Goal: Task Accomplishment & Management: Use online tool/utility

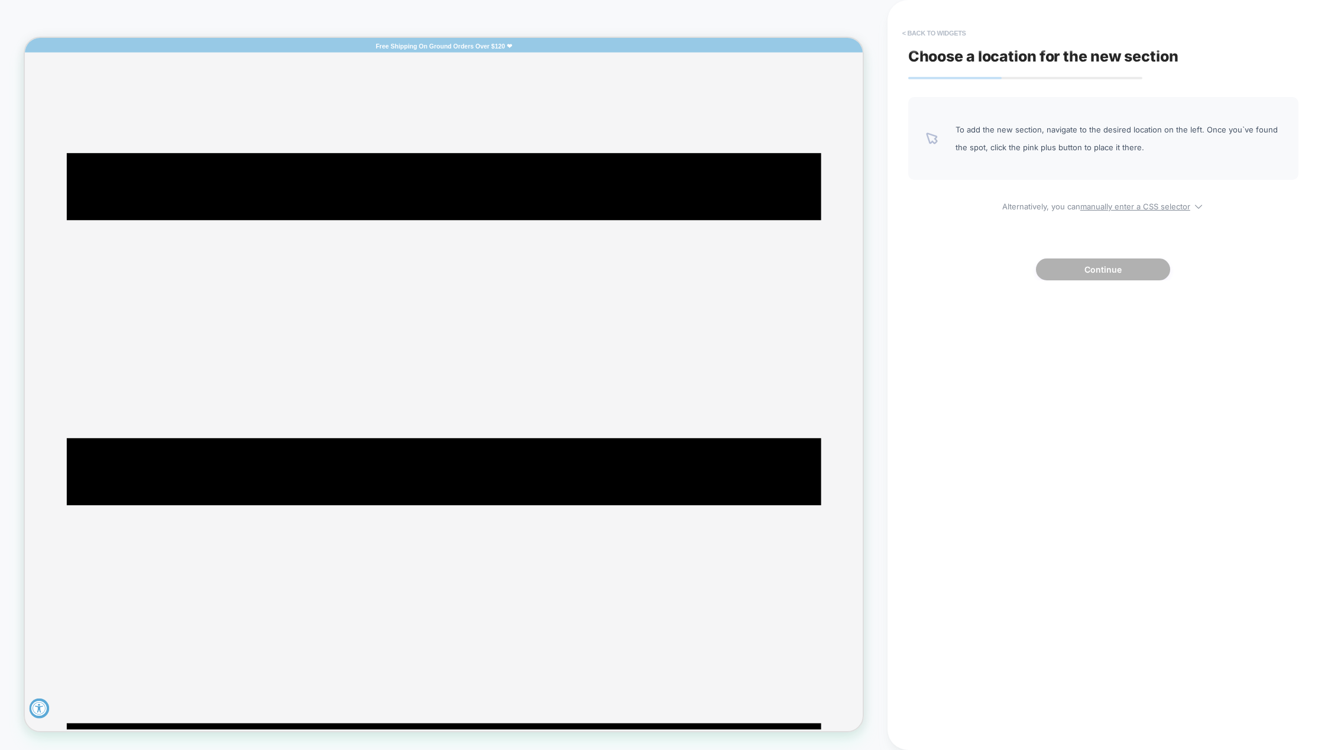
click at [907, 33] on button "< Back to widgets" at bounding box center [935, 33] width 76 height 19
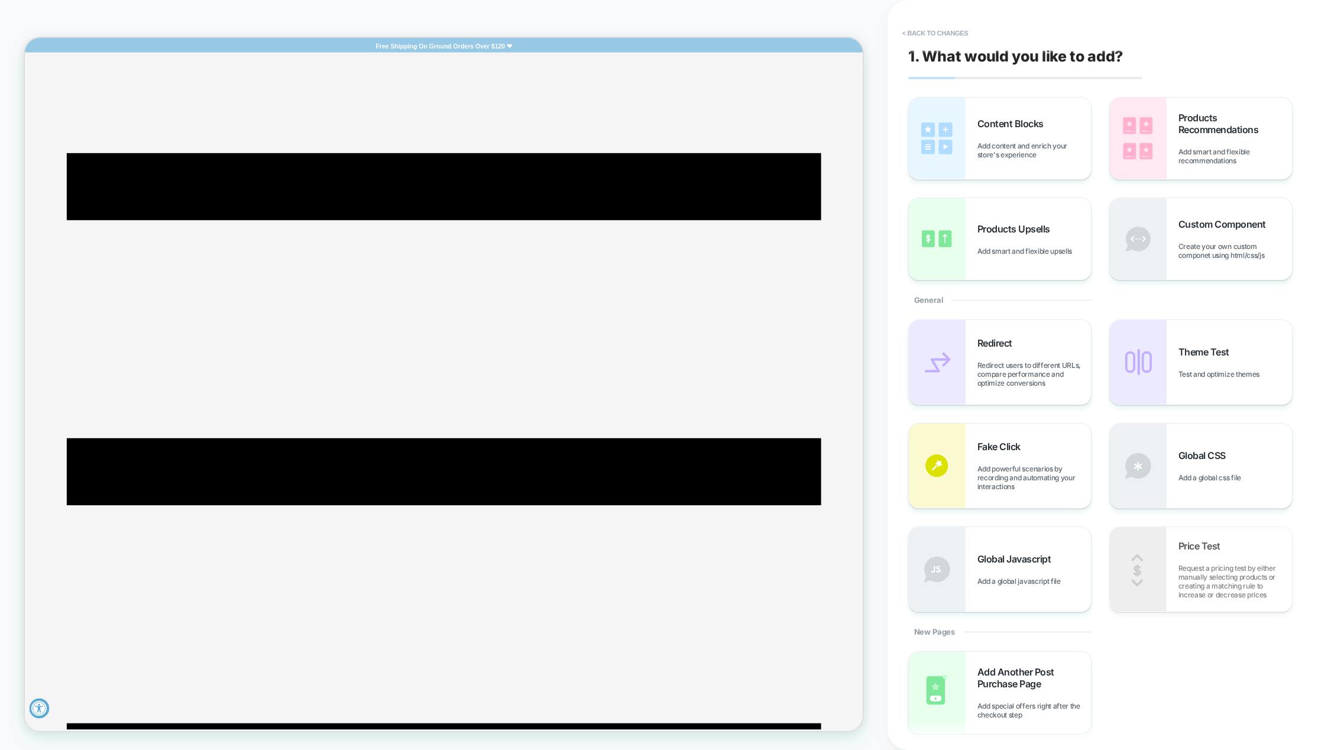
click at [907, 33] on button "< Back to changes" at bounding box center [936, 33] width 78 height 19
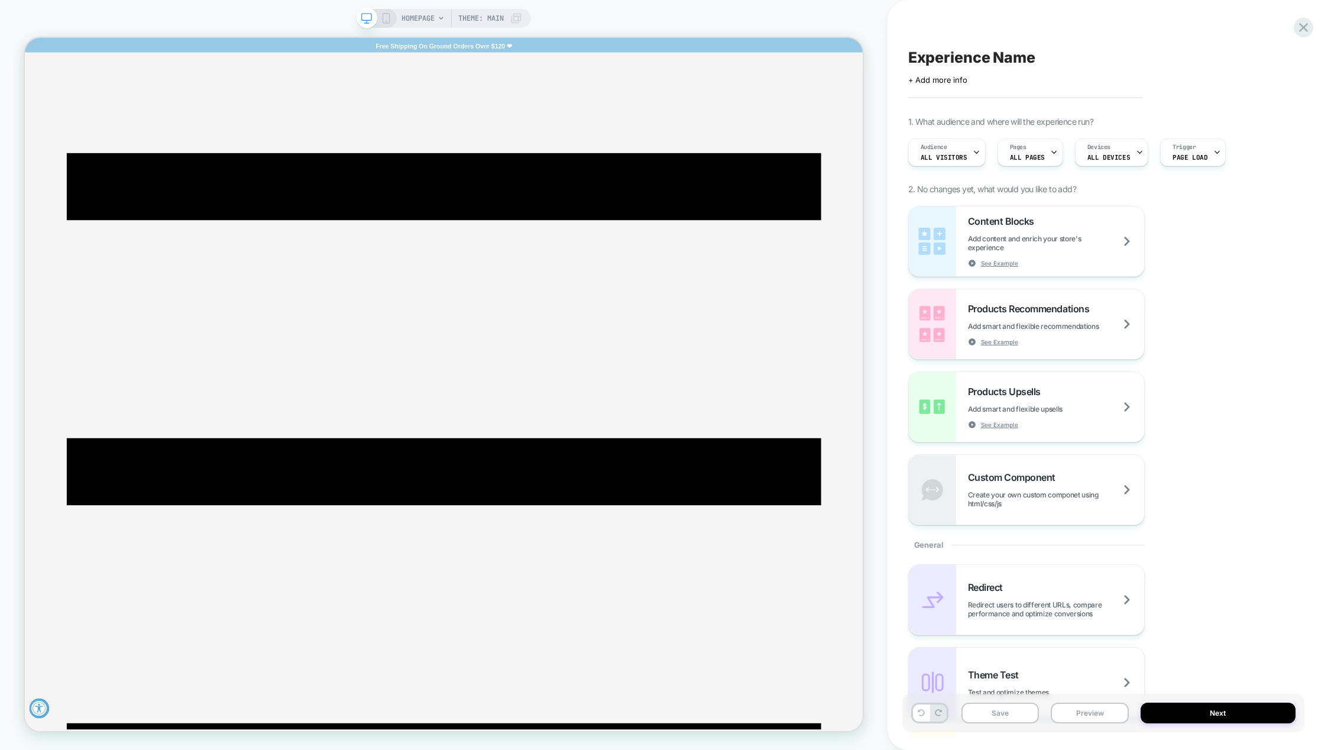
click at [439, 17] on icon at bounding box center [441, 18] width 7 height 7
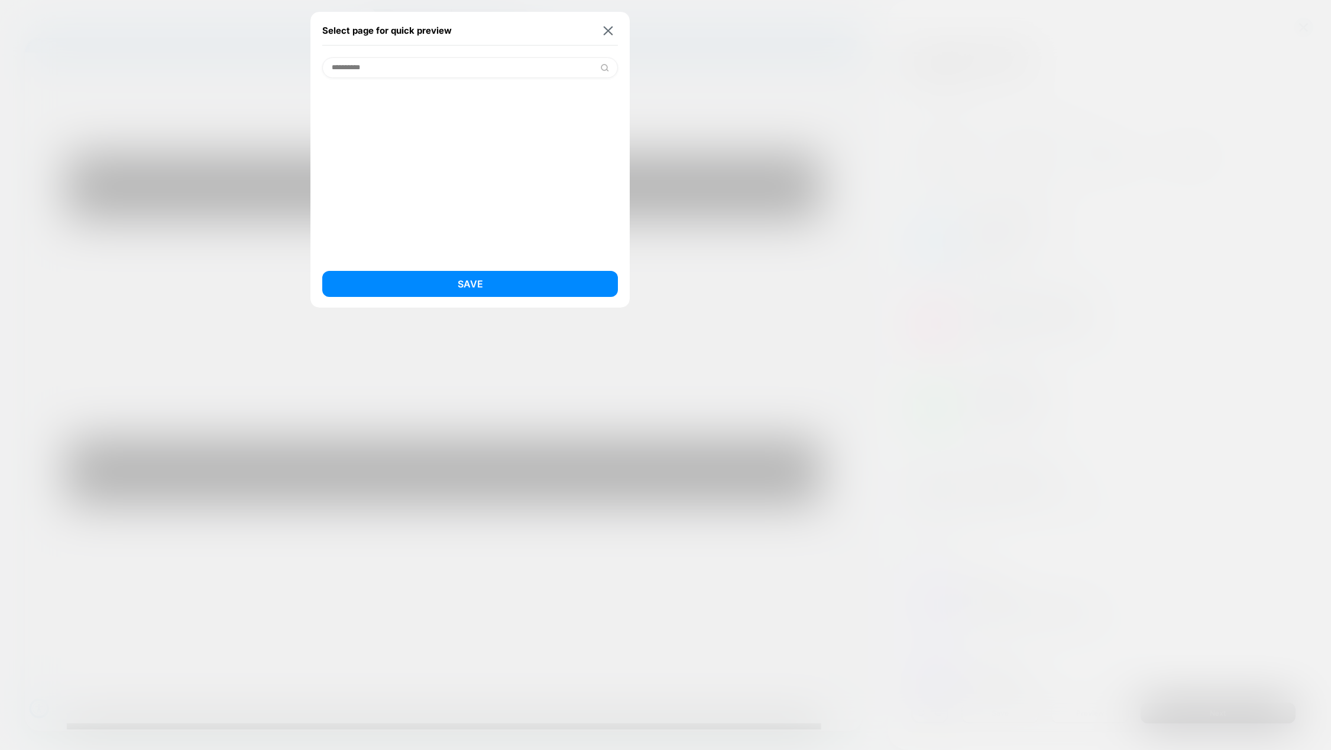
type input "**********"
click at [603, 65] on img at bounding box center [604, 67] width 9 height 9
click at [477, 274] on button "Save" at bounding box center [470, 284] width 296 height 26
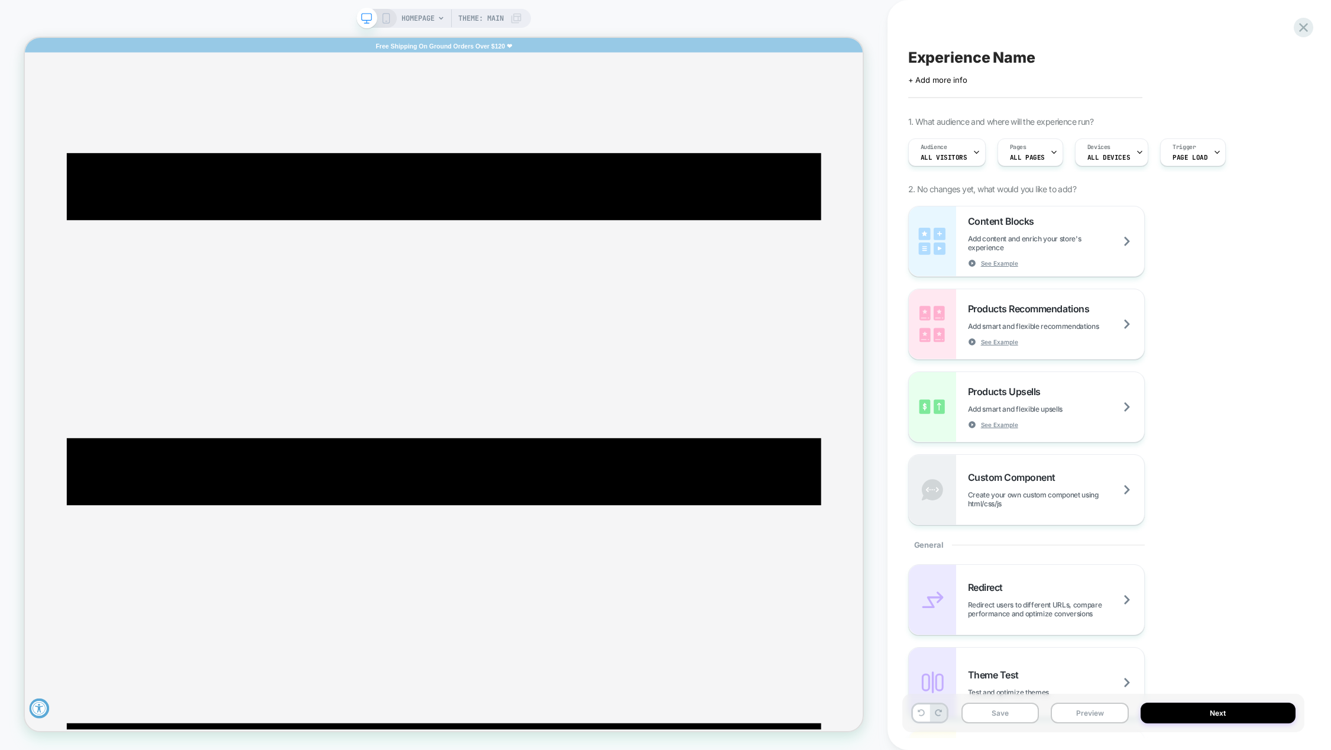
click at [442, 17] on icon at bounding box center [441, 18] width 5 height 3
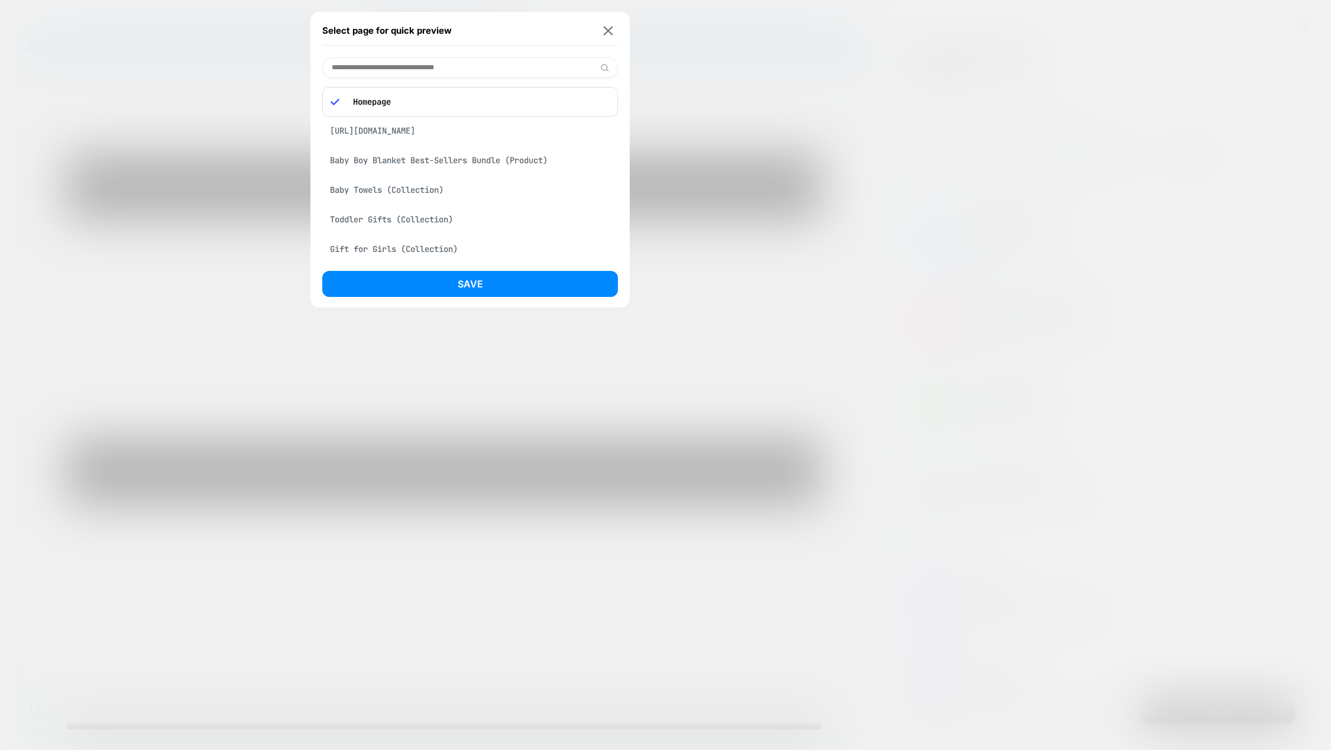
click at [459, 131] on div "[URL][DOMAIN_NAME]" at bounding box center [470, 130] width 296 height 22
click at [467, 89] on div "[URL][DOMAIN_NAME]" at bounding box center [470, 98] width 296 height 22
click at [467, 96] on div "[URL][DOMAIN_NAME]" at bounding box center [470, 98] width 296 height 22
click at [612, 33] on img at bounding box center [608, 30] width 9 height 9
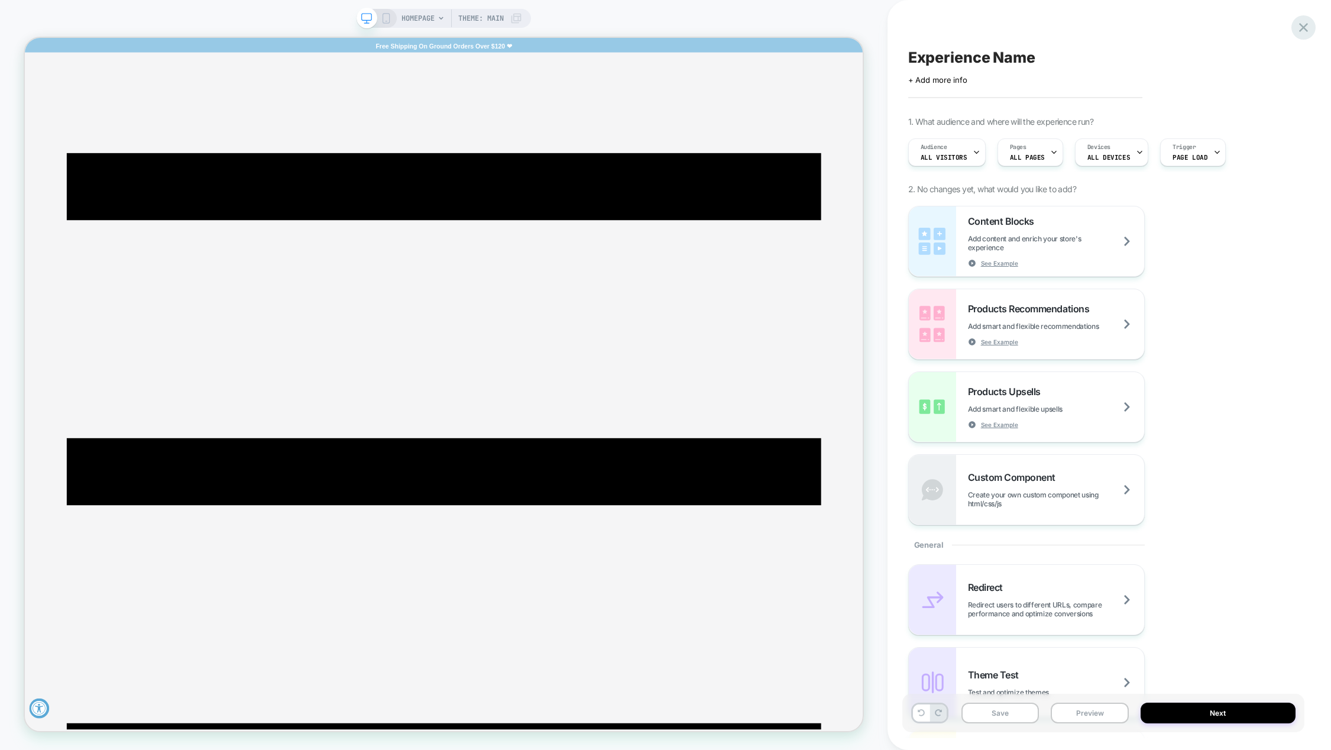
click at [0, 0] on div at bounding box center [0, 0] width 0 height 0
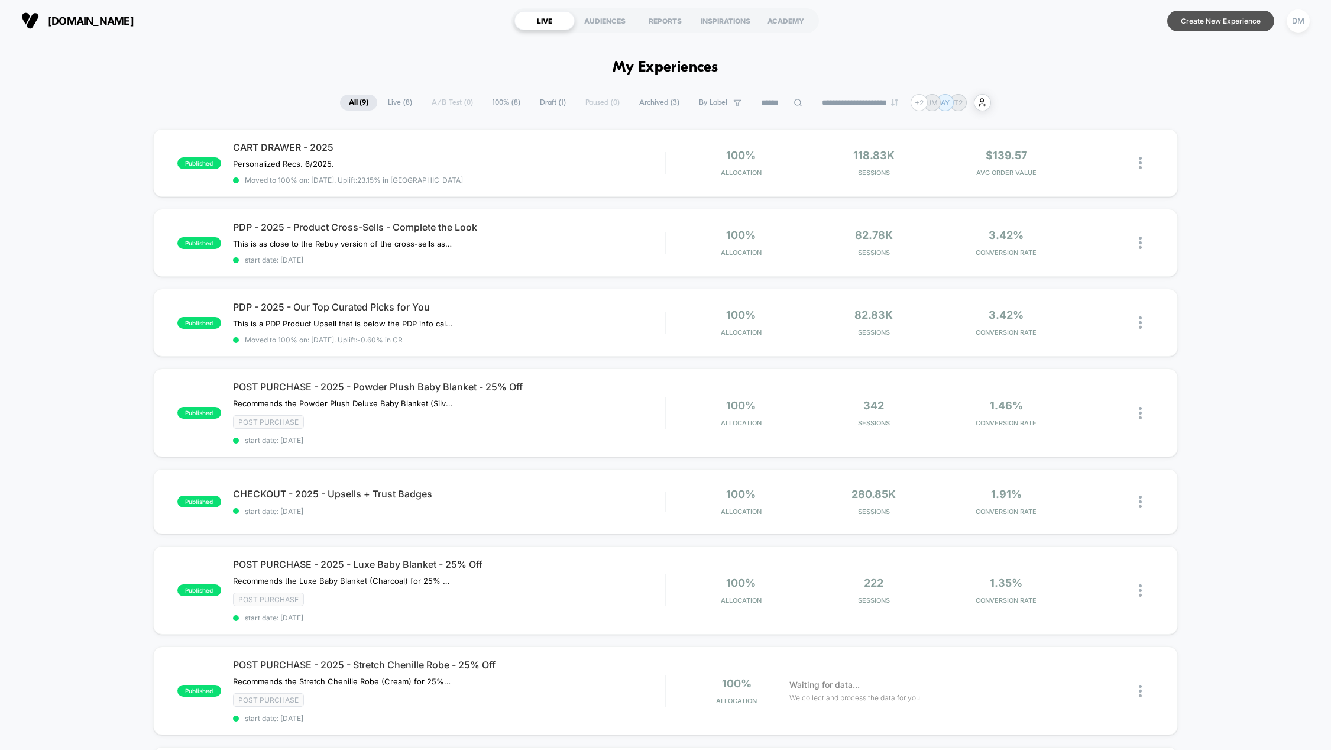
click at [1233, 27] on button "Create New Experience" at bounding box center [1220, 21] width 107 height 21
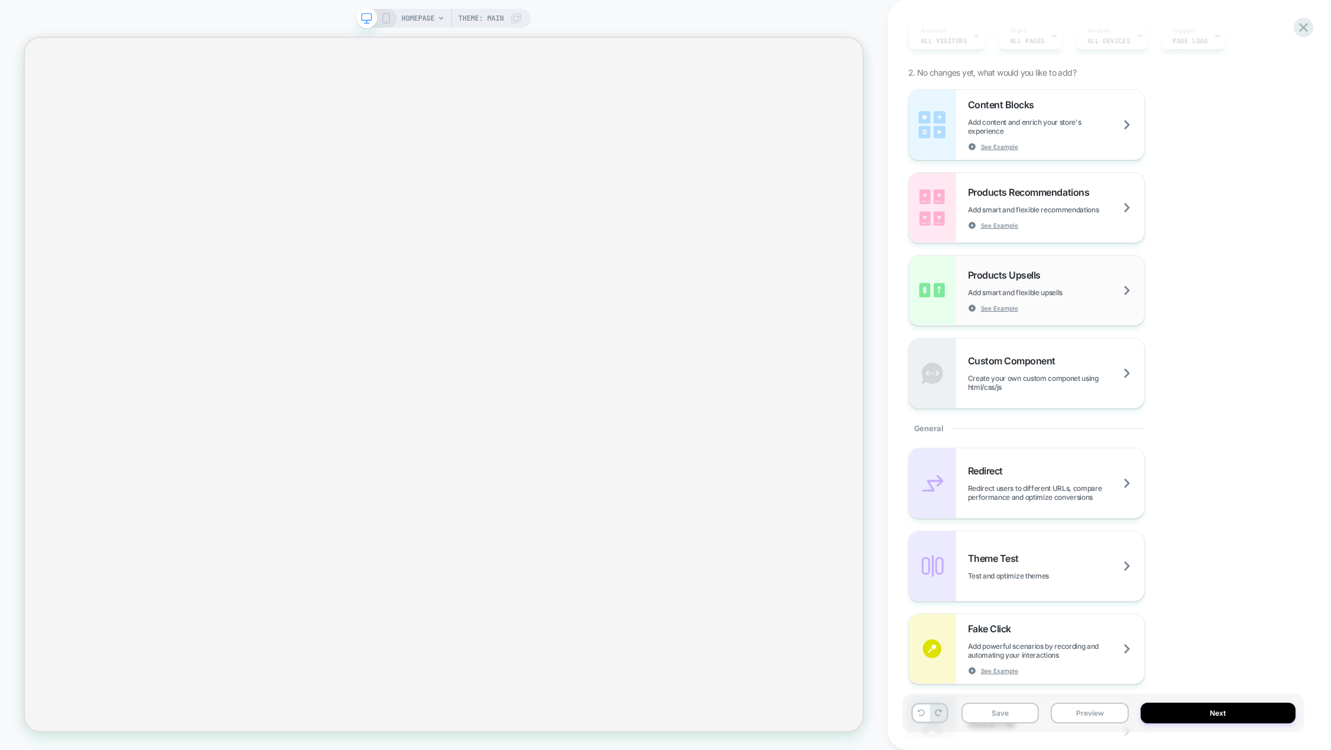
scroll to position [118, 0]
click at [1005, 307] on span "See Example" at bounding box center [999, 306] width 37 height 8
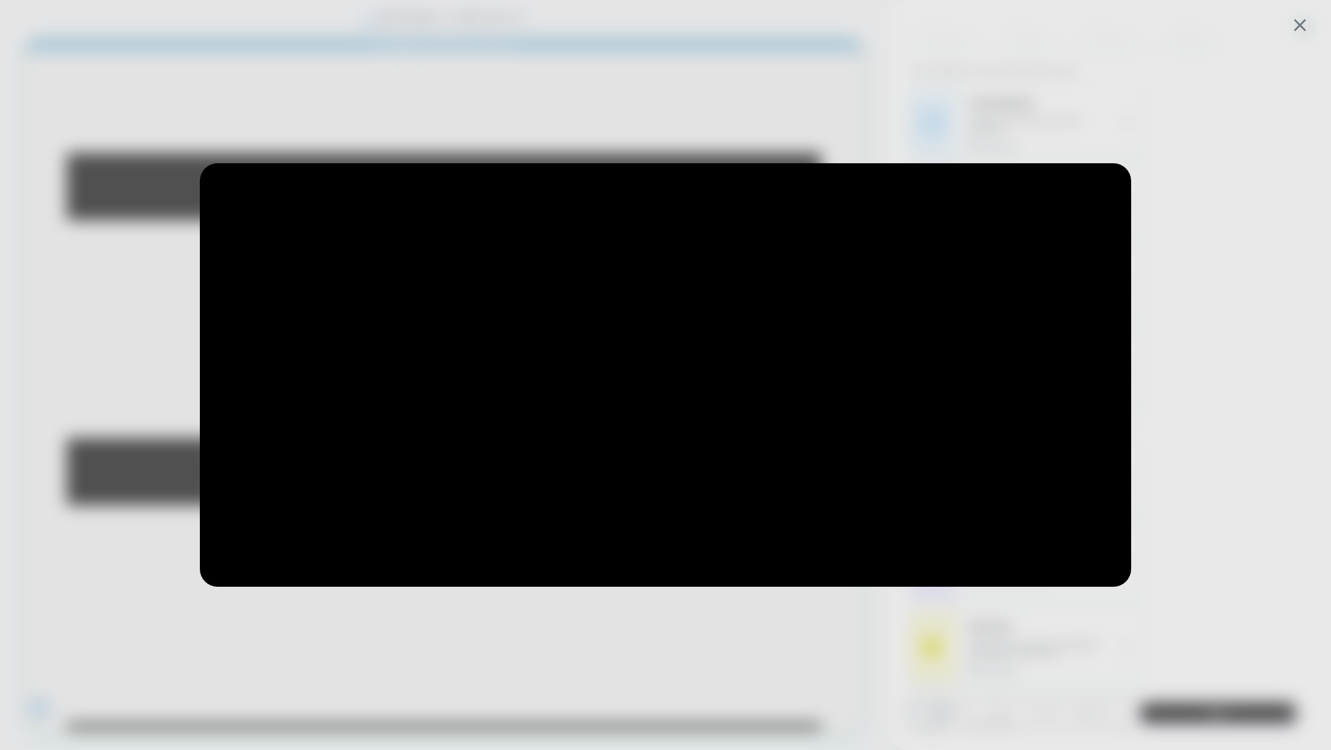
scroll to position [0, 0]
click at [1304, 24] on icon at bounding box center [1300, 25] width 23 height 23
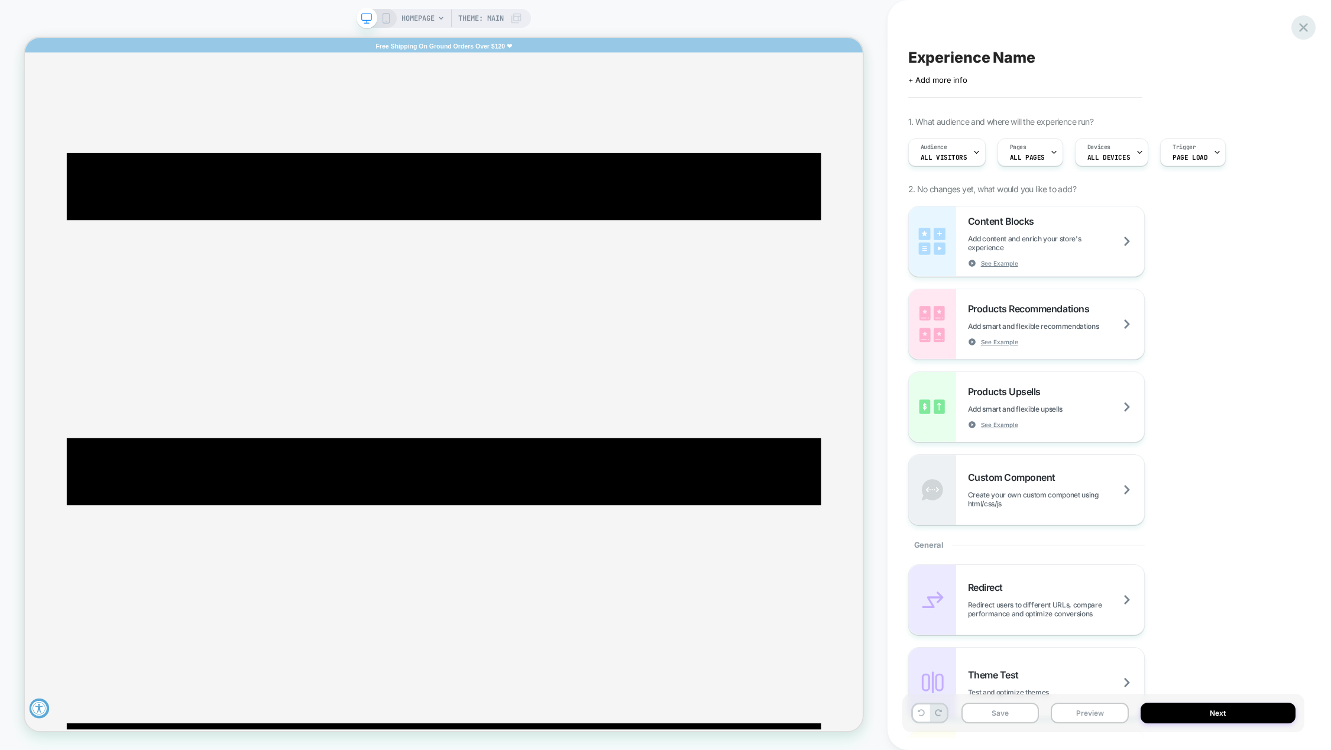
click at [1297, 28] on icon at bounding box center [1304, 28] width 16 height 16
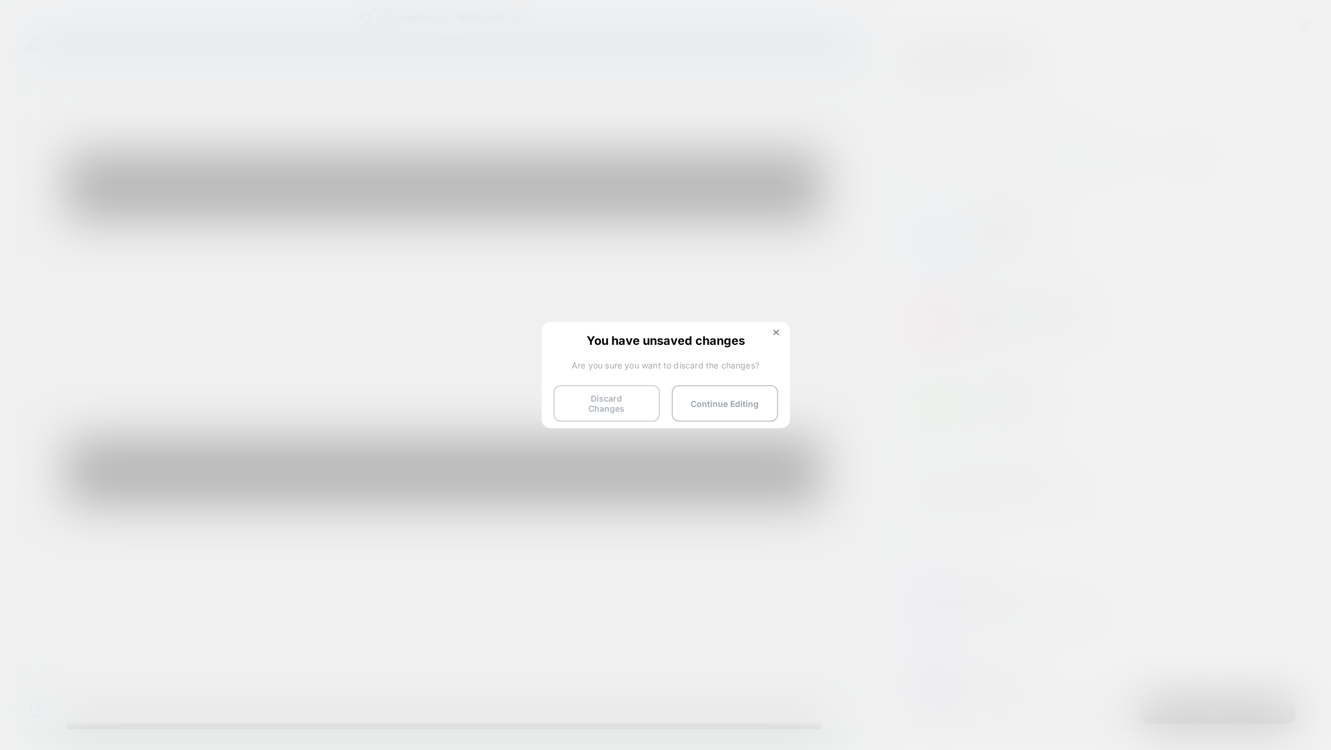
click at [625, 408] on button "Discard Changes" at bounding box center [607, 403] width 106 height 37
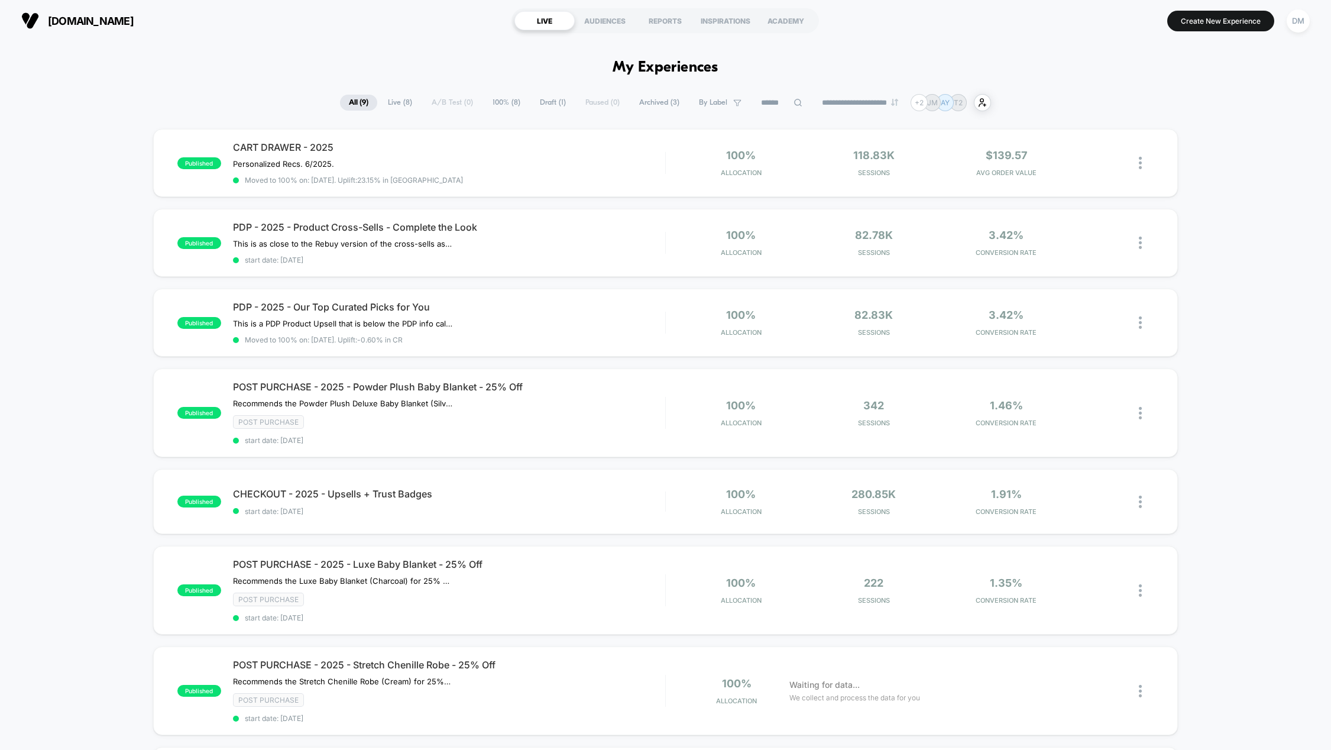
click at [64, 157] on div "published CART DRAWER - 2025 Personalized Recs. 6/2025. Click to edit experienc…" at bounding box center [665, 552] width 1331 height 846
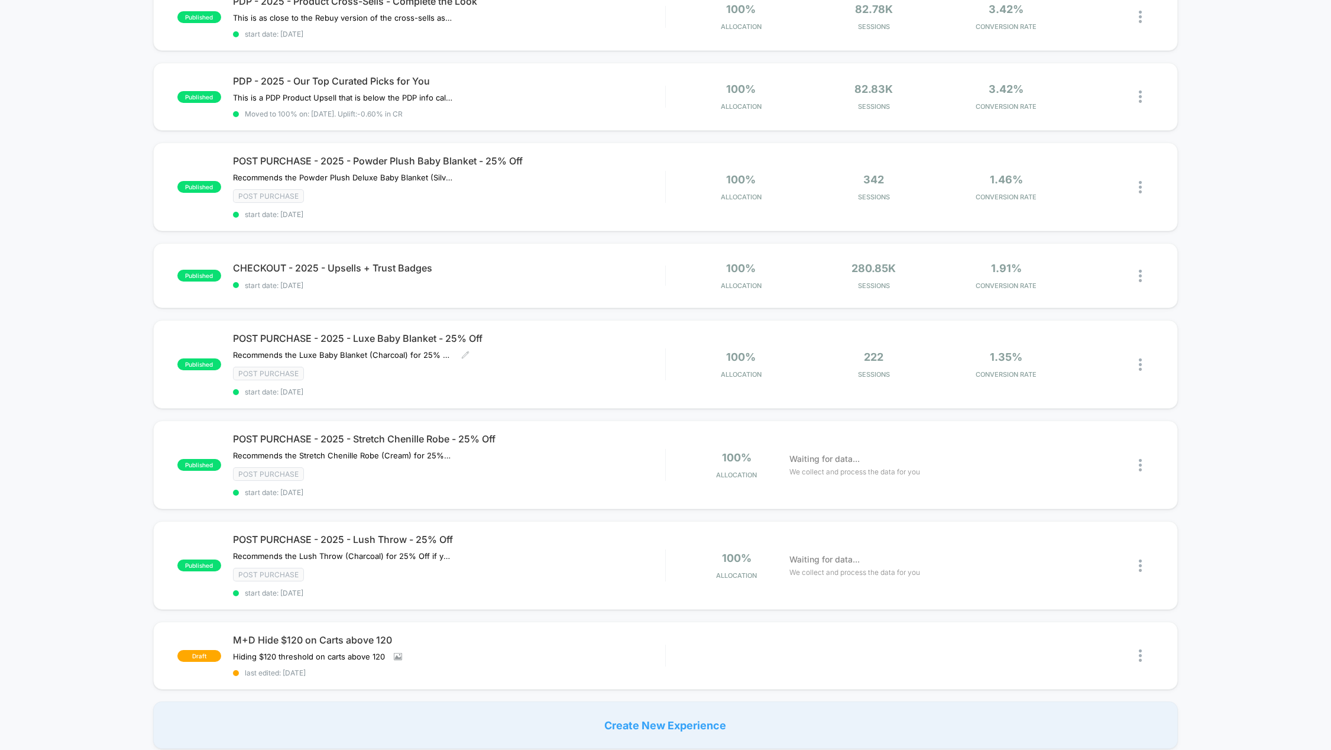
scroll to position [296, 0]
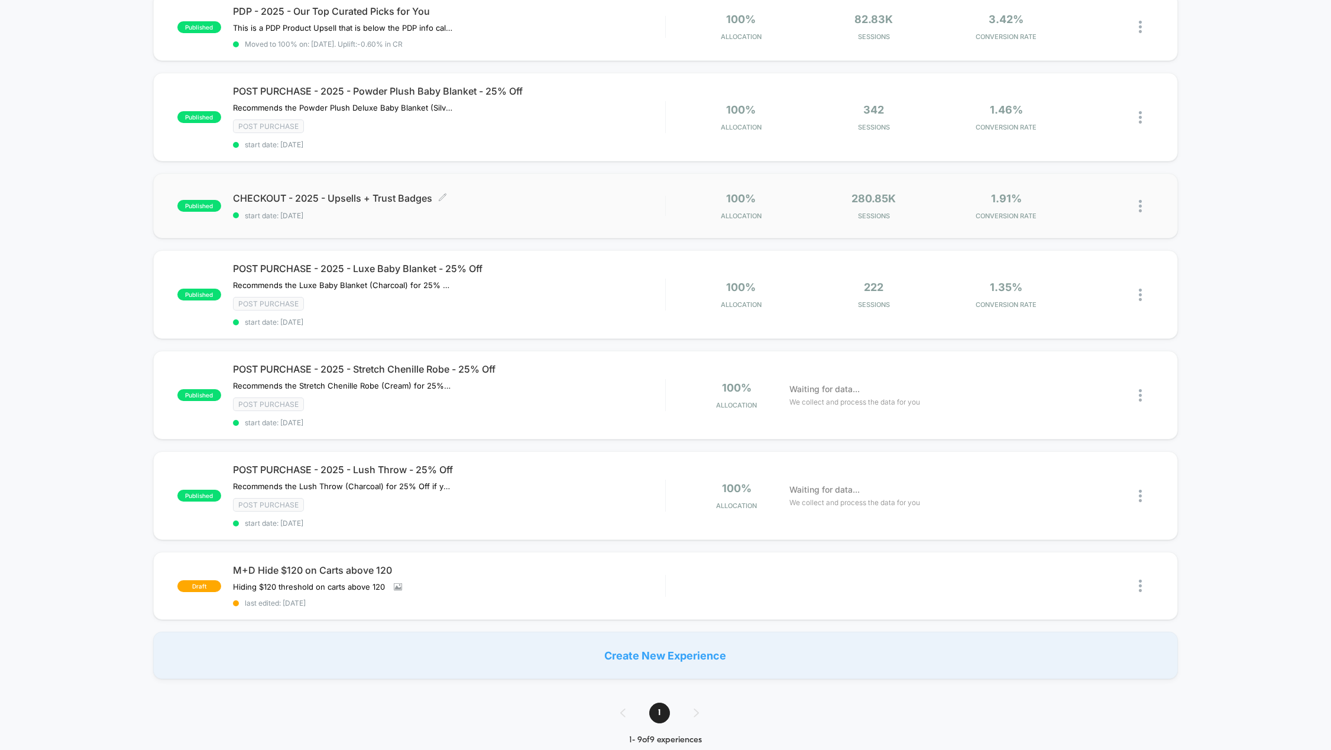
click at [347, 197] on span "CHECKOUT - 2025 - Upsells + Trust Badges Click to edit experience details" at bounding box center [449, 198] width 432 height 12
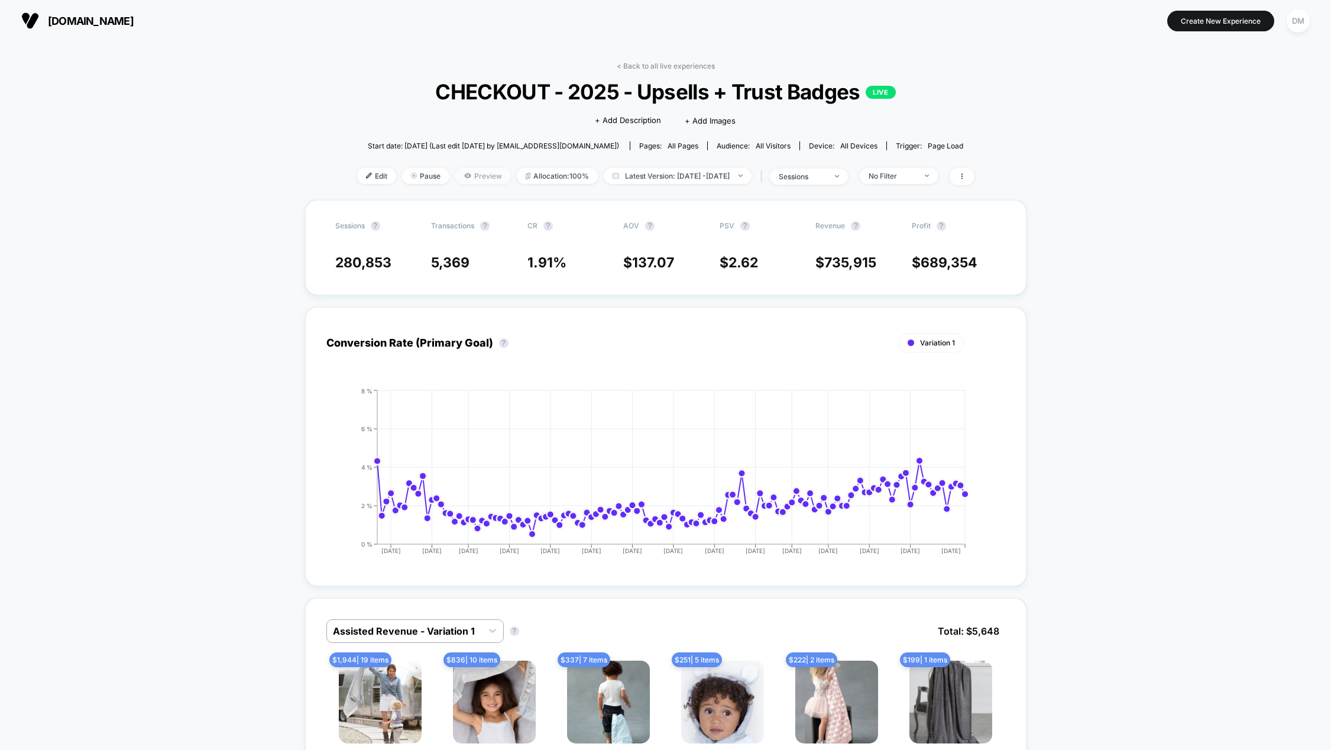
click at [468, 177] on span "Preview" at bounding box center [483, 176] width 56 height 16
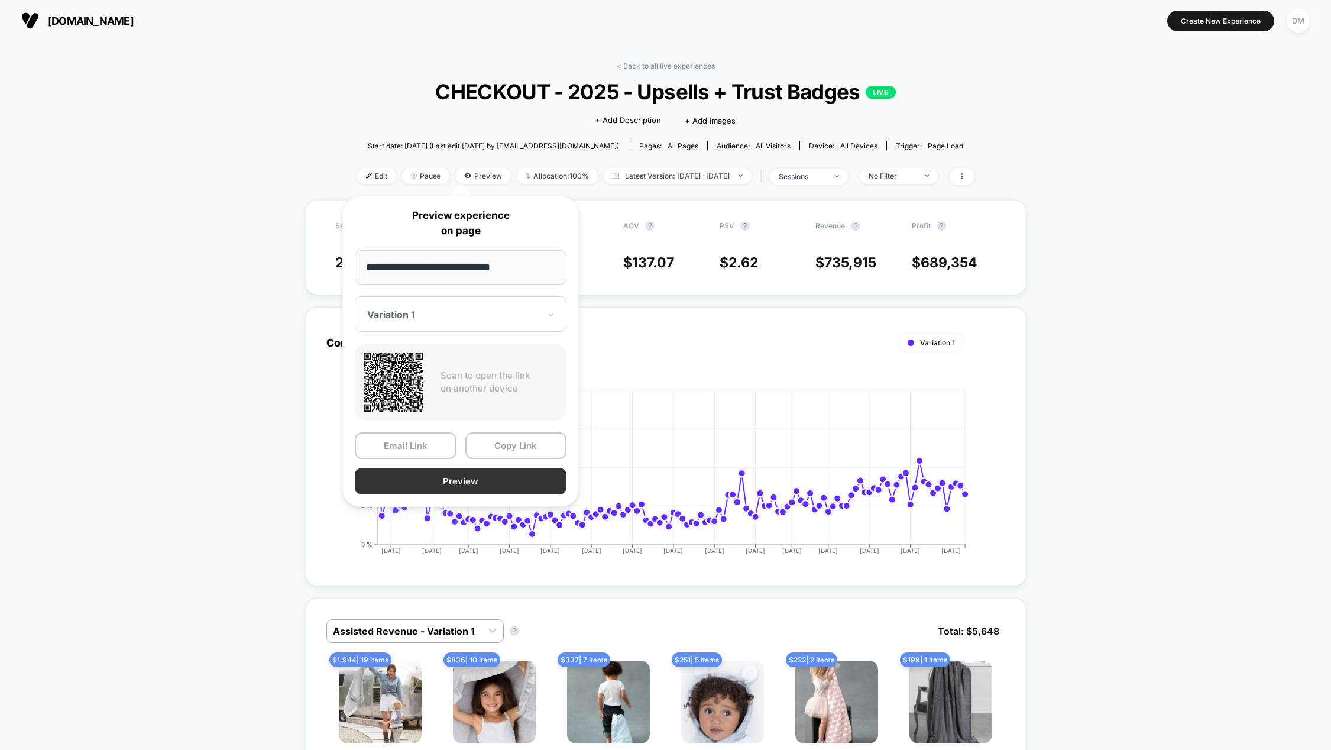
click at [469, 477] on button "Preview" at bounding box center [461, 481] width 212 height 27
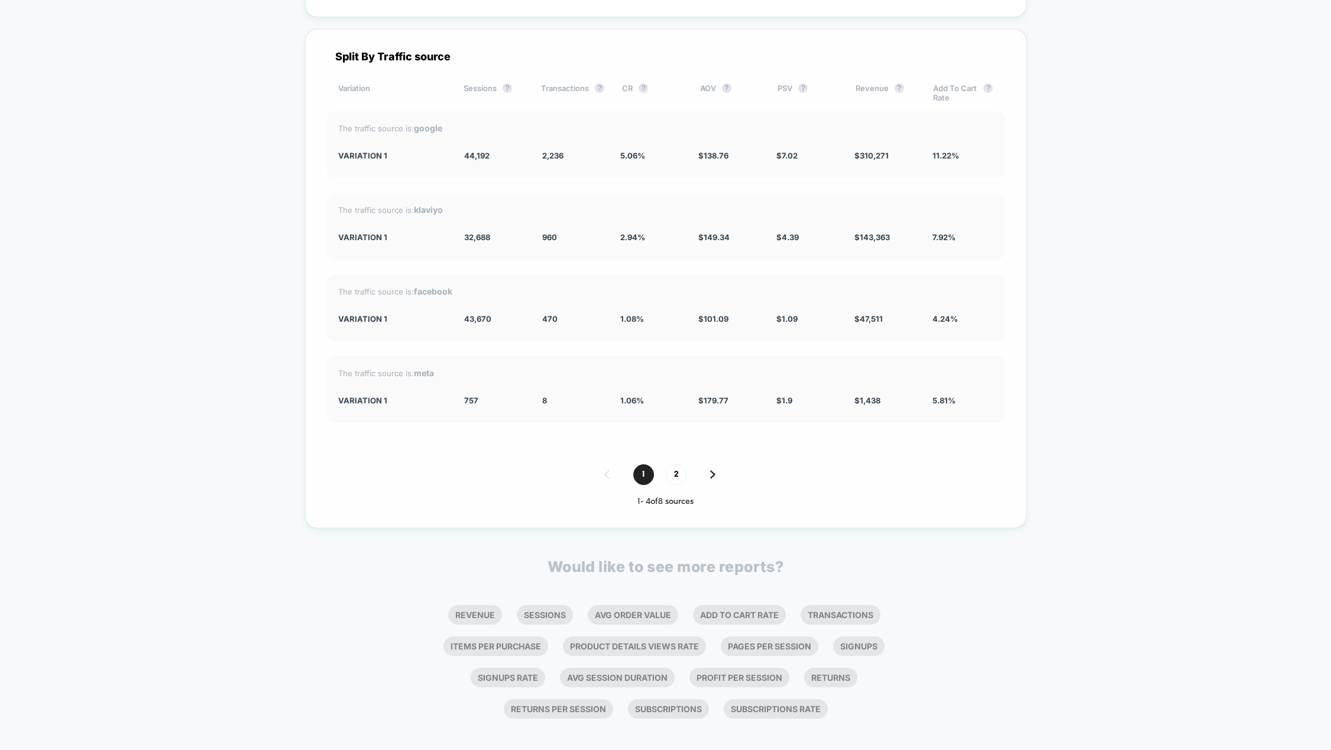
scroll to position [1784, 0]
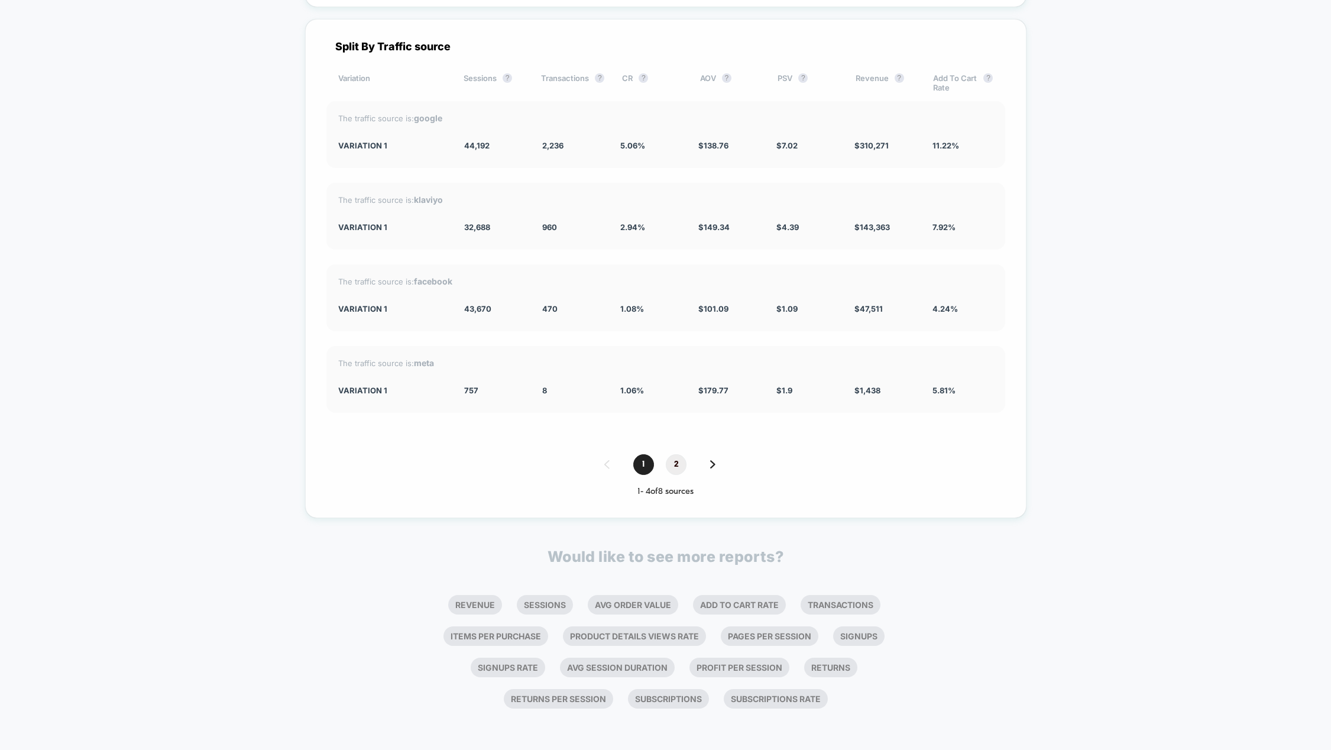
click at [682, 462] on span "2" at bounding box center [676, 464] width 21 height 21
click at [643, 465] on span "1" at bounding box center [643, 464] width 21 height 21
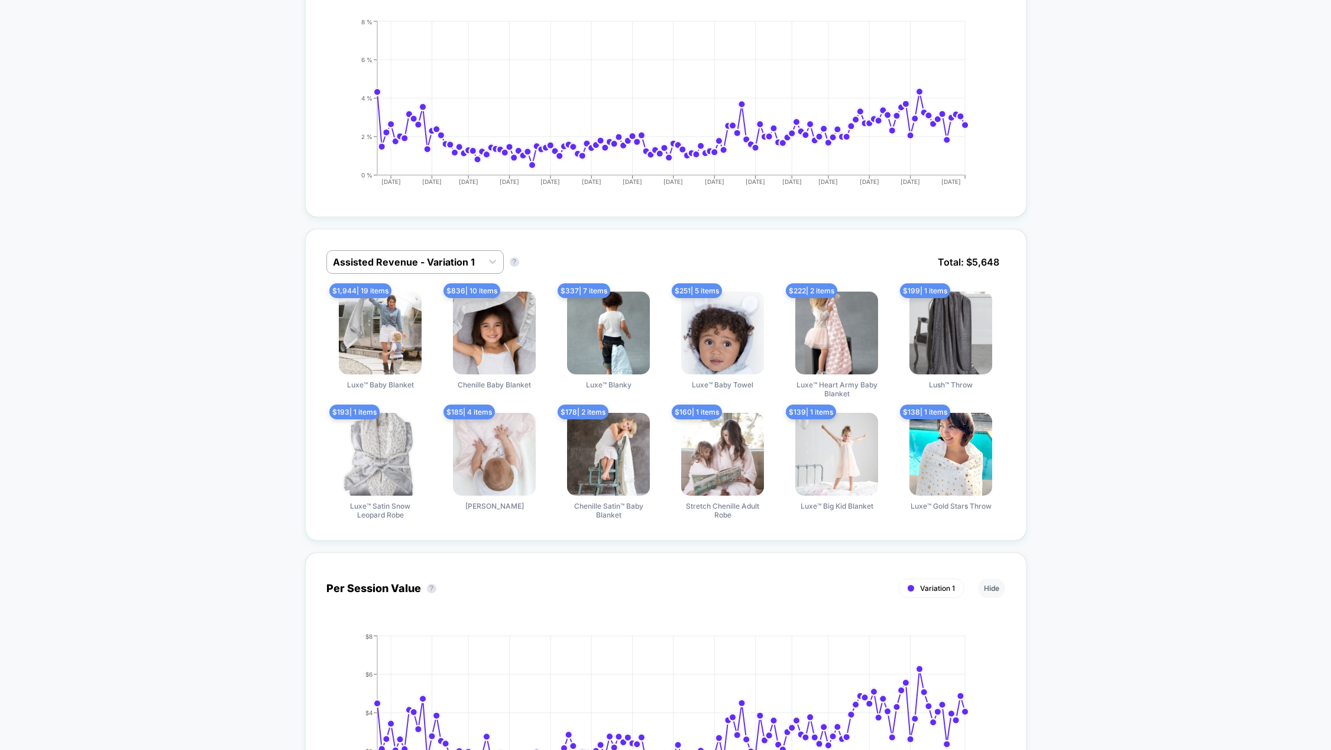
scroll to position [305, 0]
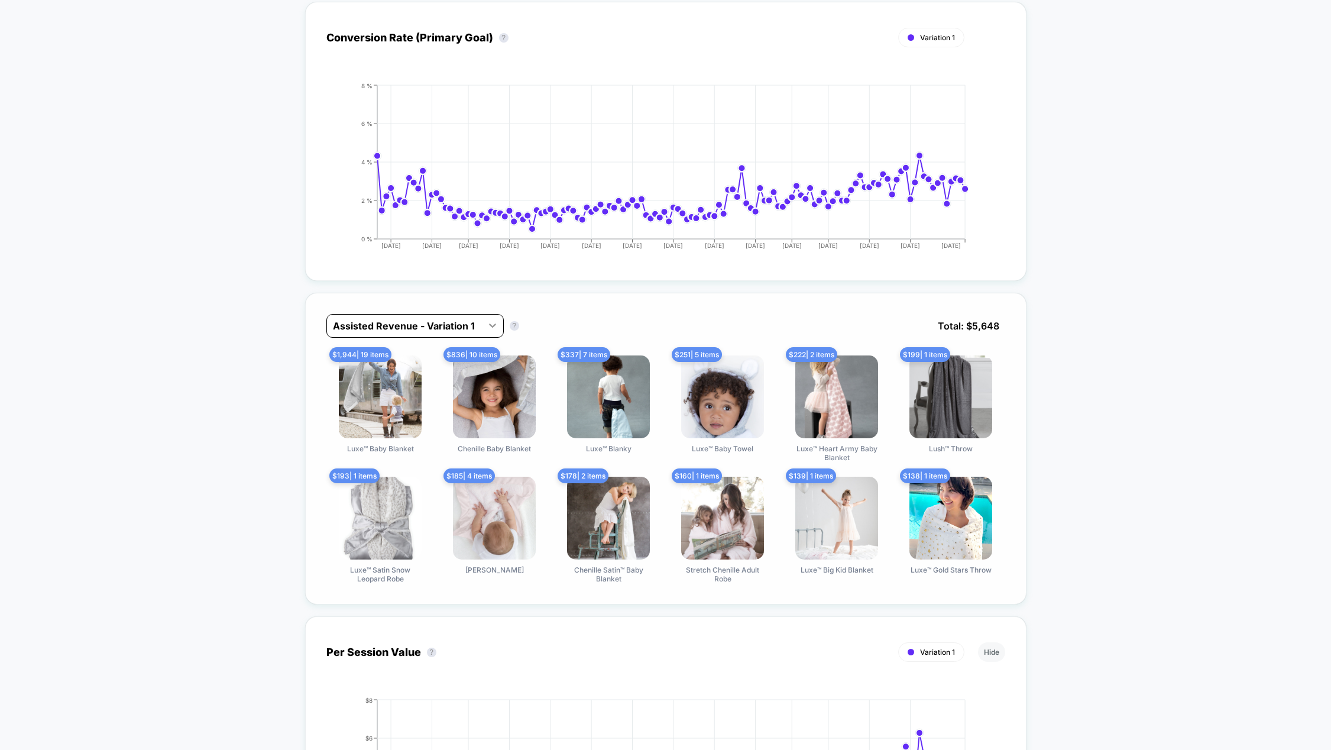
click at [490, 324] on icon at bounding box center [492, 326] width 7 height 4
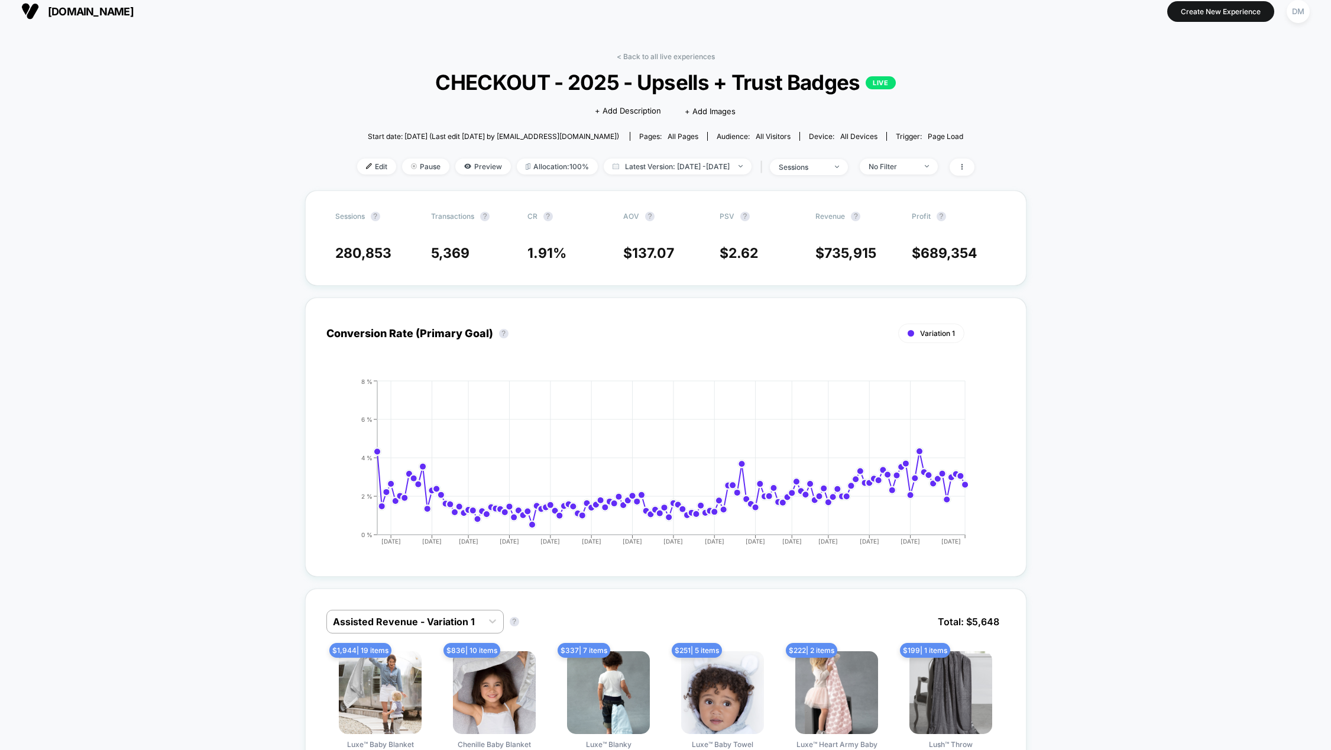
scroll to position [0, 0]
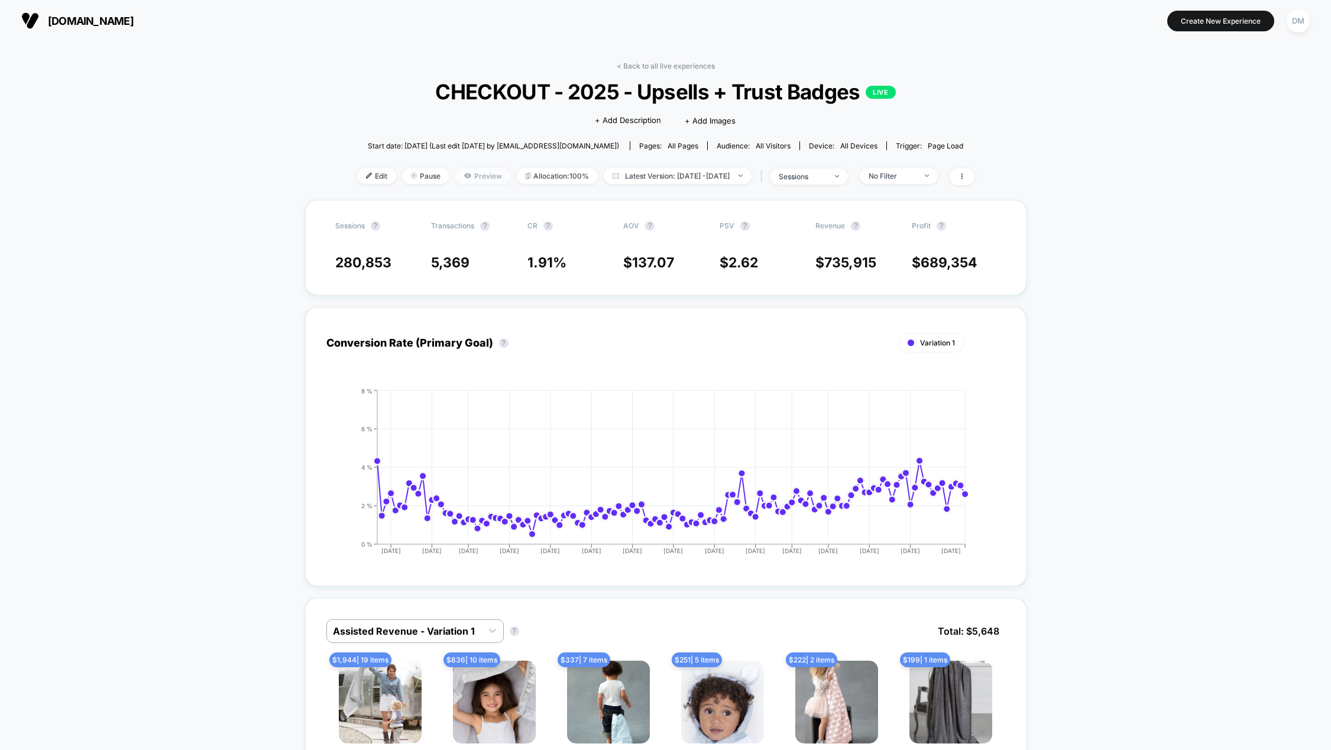
click at [468, 179] on span "Preview" at bounding box center [483, 176] width 56 height 16
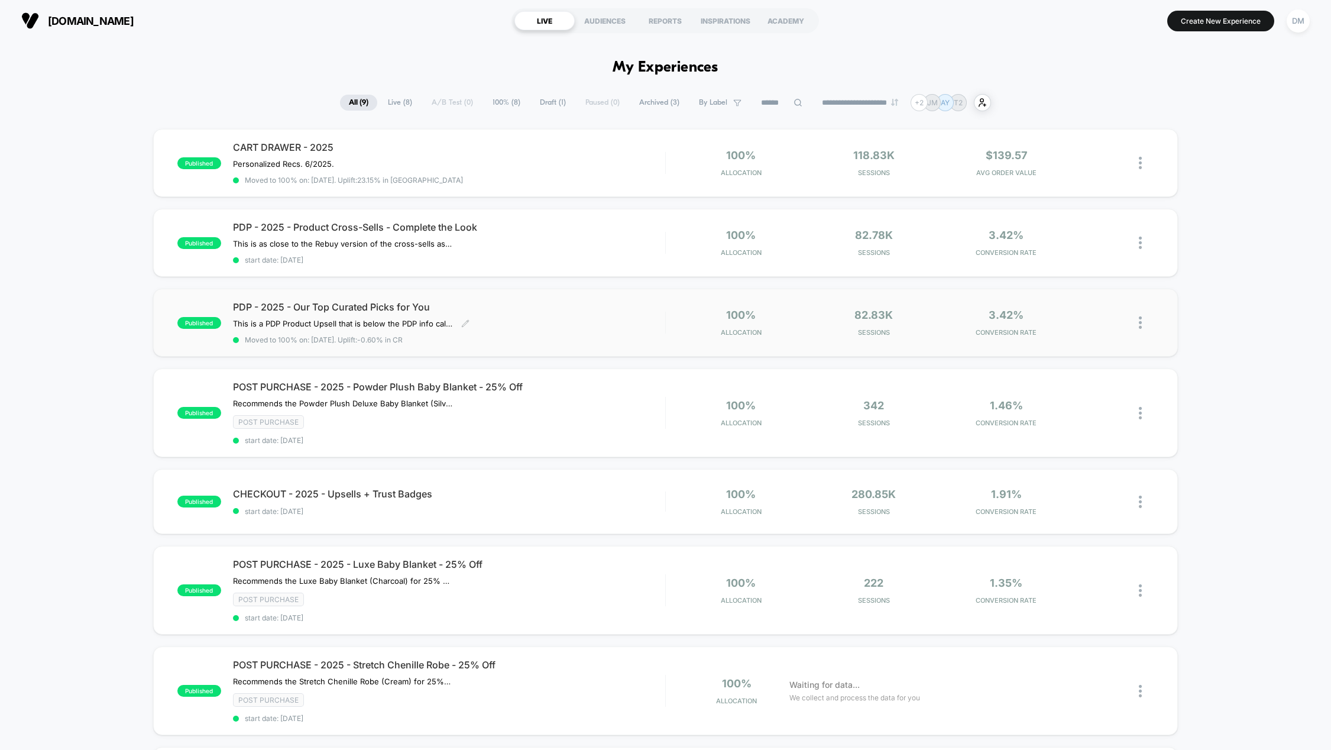
click at [303, 304] on span "PDP - 2025 - Our Top Curated Picks for You" at bounding box center [449, 307] width 432 height 12
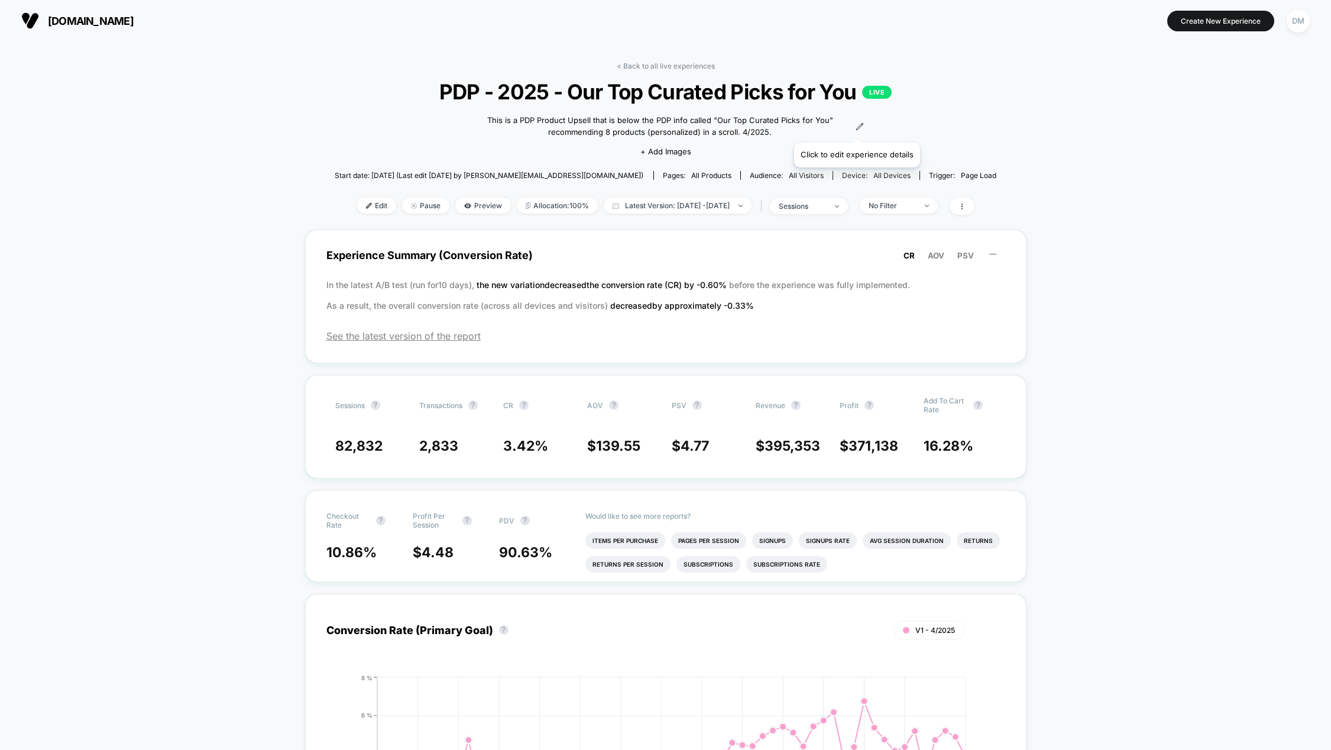
click at [856, 128] on icon at bounding box center [860, 126] width 8 height 8
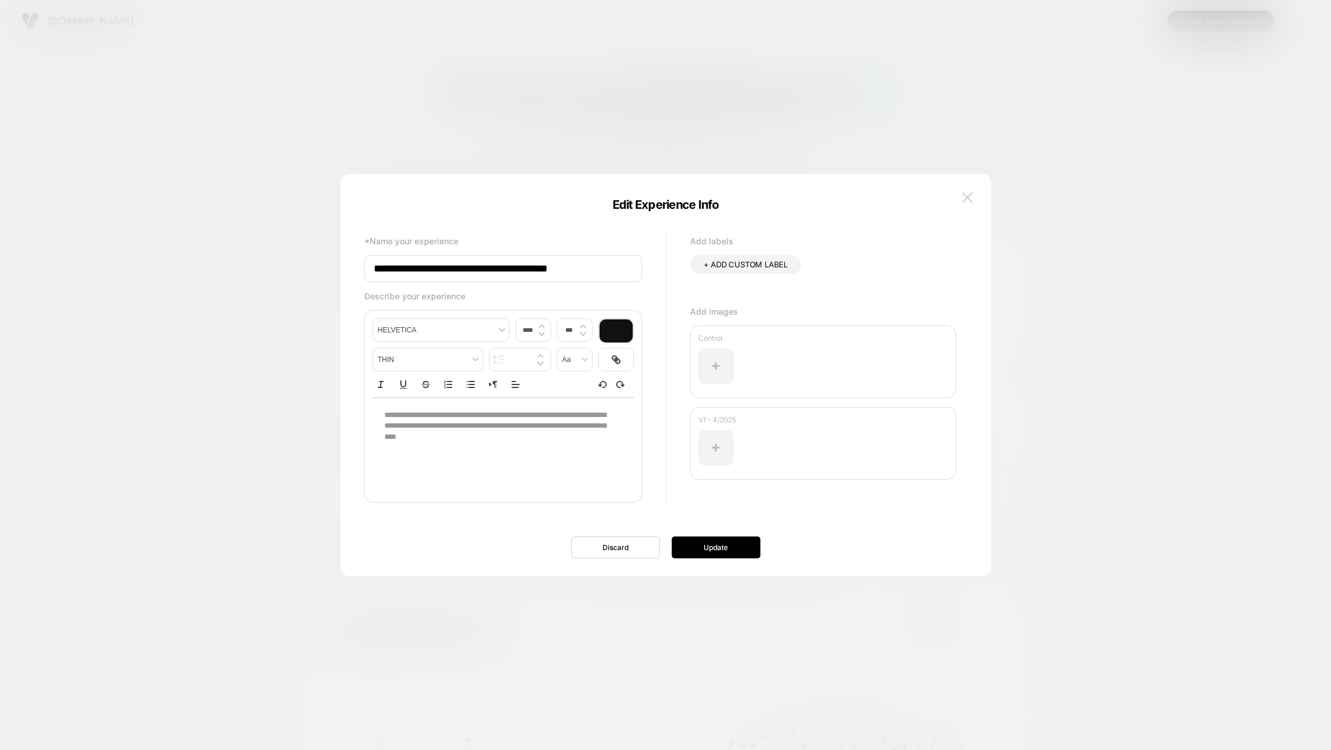
click at [968, 195] on img at bounding box center [967, 197] width 11 height 10
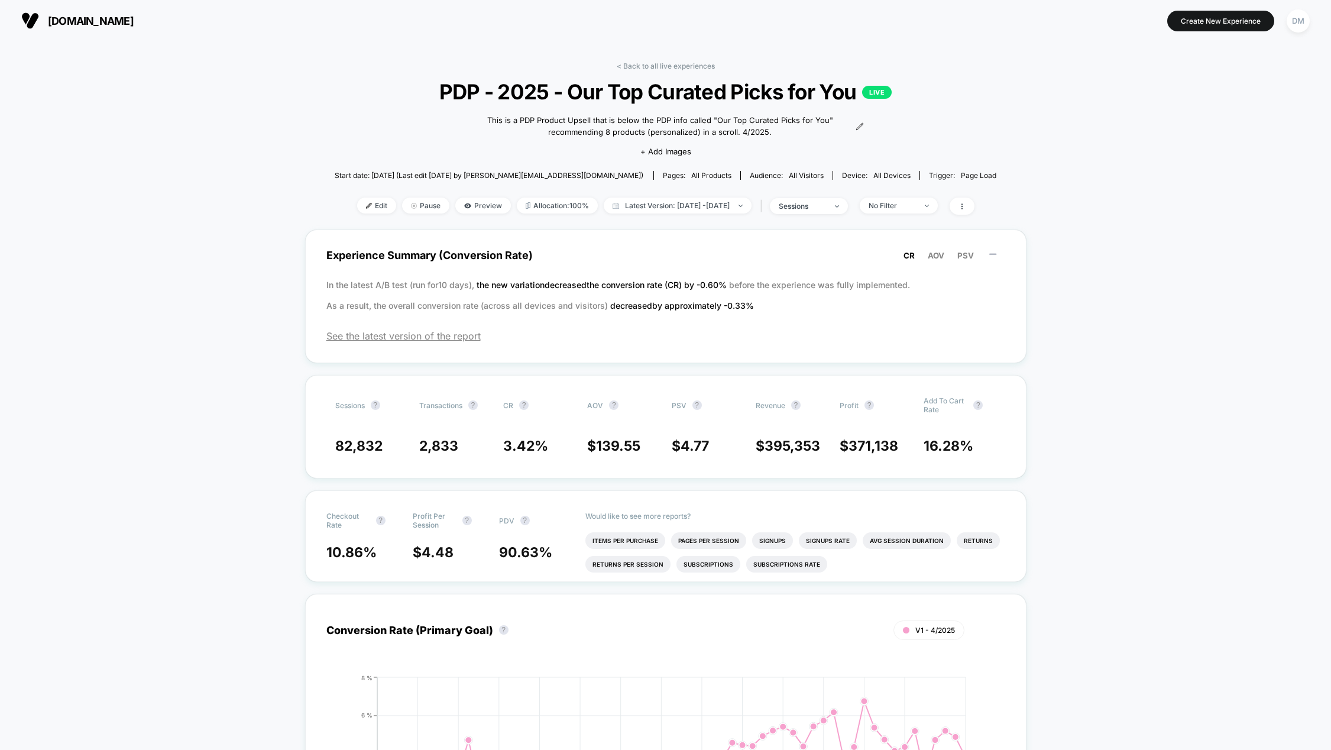
click at [63, 20] on span "[DOMAIN_NAME]" at bounding box center [91, 21] width 86 height 12
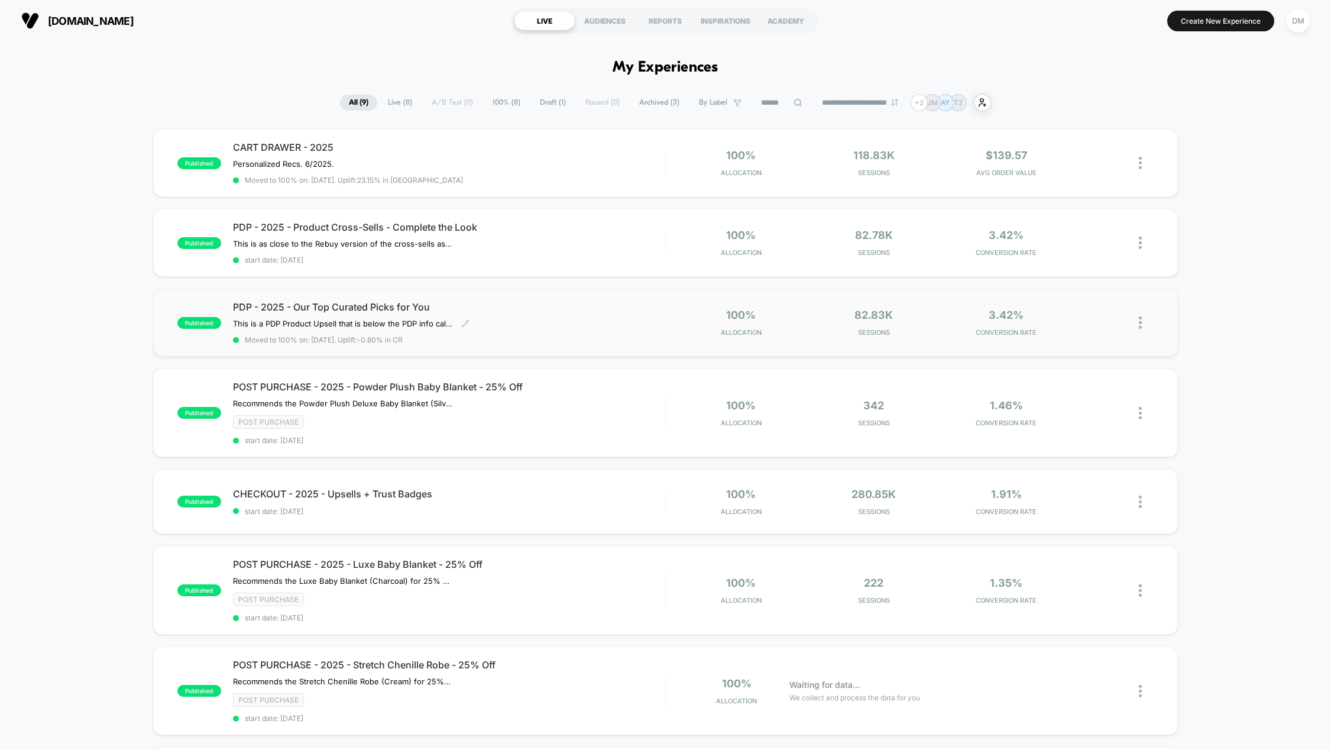
click at [355, 302] on span "PDP - 2025 - Our Top Curated Picks for You" at bounding box center [449, 307] width 432 height 12
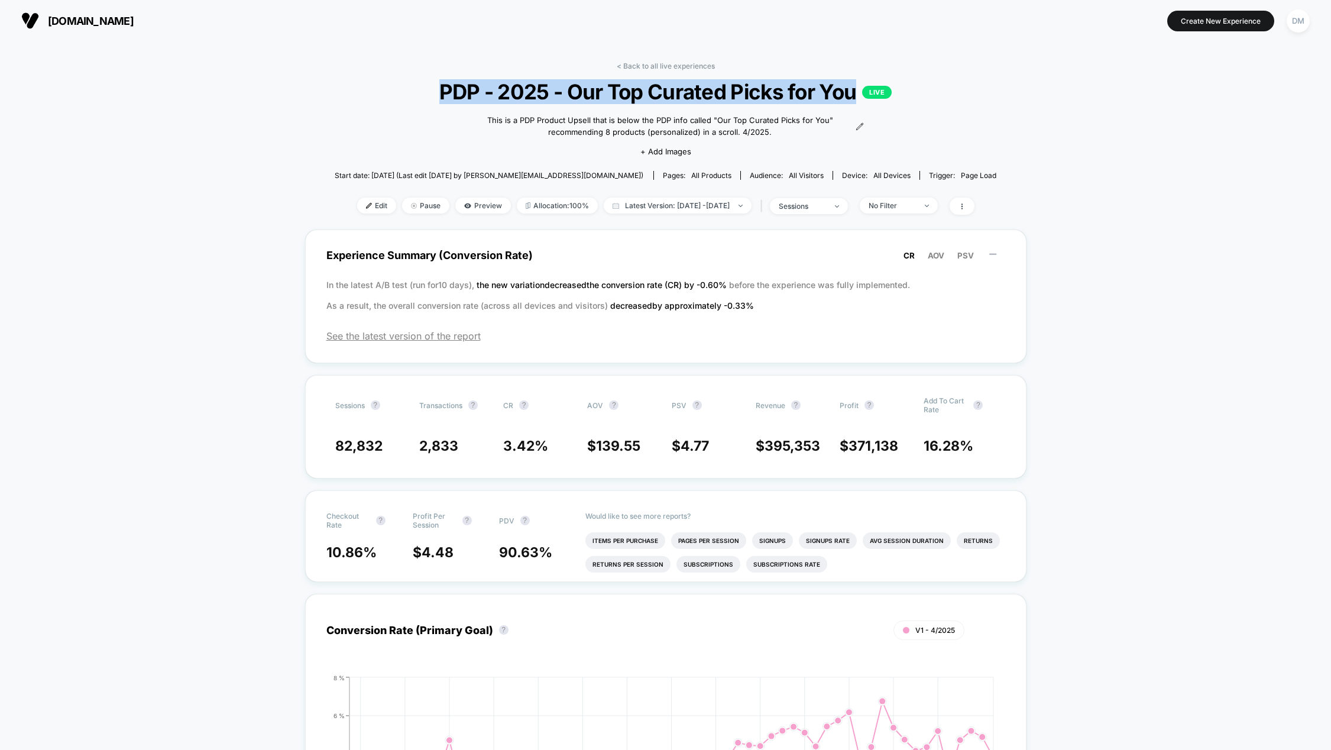
drag, startPoint x: 439, startPoint y: 91, endPoint x: 856, endPoint y: 98, distance: 416.4
click at [856, 98] on span "PDP - 2025 - Our Top Curated Picks for You LIVE" at bounding box center [666, 91] width 596 height 25
copy span "PDP - 2025 - Our Top Curated Picks for You"
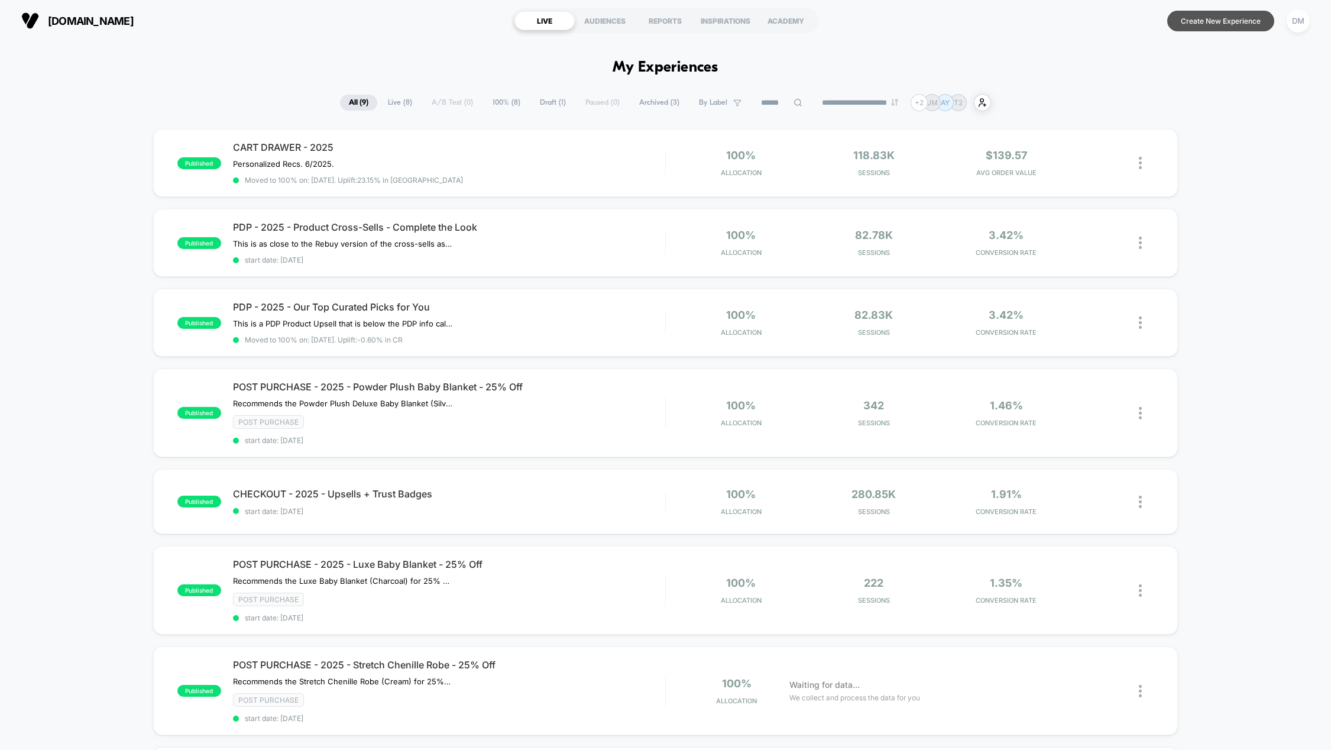
click at [1186, 21] on button "Create New Experience" at bounding box center [1220, 21] width 107 height 21
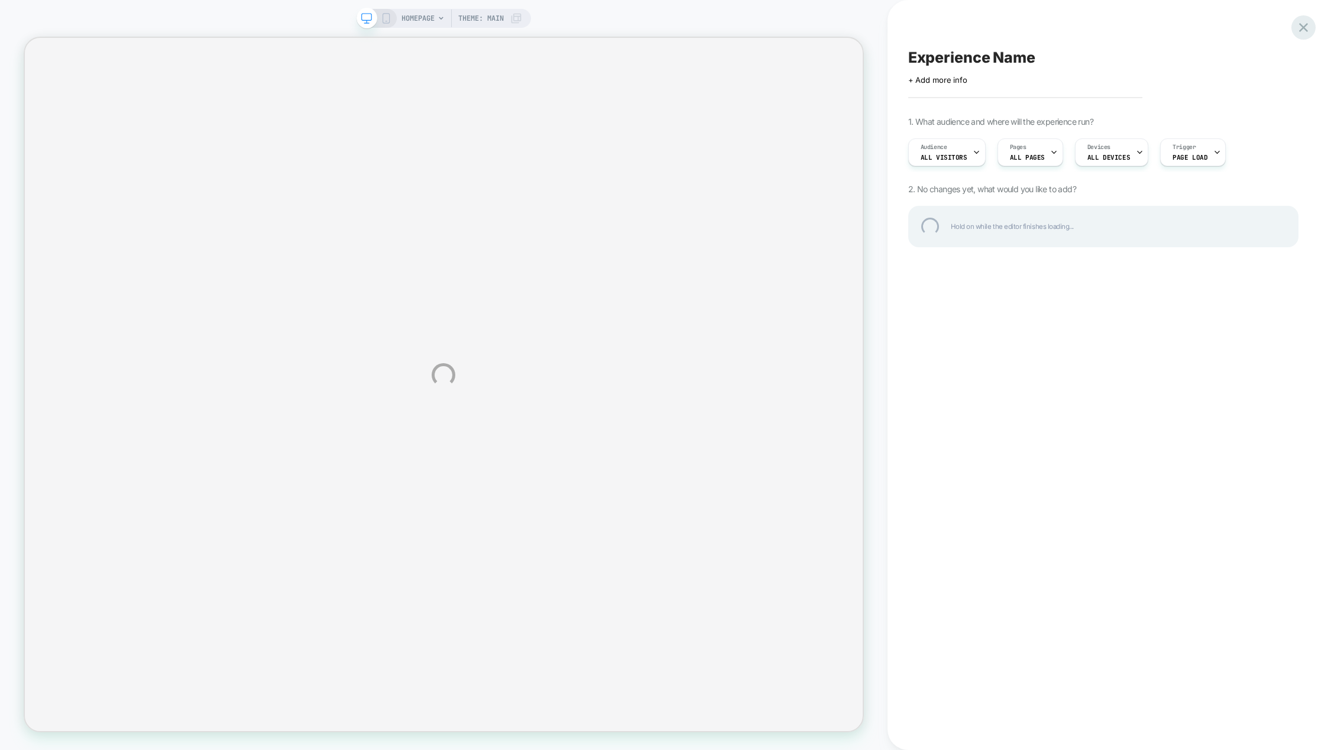
click at [1306, 30] on div at bounding box center [1304, 27] width 24 height 24
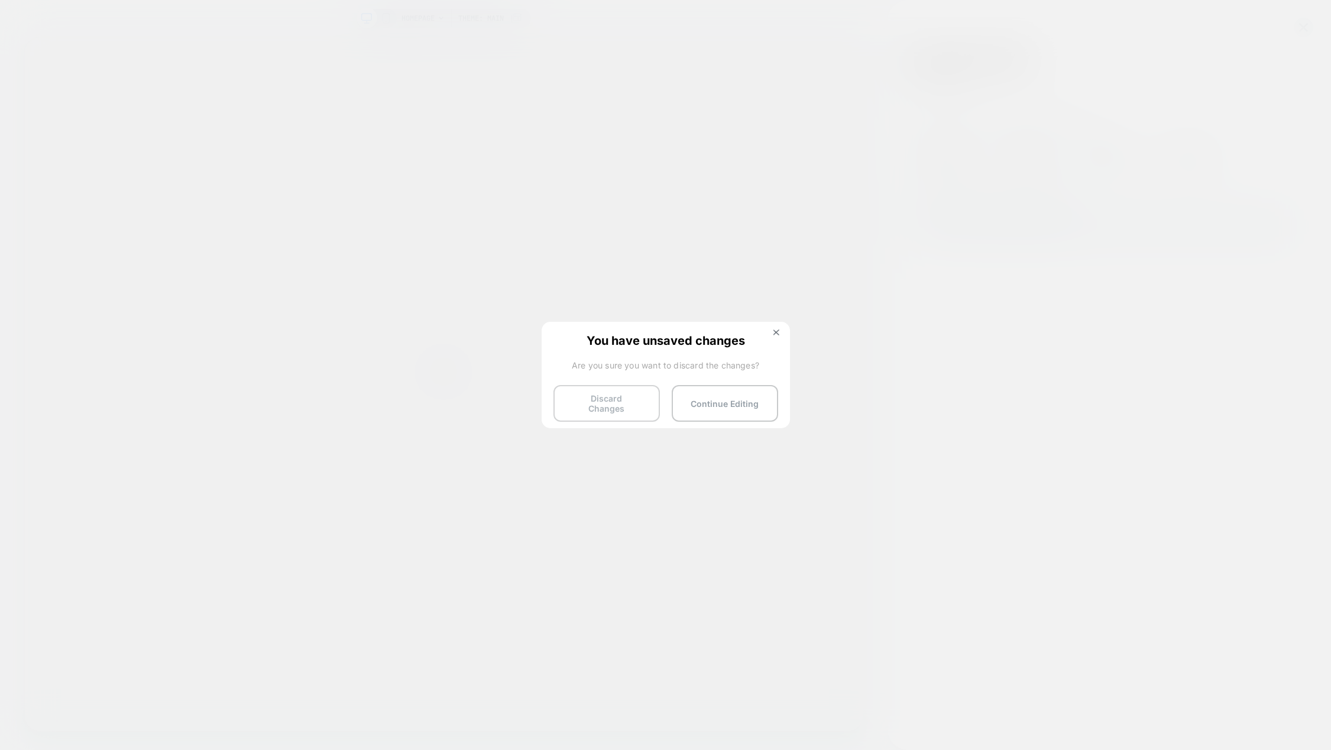
click at [598, 406] on button "Discard Changes" at bounding box center [607, 403] width 106 height 37
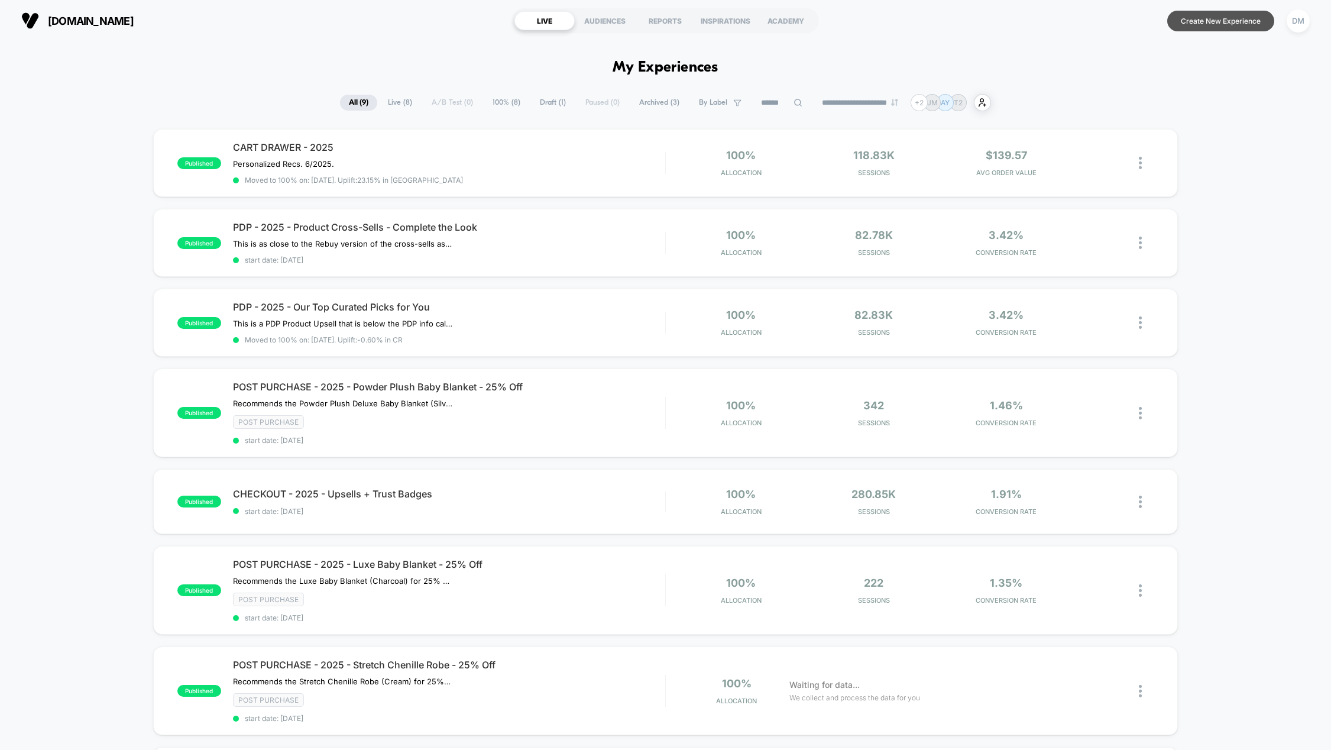
click at [1233, 27] on button "Create New Experience" at bounding box center [1220, 21] width 107 height 21
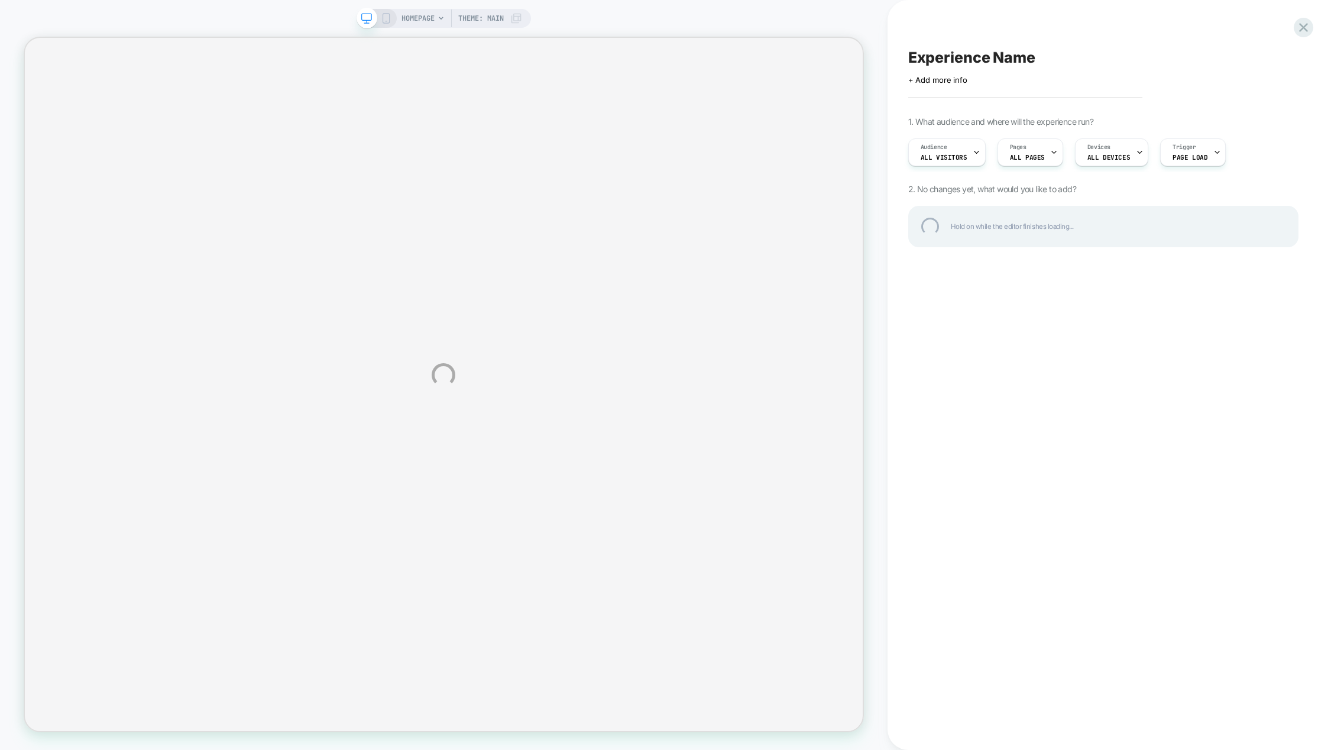
click at [969, 57] on div "Experience Name" at bounding box center [1103, 57] width 390 height 18
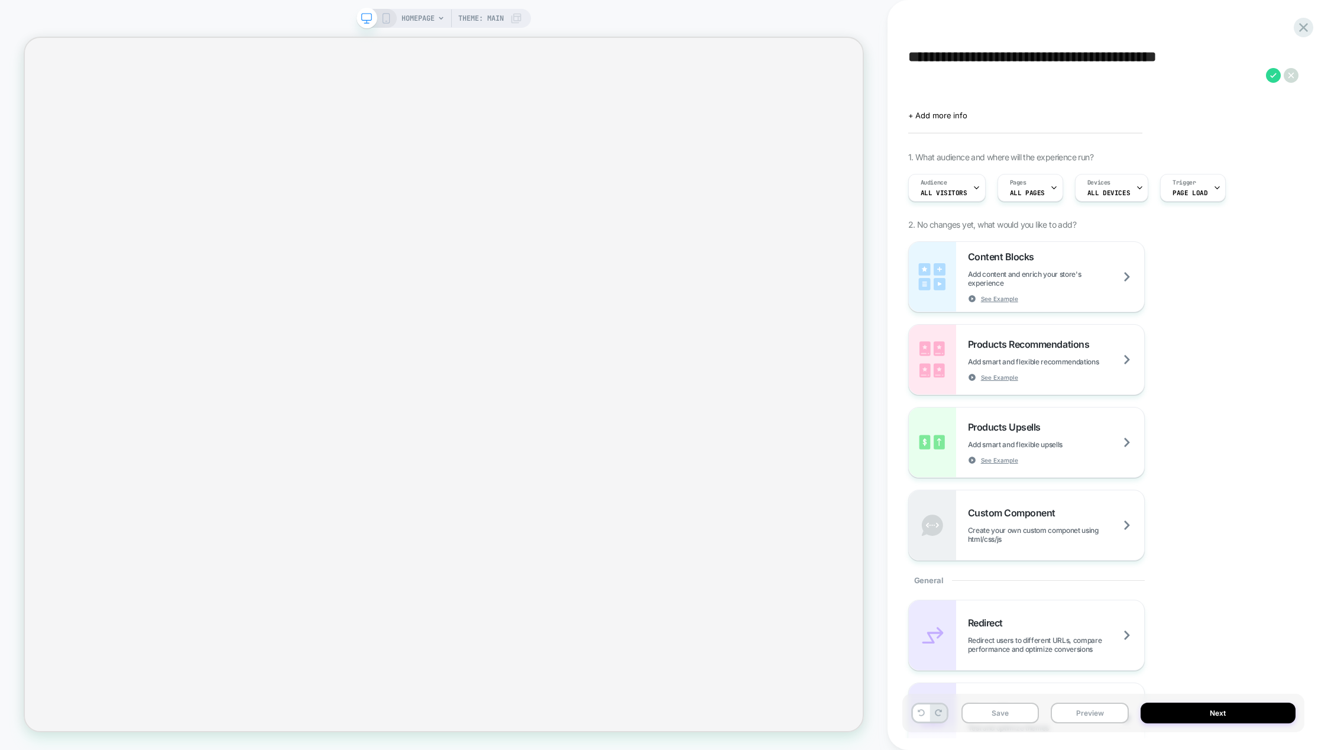
click at [914, 55] on textarea "**********" at bounding box center [1084, 74] width 352 height 53
click at [909, 55] on textarea "**********" at bounding box center [1084, 74] width 352 height 53
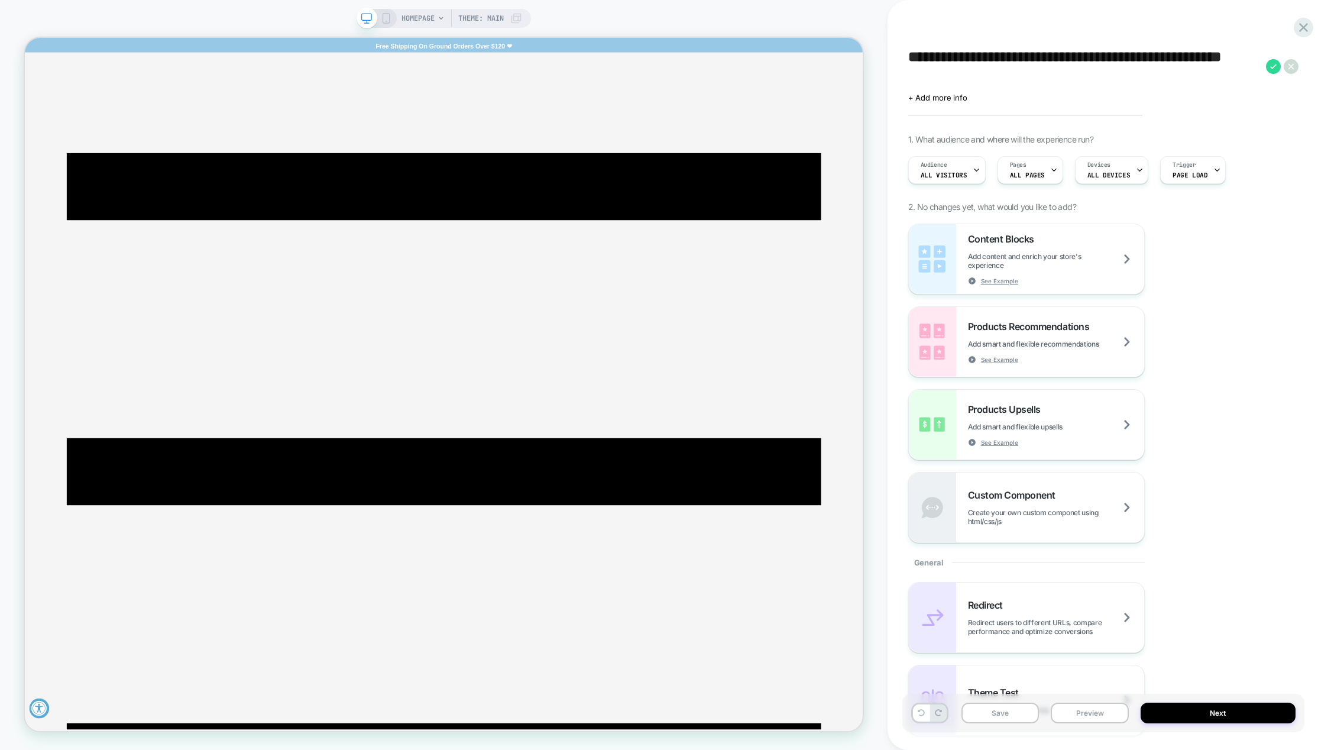
click at [1029, 62] on textarea "**********" at bounding box center [1084, 65] width 352 height 35
drag, startPoint x: 1149, startPoint y: 58, endPoint x: 1214, endPoint y: 75, distance: 66.7
click at [1214, 75] on textarea "**********" at bounding box center [1084, 65] width 352 height 35
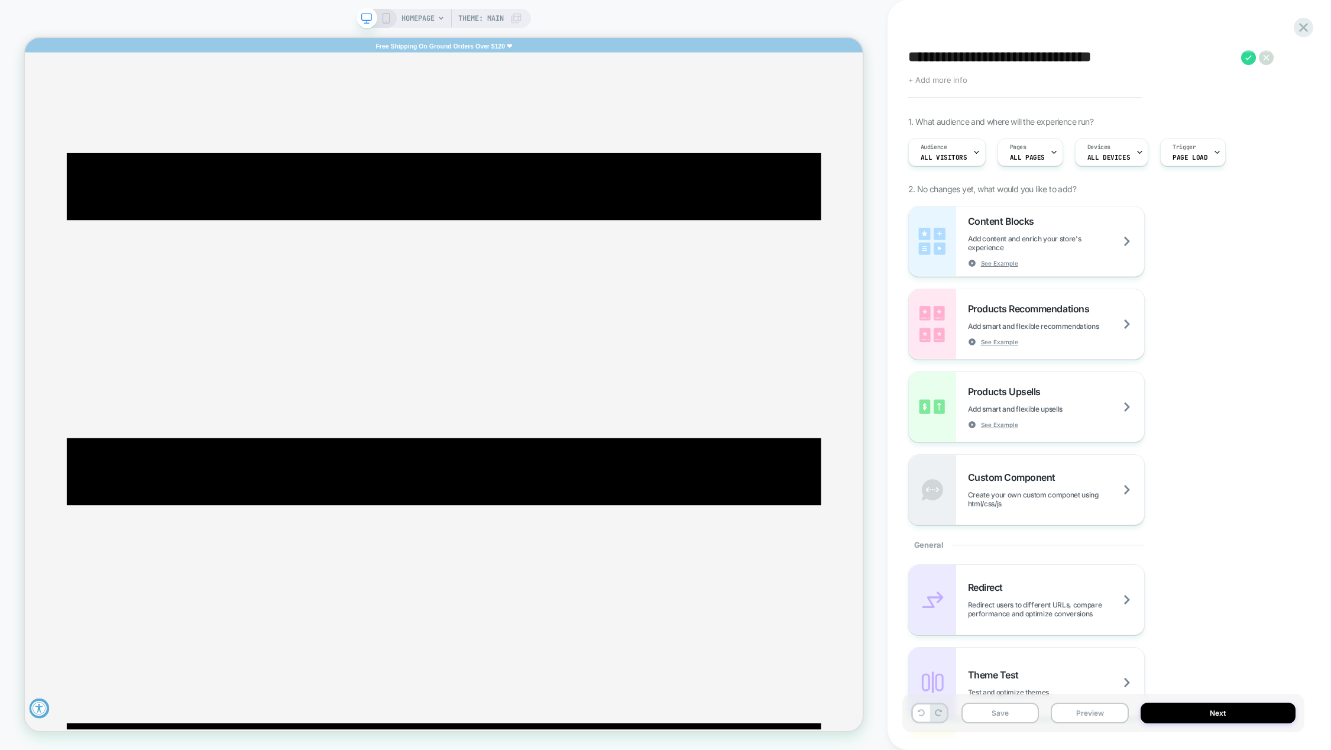
type textarea "**********"
click at [945, 79] on span "+ Add more info" at bounding box center [937, 79] width 59 height 9
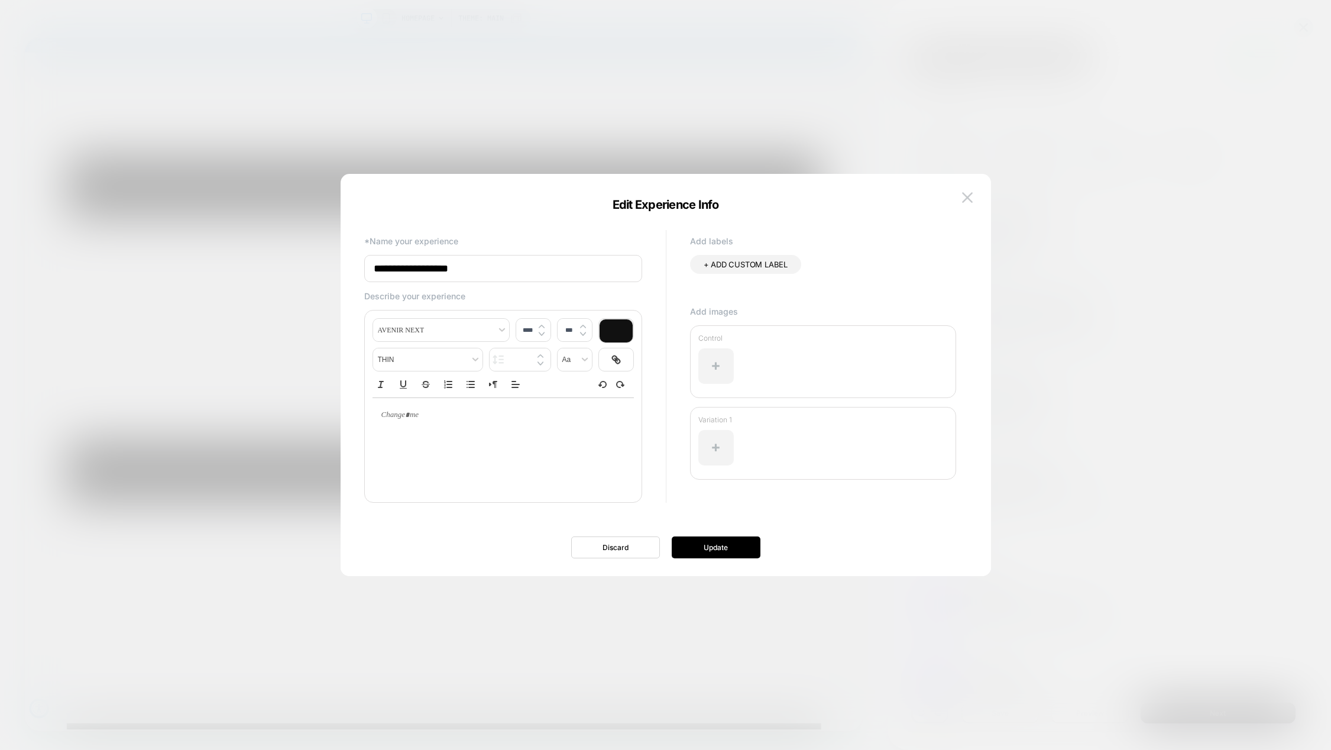
drag, startPoint x: 492, startPoint y: 270, endPoint x: 364, endPoint y: 273, distance: 127.8
click at [364, 273] on input "**********" at bounding box center [503, 268] width 278 height 27
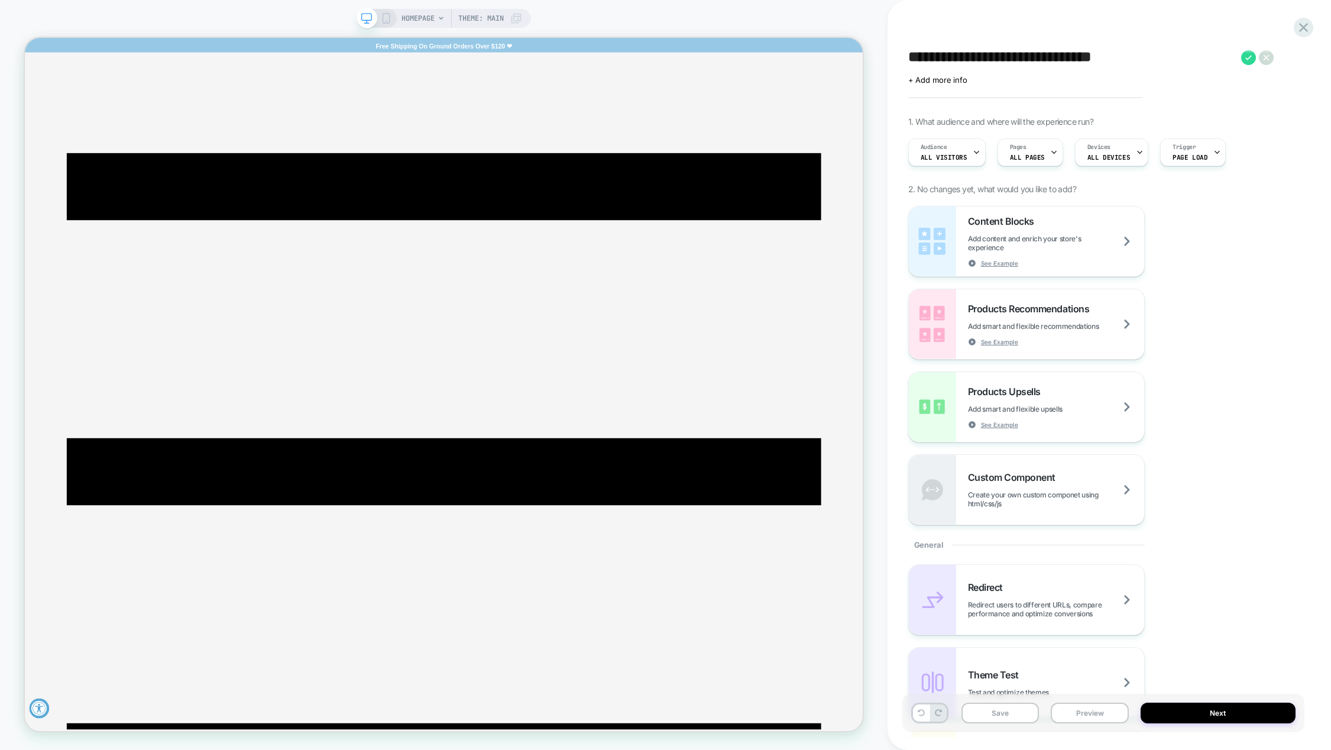
click at [988, 59] on textarea "**********" at bounding box center [1072, 57] width 328 height 18
drag, startPoint x: 1167, startPoint y: 58, endPoint x: 909, endPoint y: 63, distance: 258.5
click at [909, 63] on textarea "**********" at bounding box center [1072, 57] width 328 height 18
click at [1301, 31] on icon at bounding box center [1303, 27] width 9 height 9
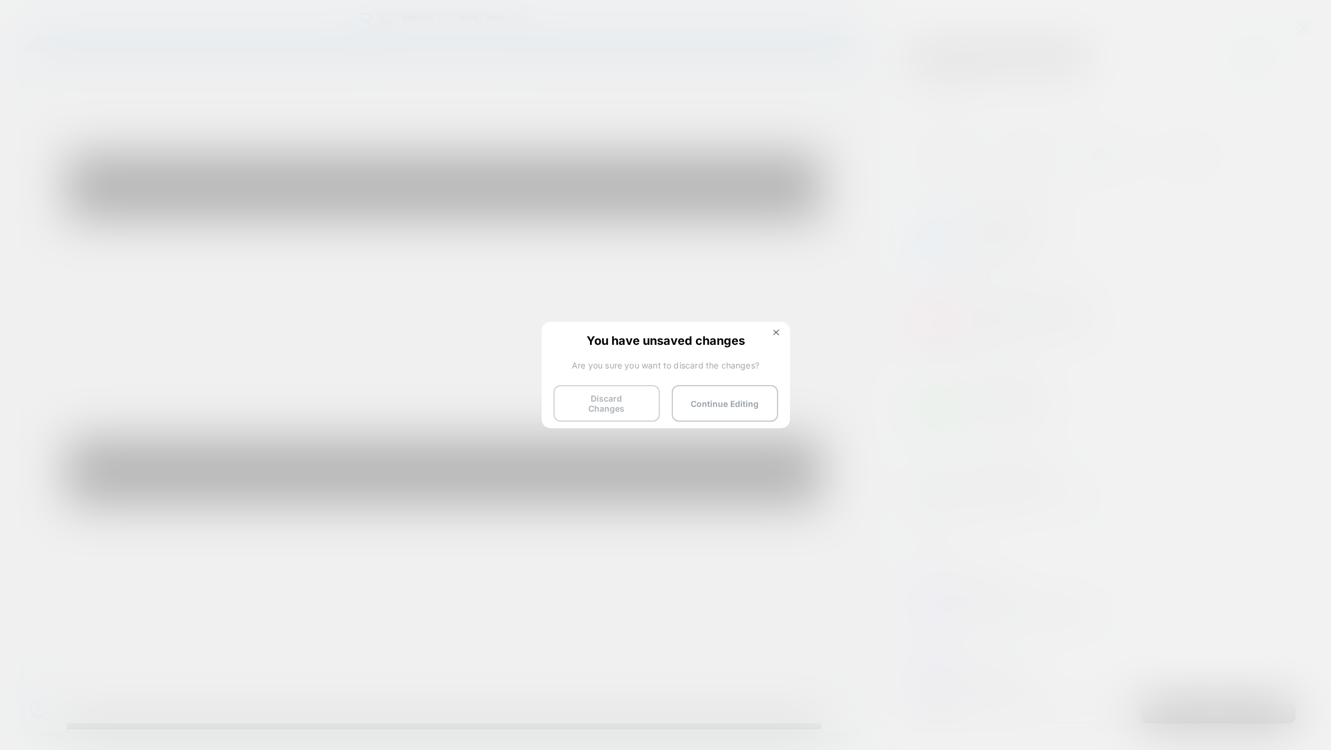
click at [628, 407] on button "Discard Changes" at bounding box center [558, 460] width 201 height 135
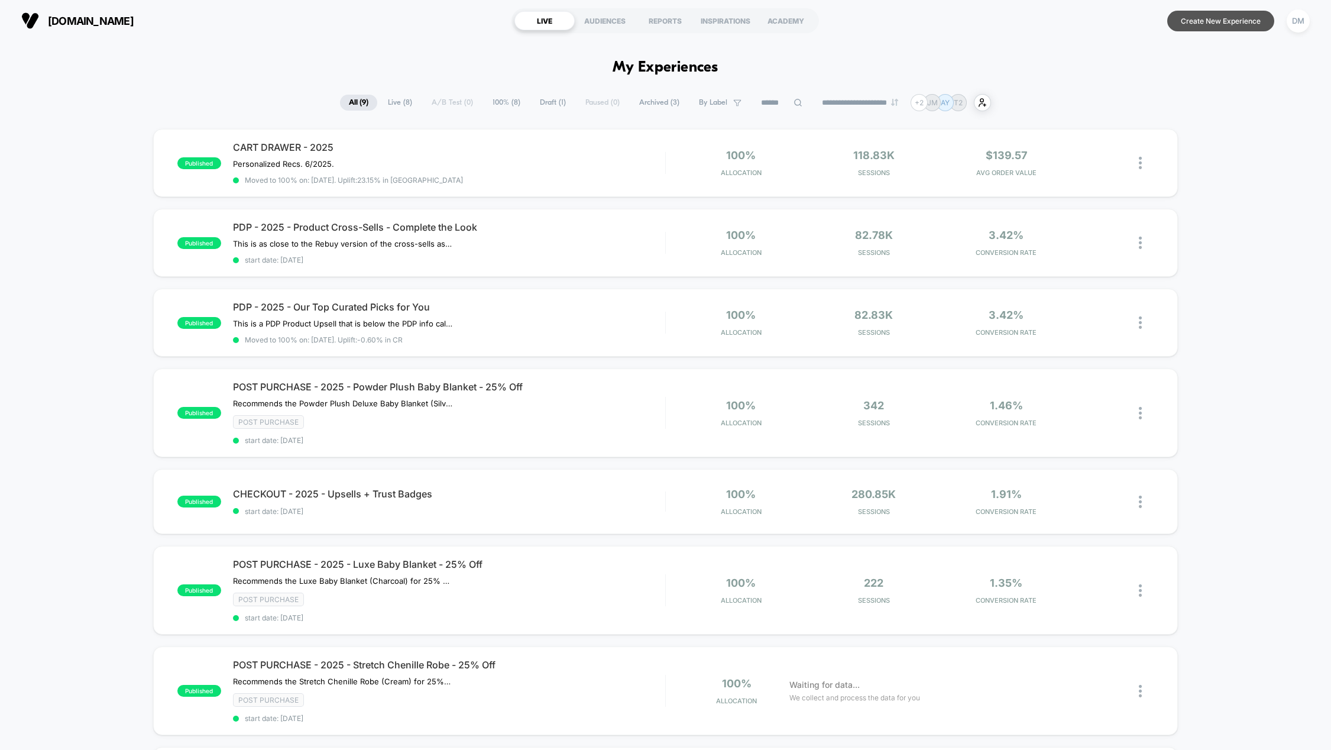
click at [1189, 17] on button "Create New Experience" at bounding box center [1220, 21] width 107 height 21
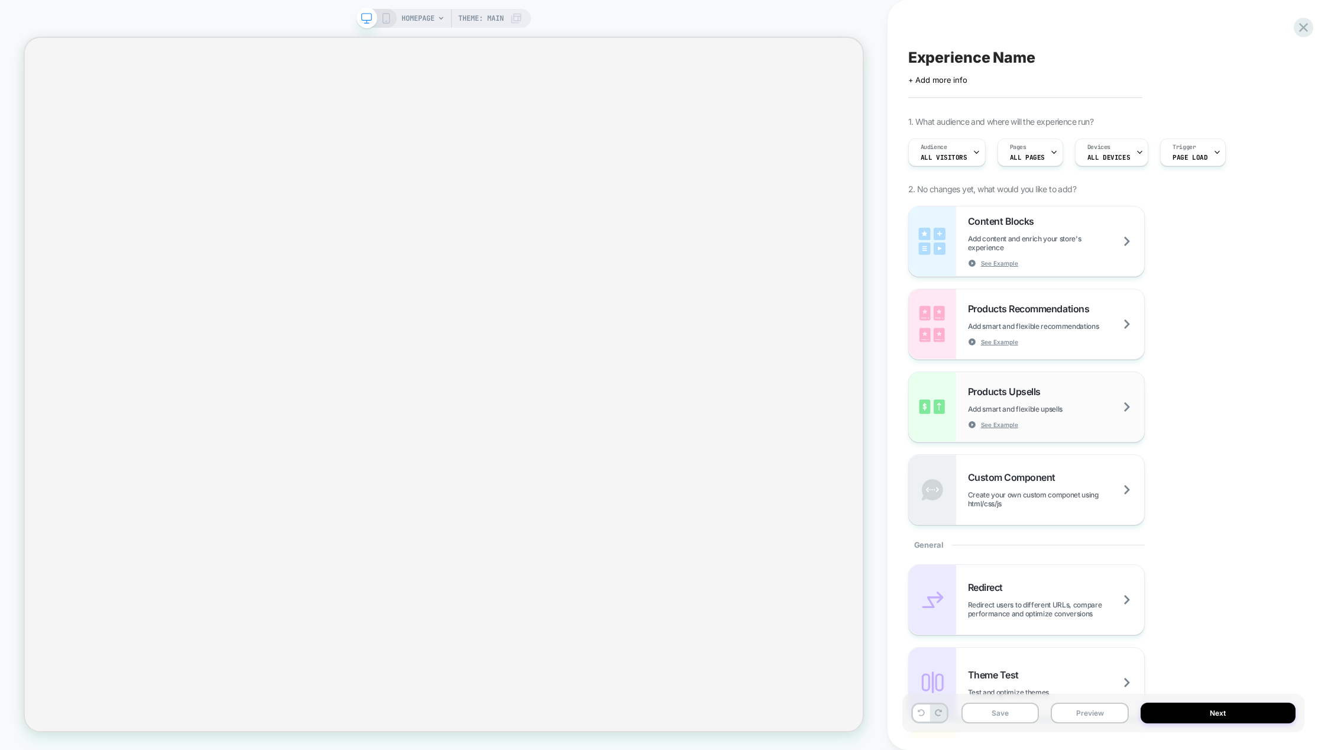
click at [1040, 406] on span "Add smart and flexible upsells" at bounding box center [1030, 409] width 124 height 9
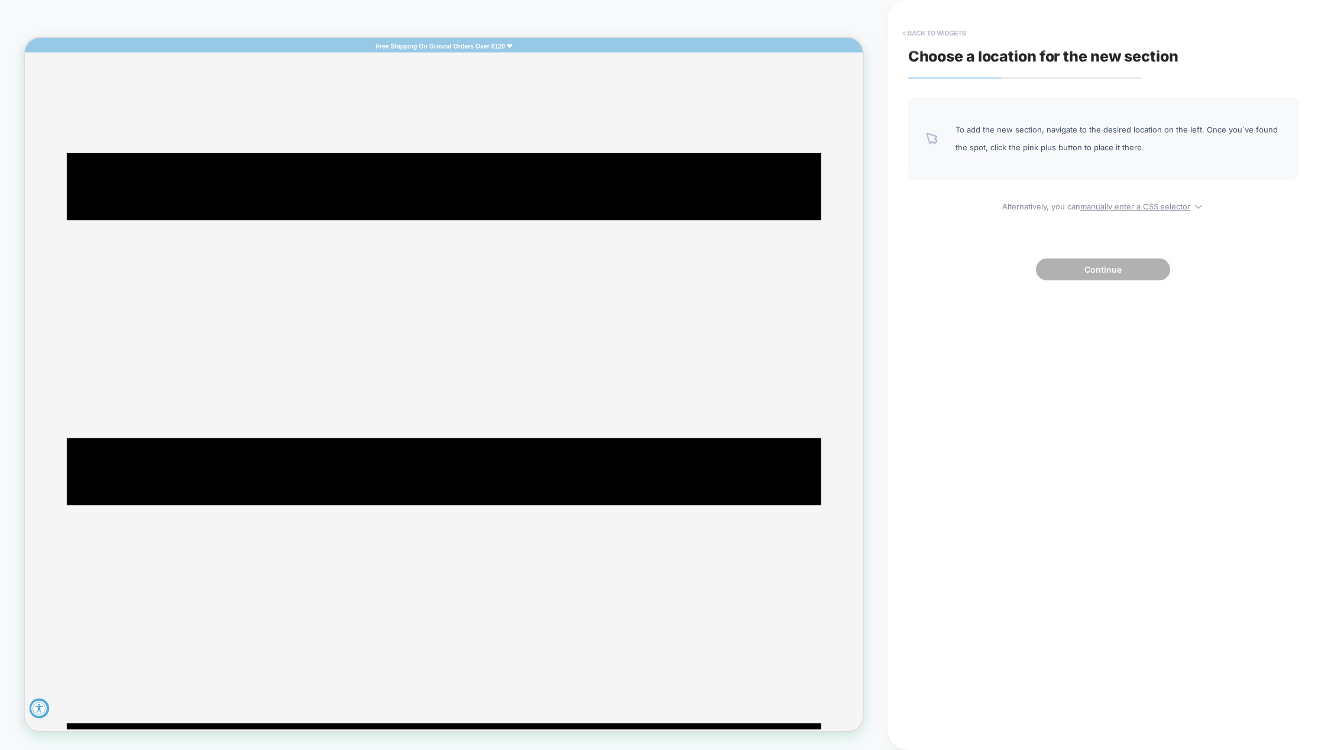
click at [910, 36] on button "< Back to widgets" at bounding box center [935, 33] width 76 height 19
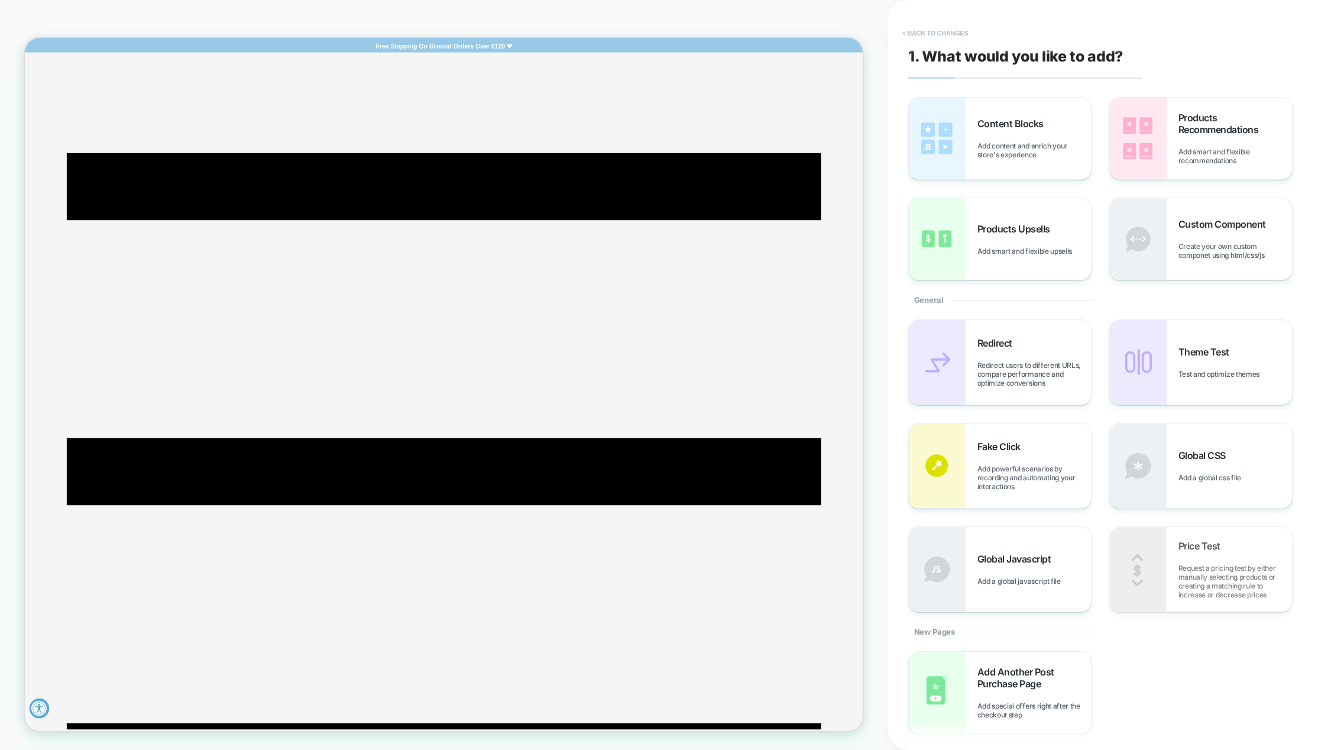
click at [908, 31] on button "< Back to changes" at bounding box center [936, 33] width 78 height 19
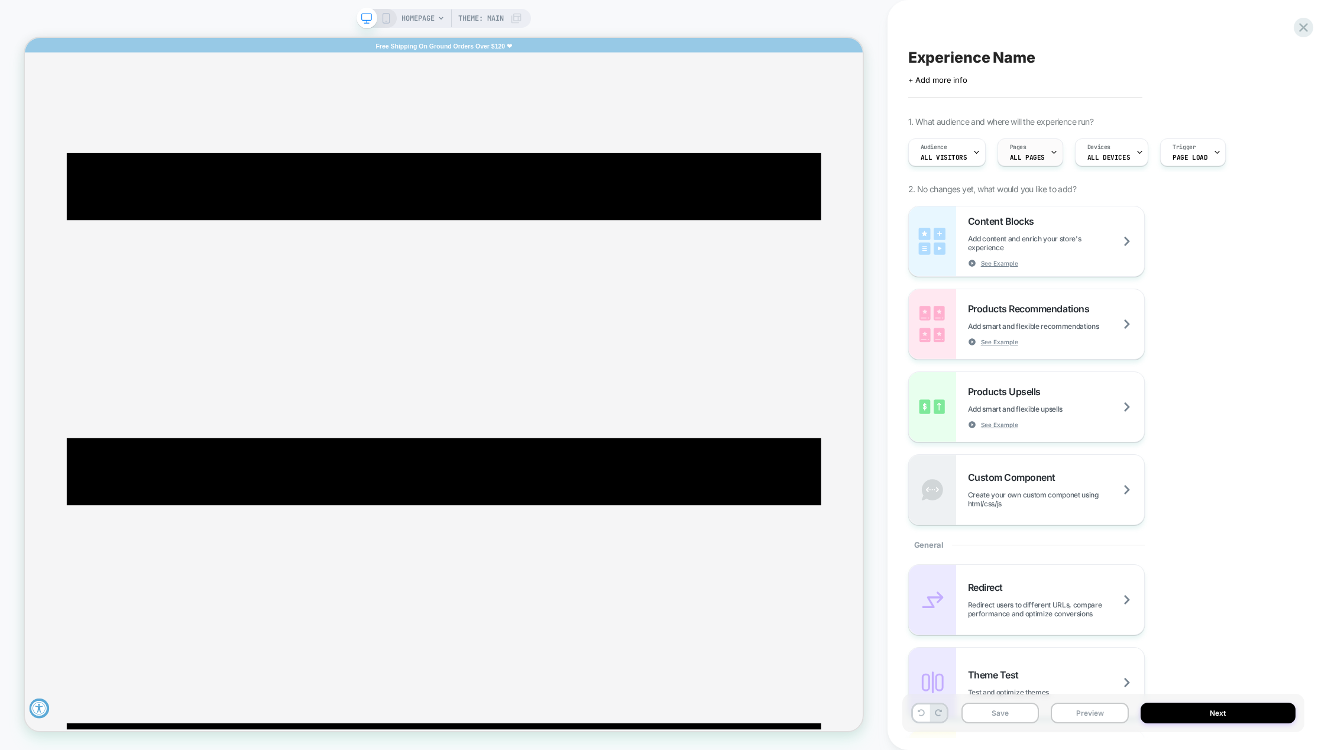
click at [1050, 151] on icon at bounding box center [1054, 152] width 8 height 8
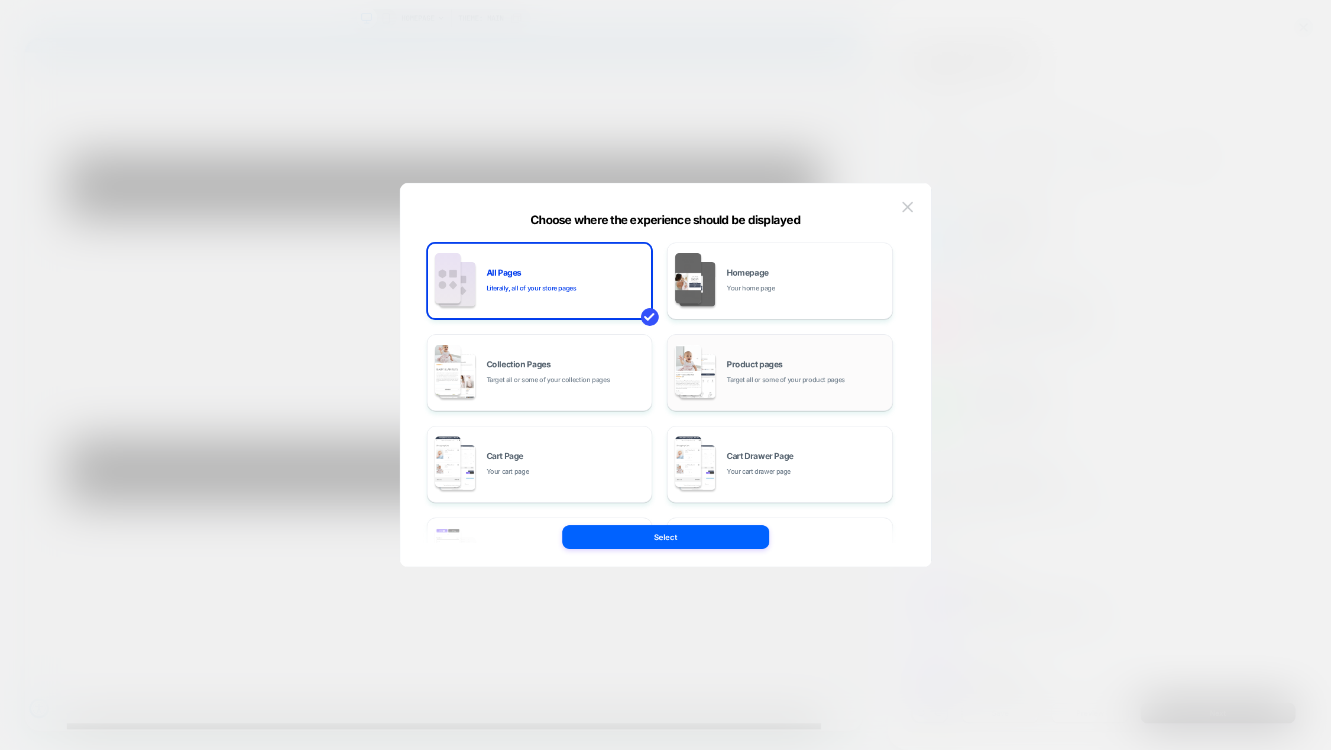
click at [778, 360] on span "Product pages" at bounding box center [755, 364] width 56 height 8
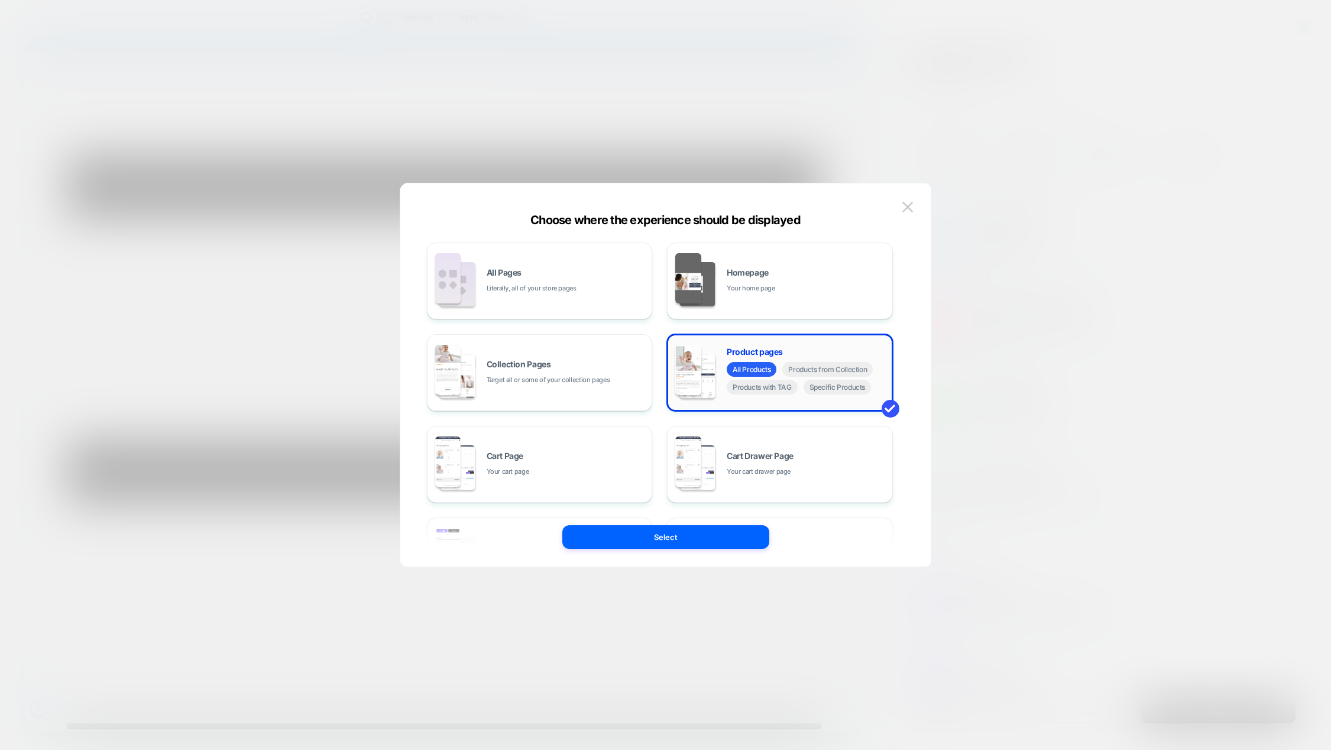
click at [824, 394] on div "All Products Products from Collection Products with TAG Specific Products" at bounding box center [807, 379] width 160 height 35
click at [827, 387] on span "Specific Products" at bounding box center [838, 387] width 68 height 15
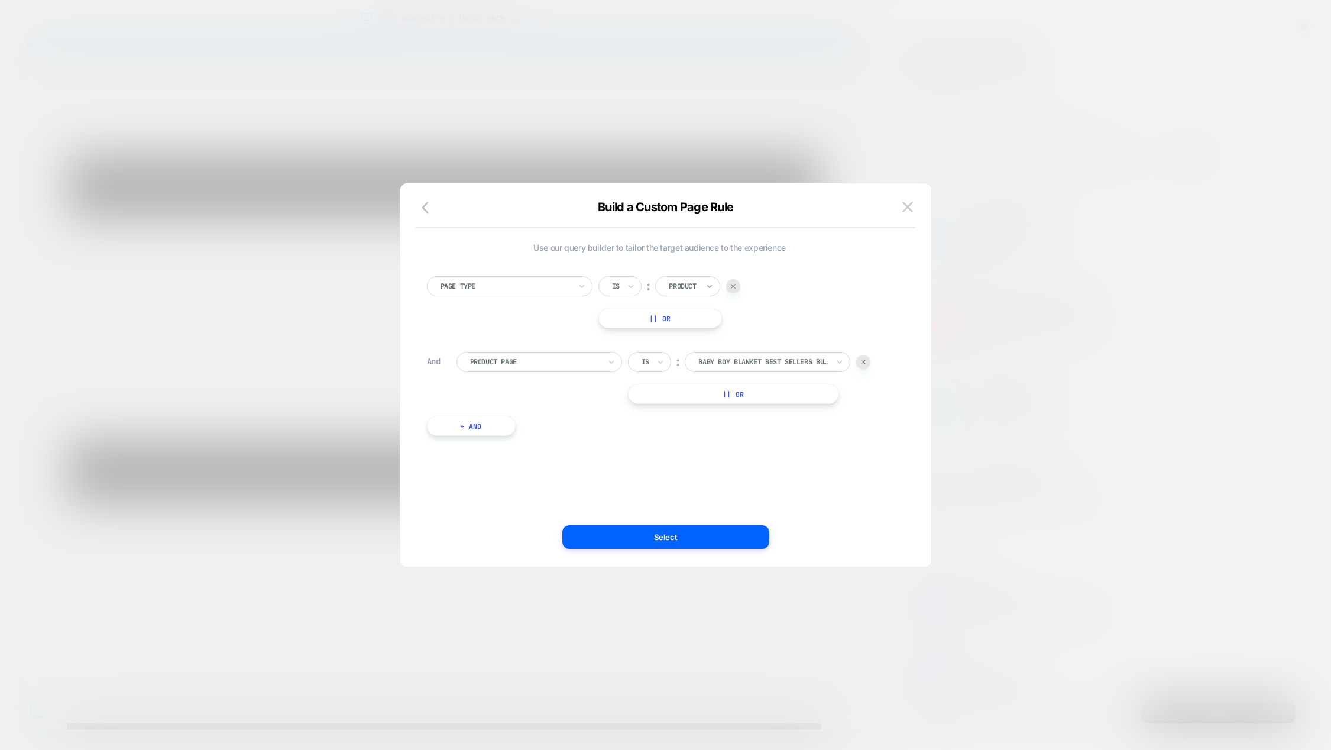
click at [711, 284] on icon at bounding box center [710, 286] width 8 height 12
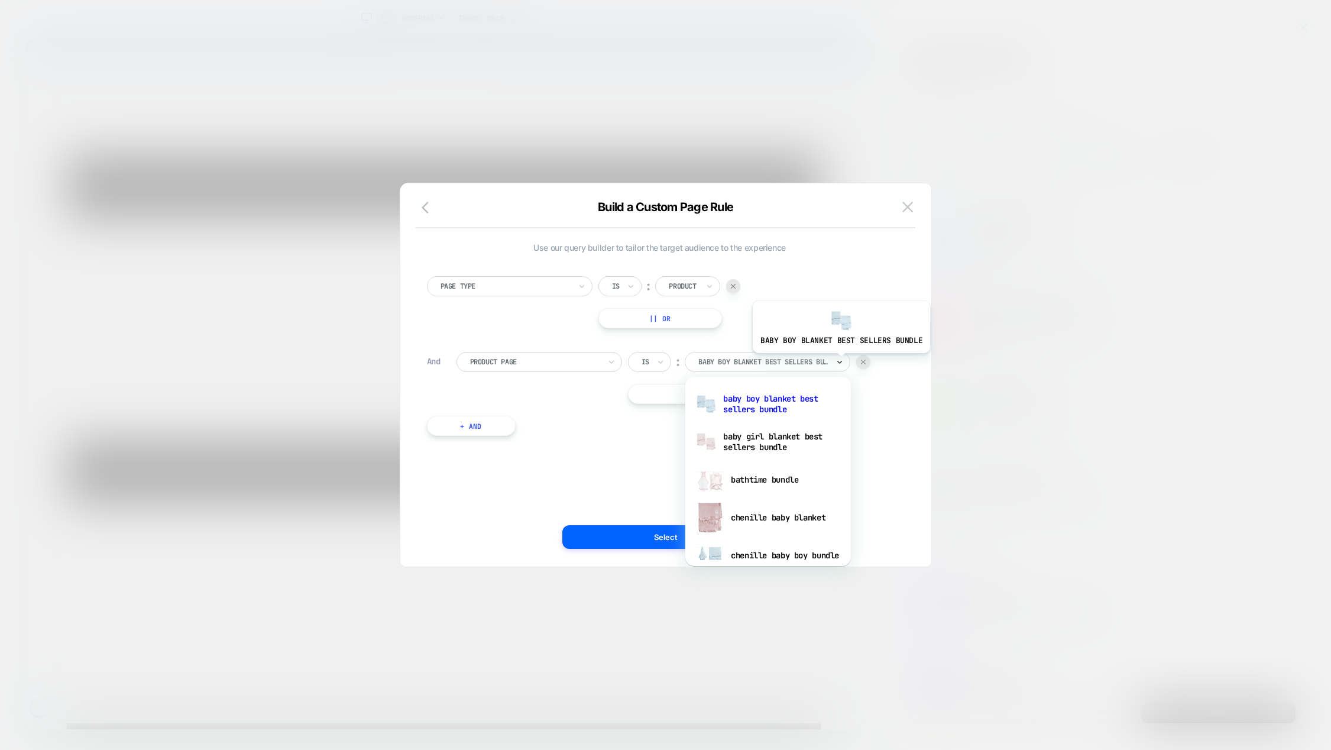
click at [840, 362] on icon at bounding box center [839, 362] width 5 height 3
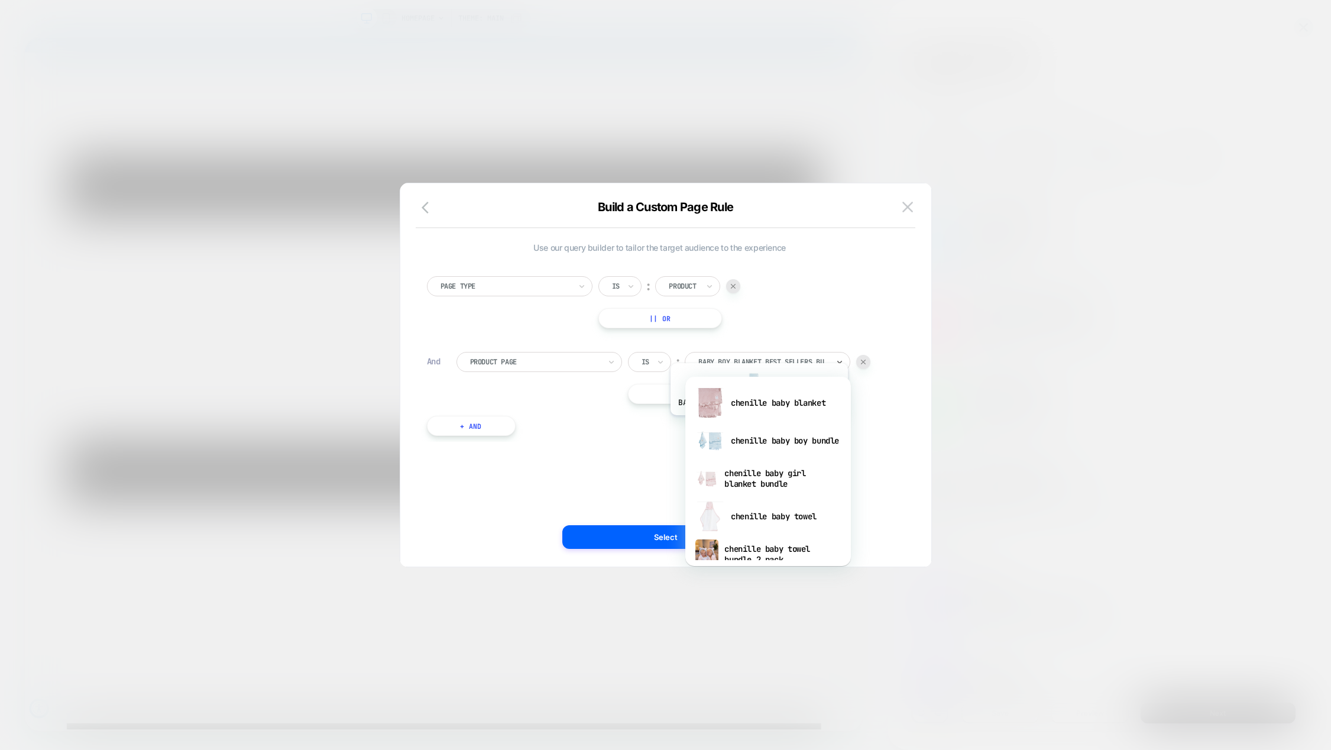
scroll to position [59, 0]
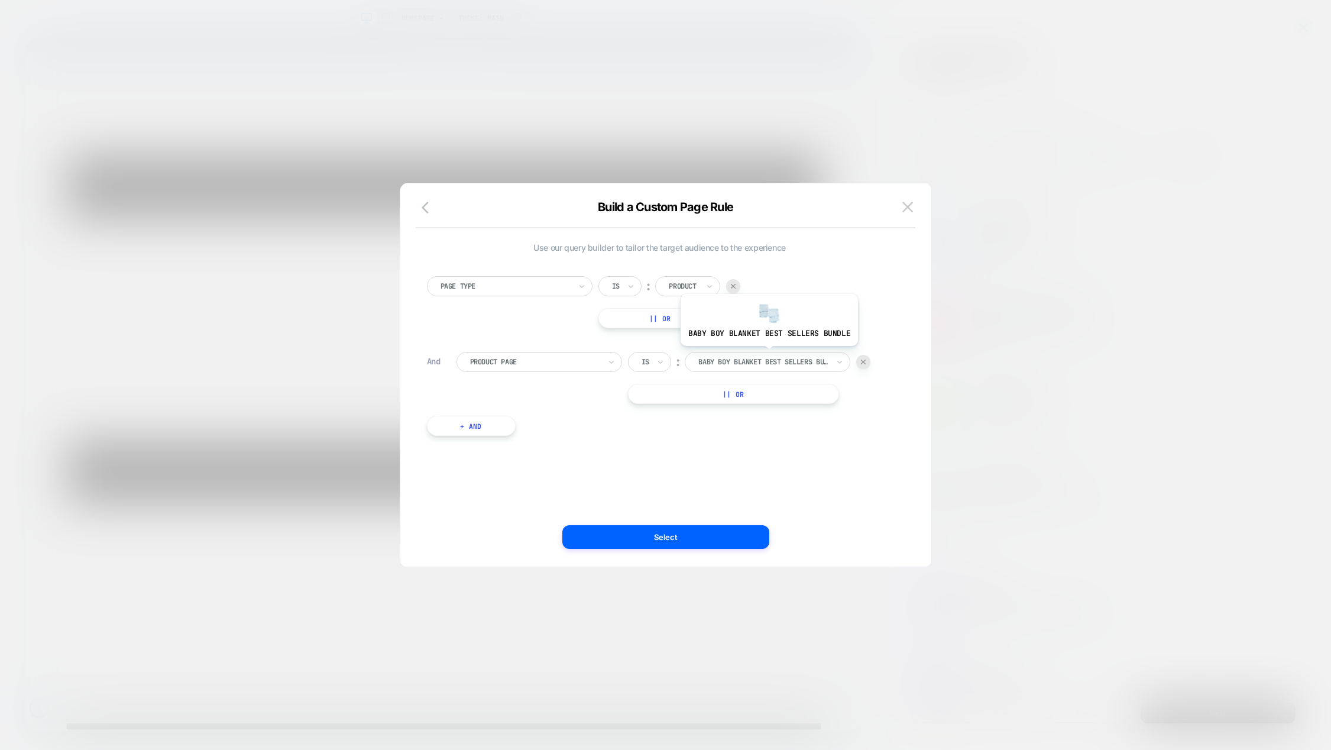
click at [768, 356] on div "baby boy blanket best sellers bundle" at bounding box center [763, 361] width 132 height 13
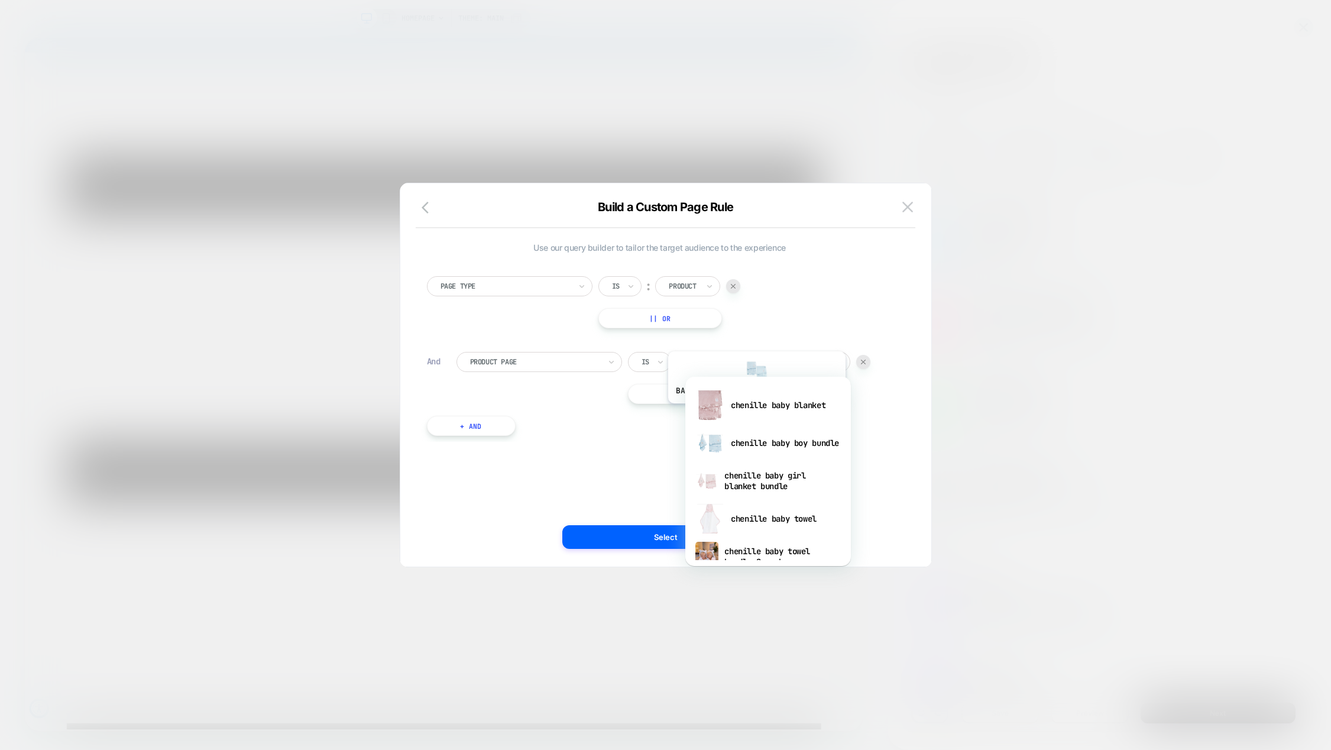
scroll to position [118, 0]
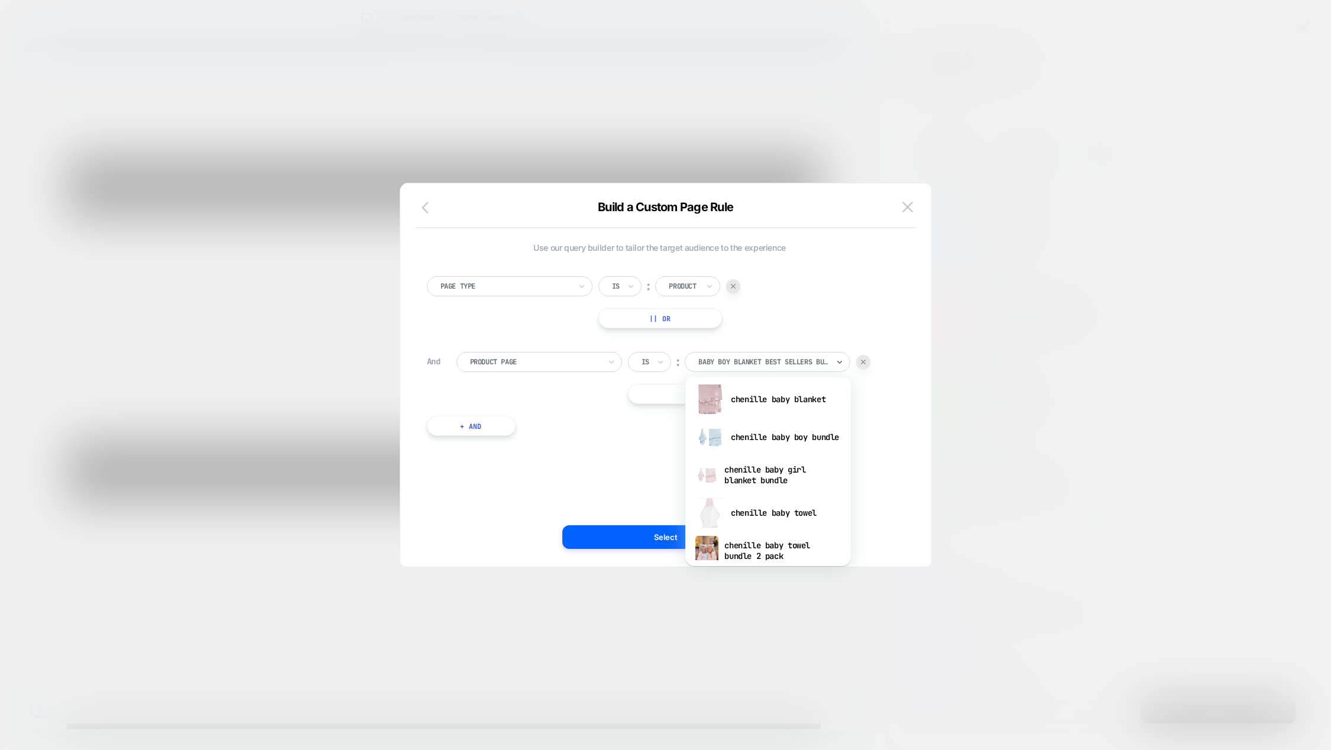
click at [428, 209] on icon "button" at bounding box center [429, 207] width 14 height 14
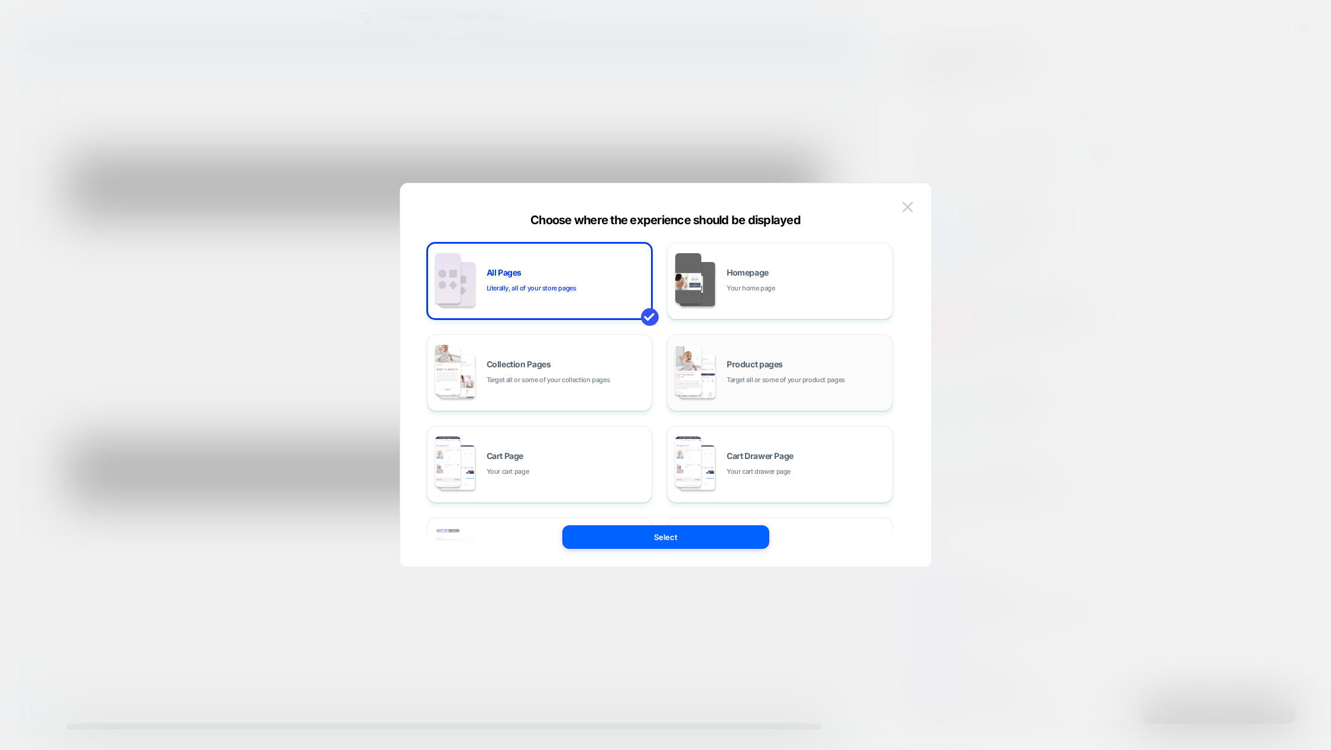
click at [770, 367] on span "Product pages" at bounding box center [755, 364] width 56 height 8
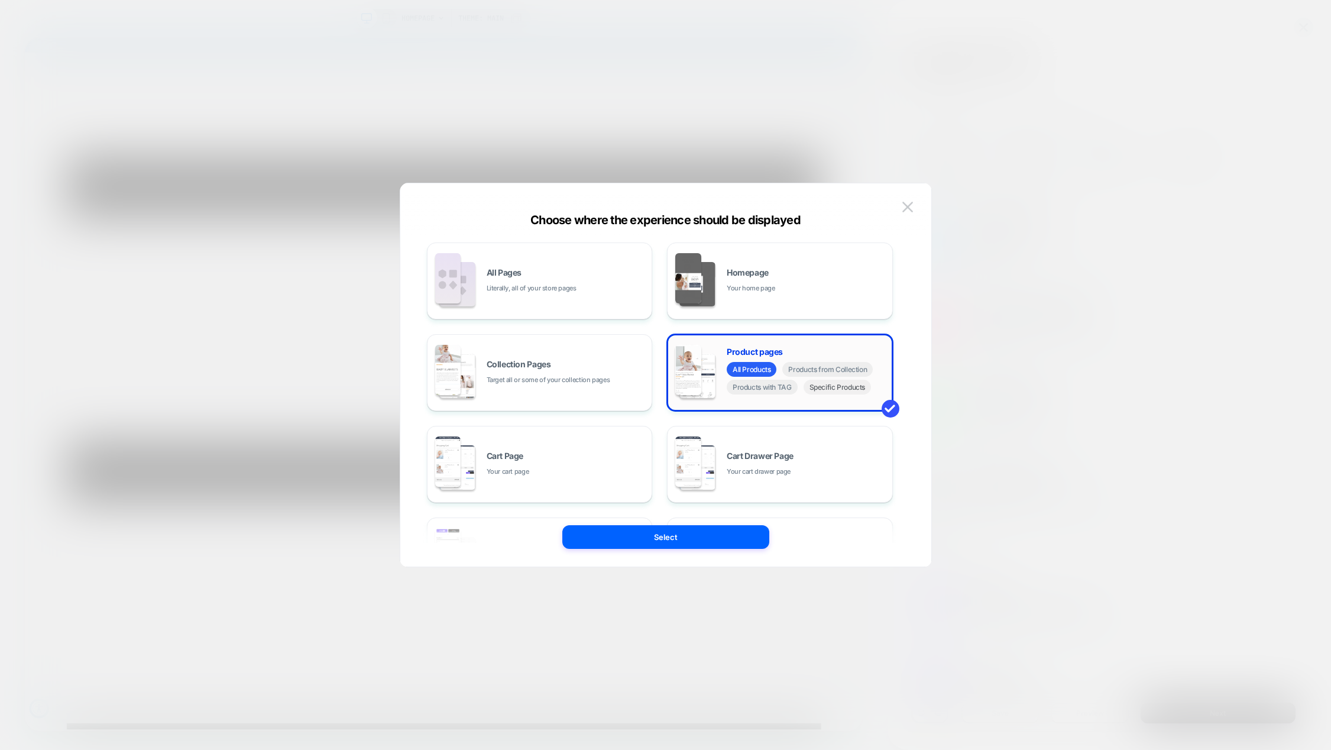
click at [840, 393] on span "Specific Products" at bounding box center [838, 387] width 68 height 15
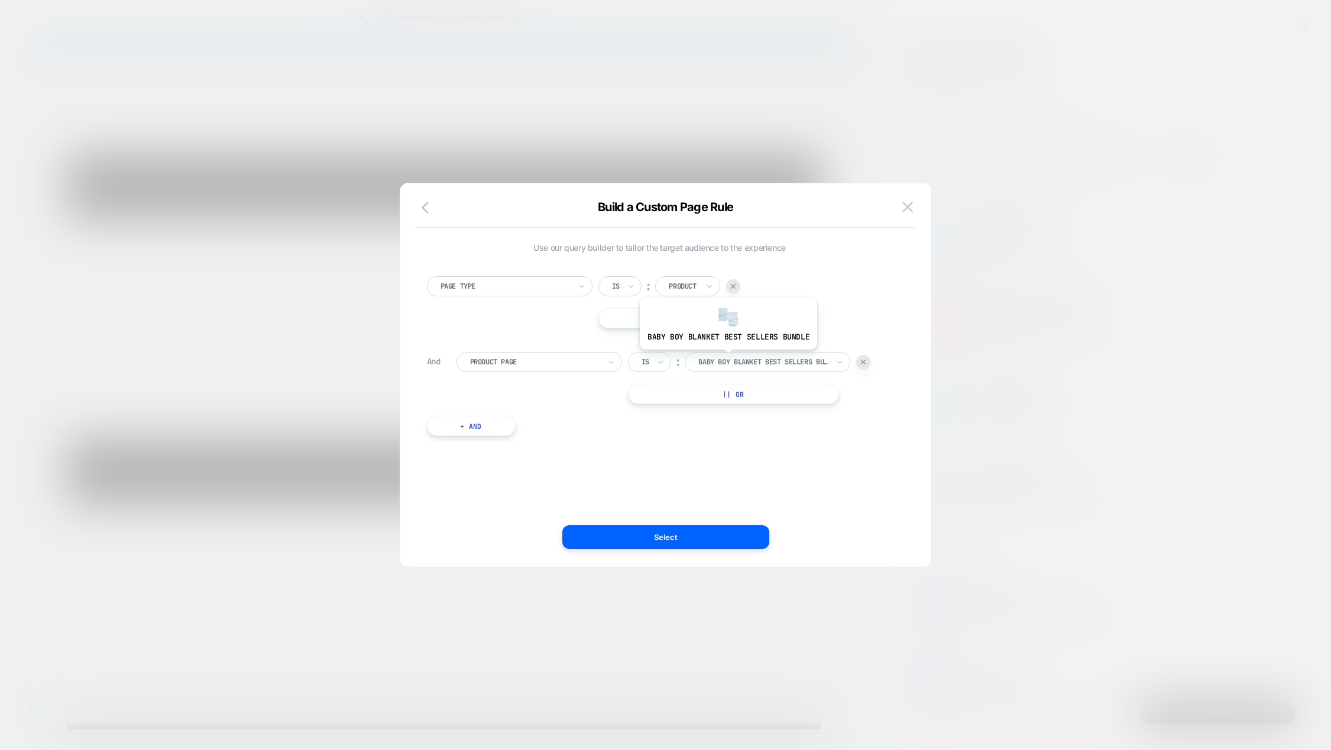
click at [727, 358] on div at bounding box center [763, 362] width 130 height 11
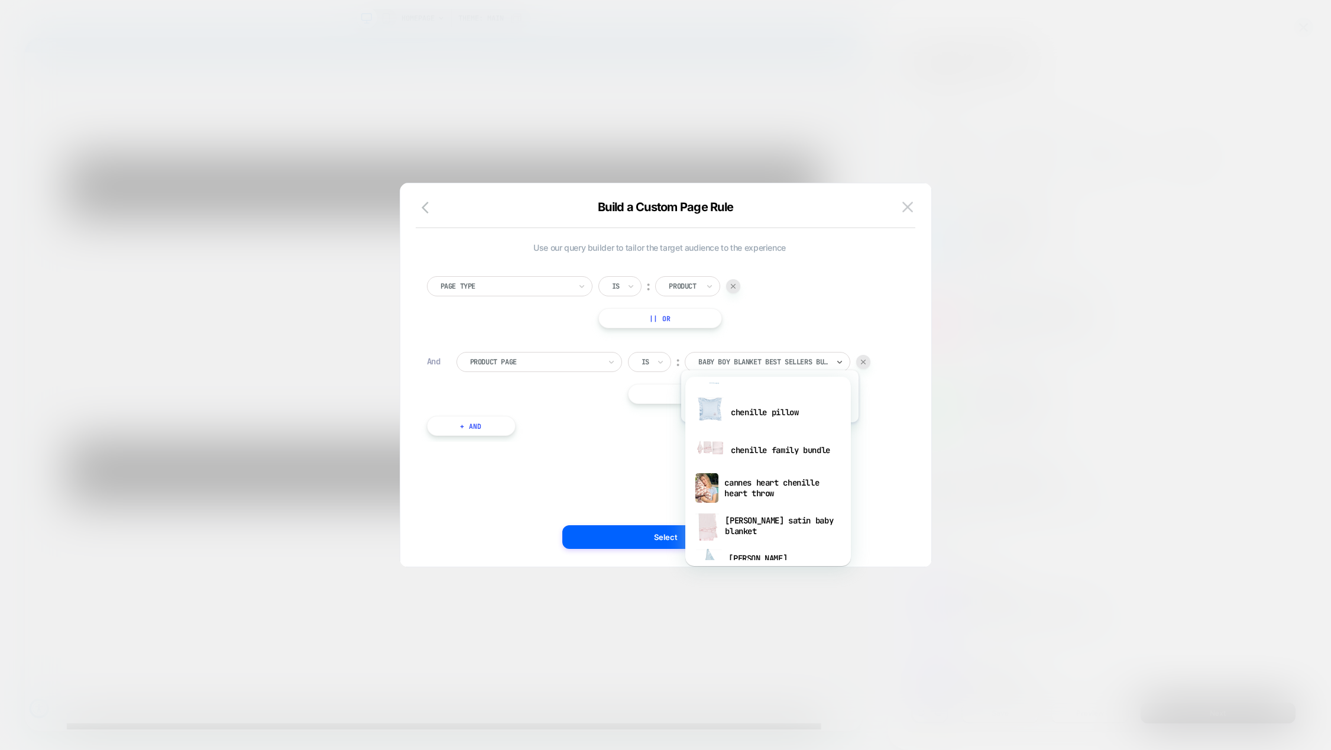
scroll to position [414, 0]
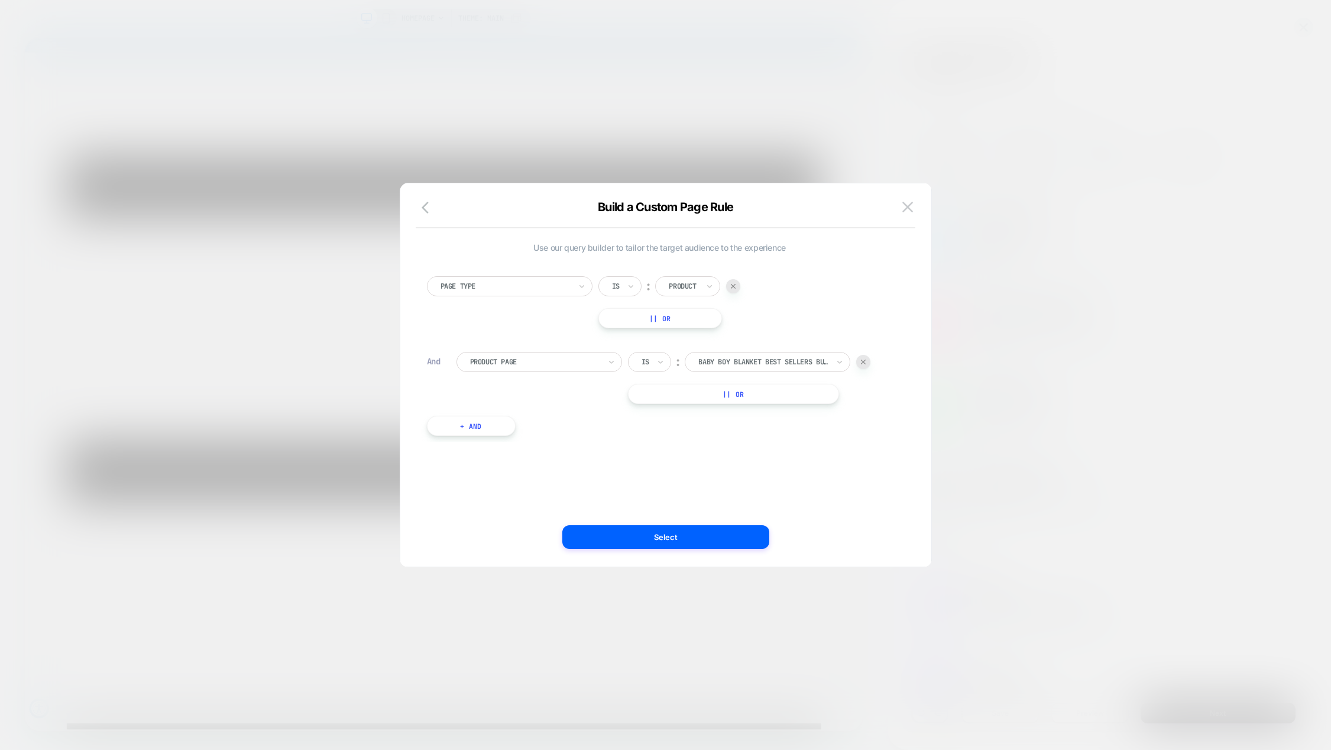
click at [862, 360] on img at bounding box center [863, 362] width 5 height 5
click at [474, 348] on button "+ And" at bounding box center [471, 350] width 89 height 20
click at [709, 284] on icon at bounding box center [710, 286] width 8 height 12
click at [910, 209] on img at bounding box center [908, 207] width 11 height 10
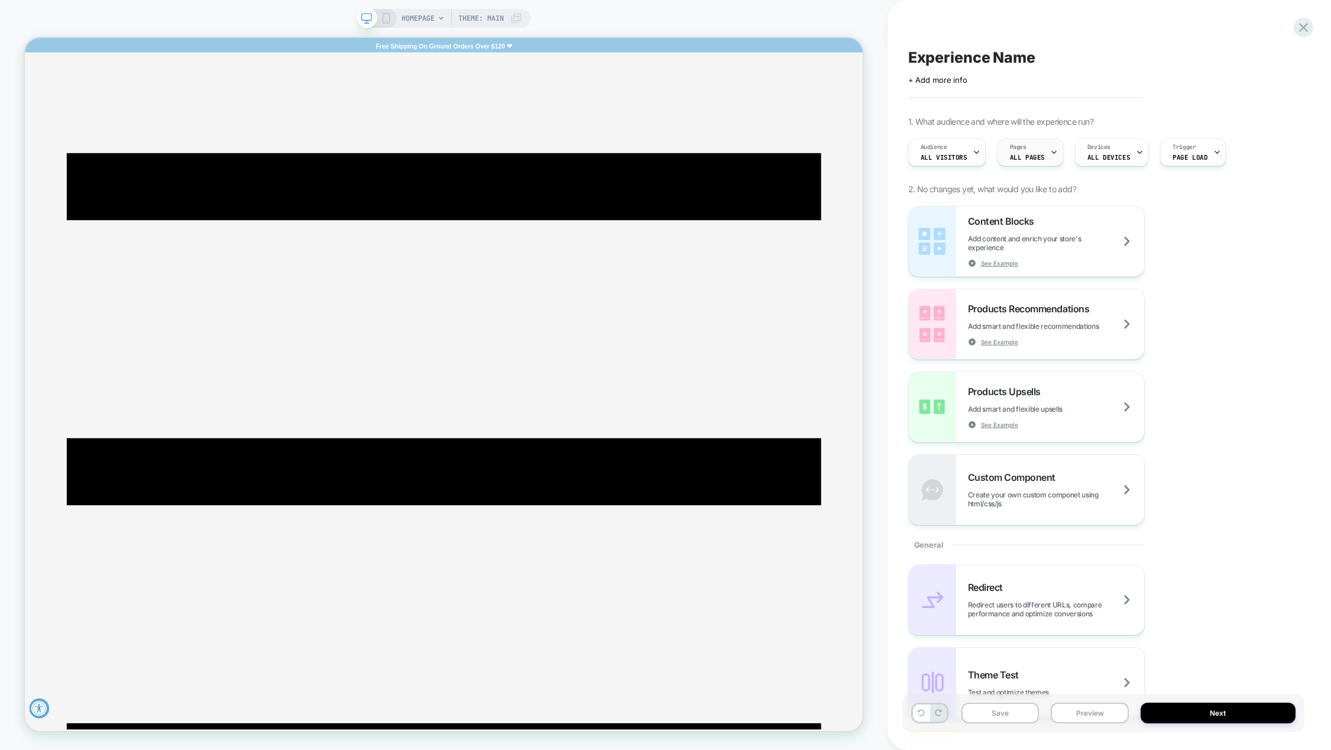
click at [1050, 153] on icon at bounding box center [1054, 152] width 8 height 8
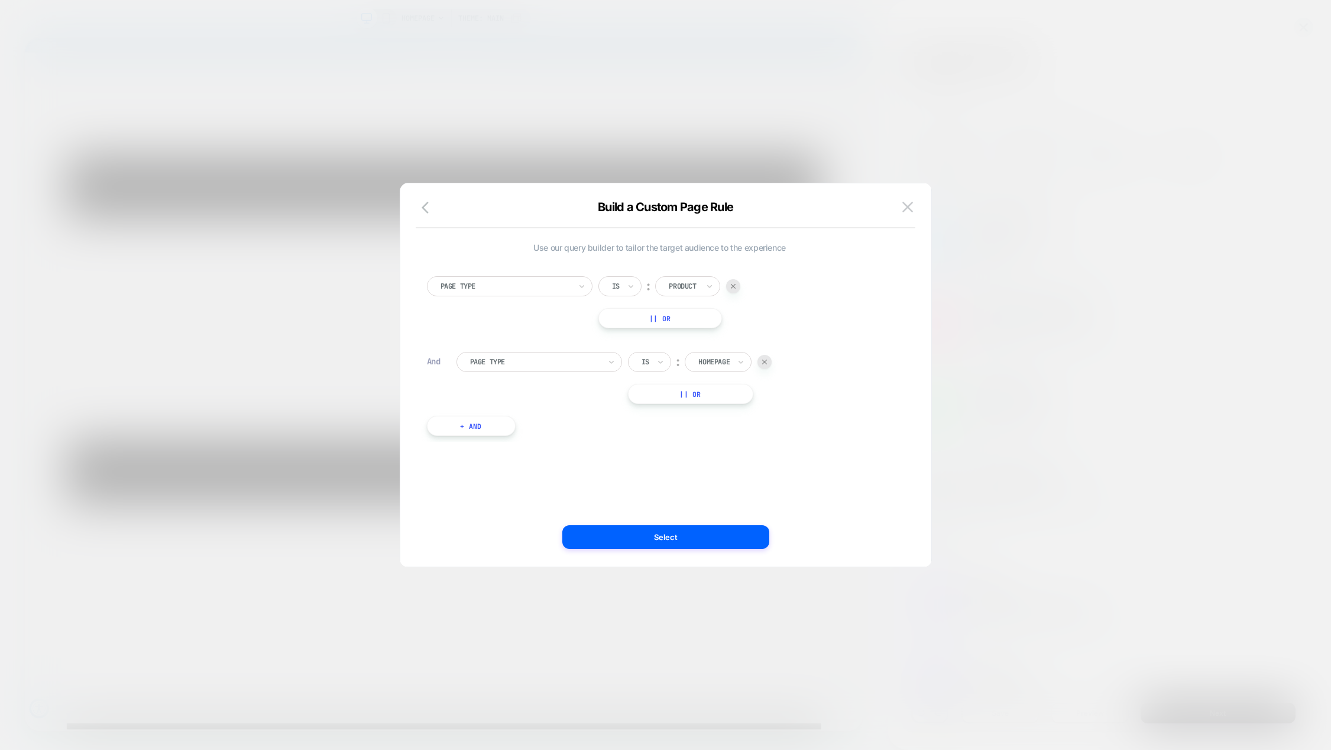
click at [496, 358] on div at bounding box center [535, 362] width 130 height 11
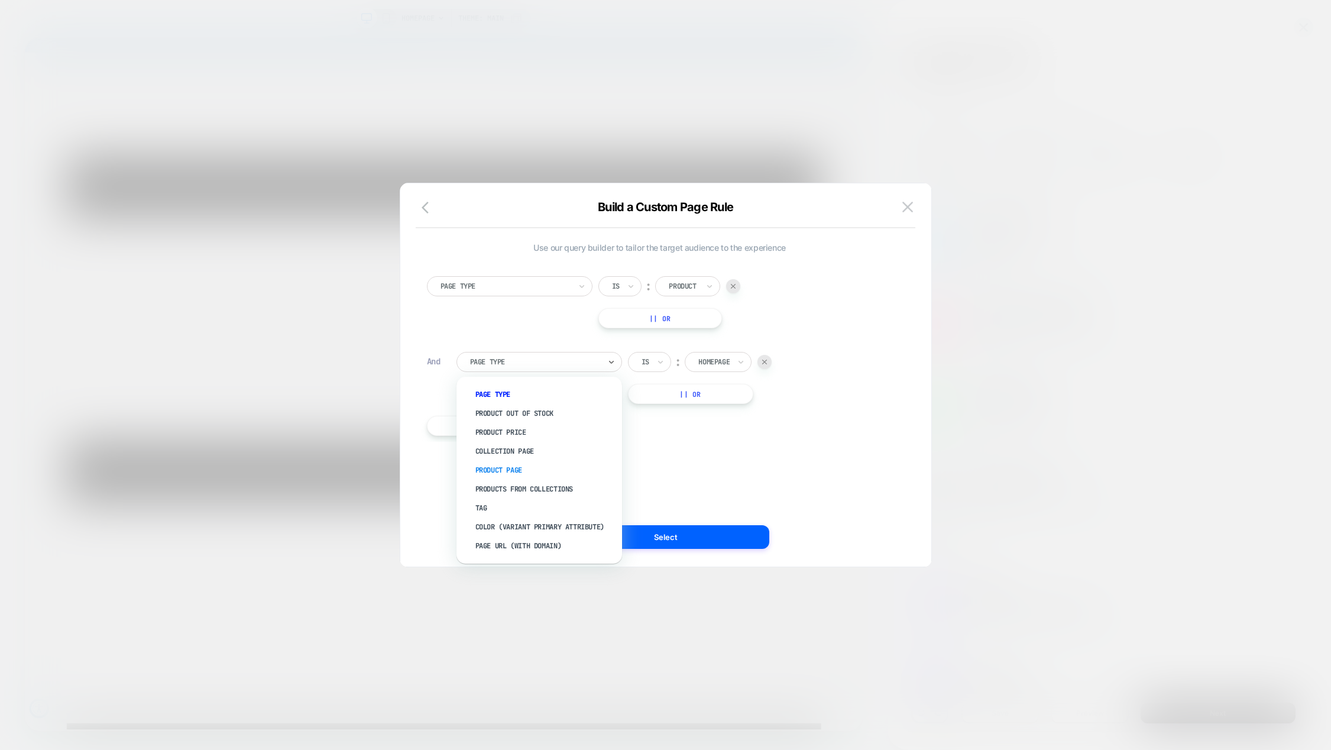
click at [522, 464] on div "Product Page" at bounding box center [545, 470] width 154 height 19
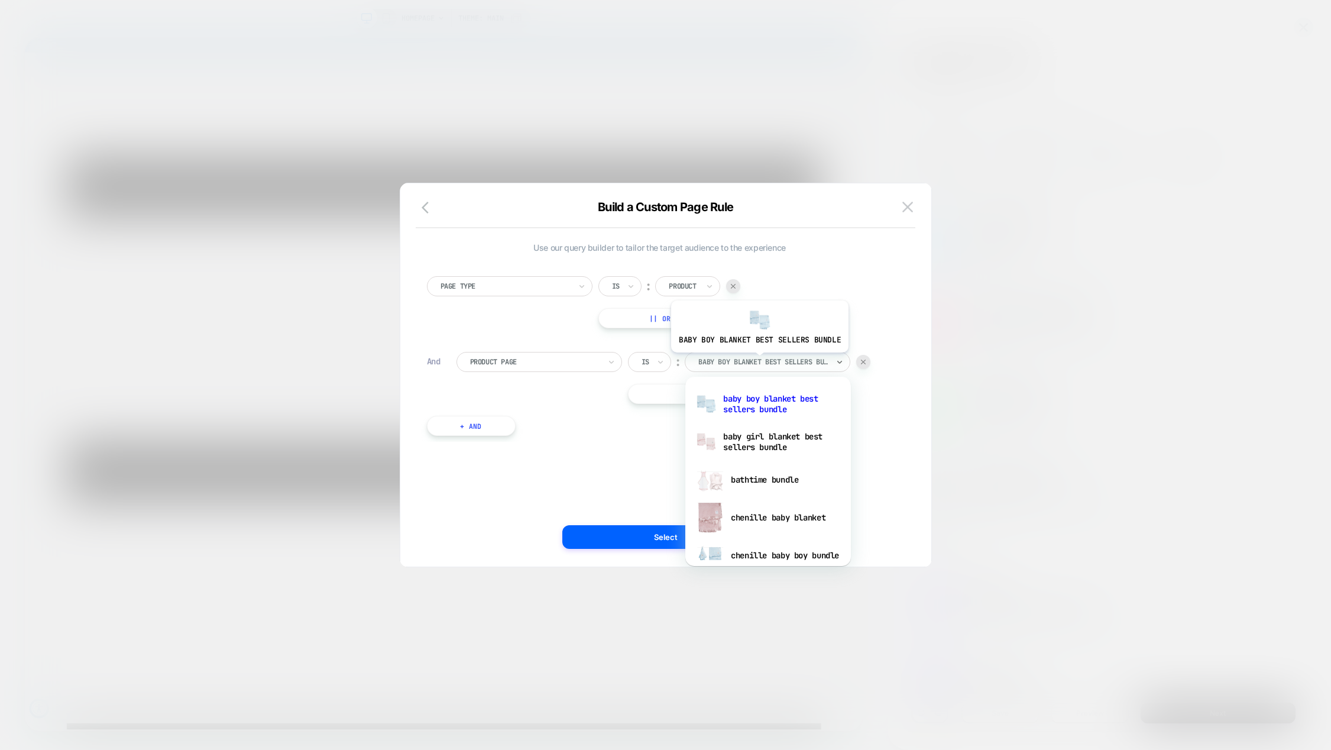
click at [758, 361] on div at bounding box center [763, 362] width 130 height 11
paste input "**********"
type input "**********"
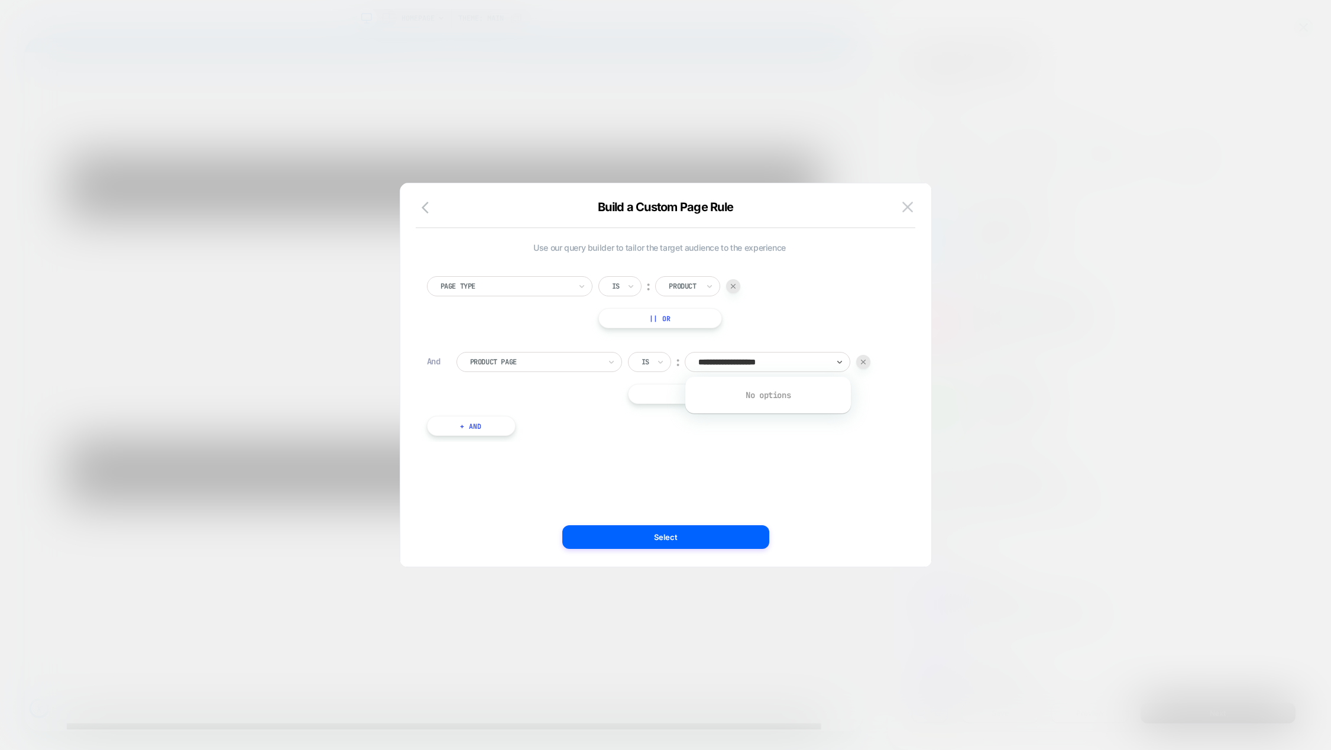
click at [607, 407] on div "**********" at bounding box center [660, 349] width 478 height 183
click at [864, 363] on img at bounding box center [863, 362] width 5 height 5
click at [427, 206] on icon "button" at bounding box center [429, 207] width 14 height 14
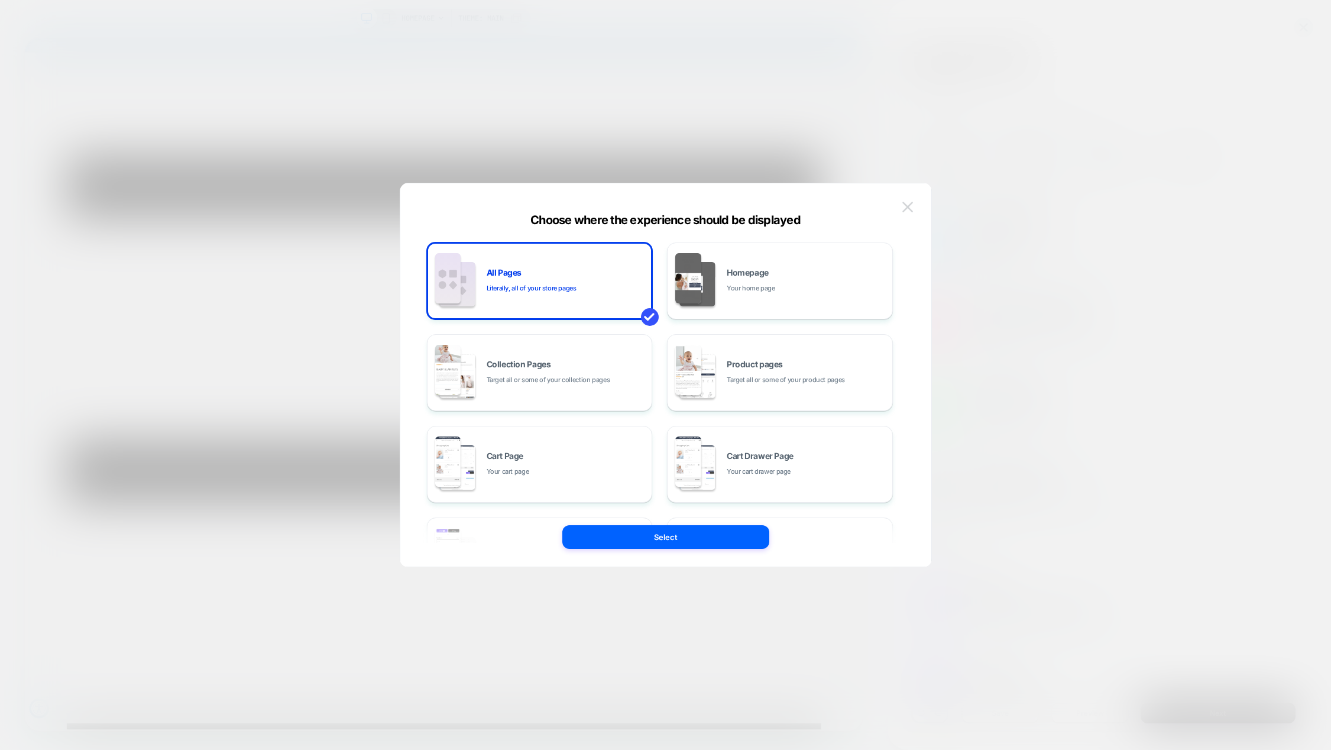
click at [908, 205] on img at bounding box center [908, 207] width 11 height 10
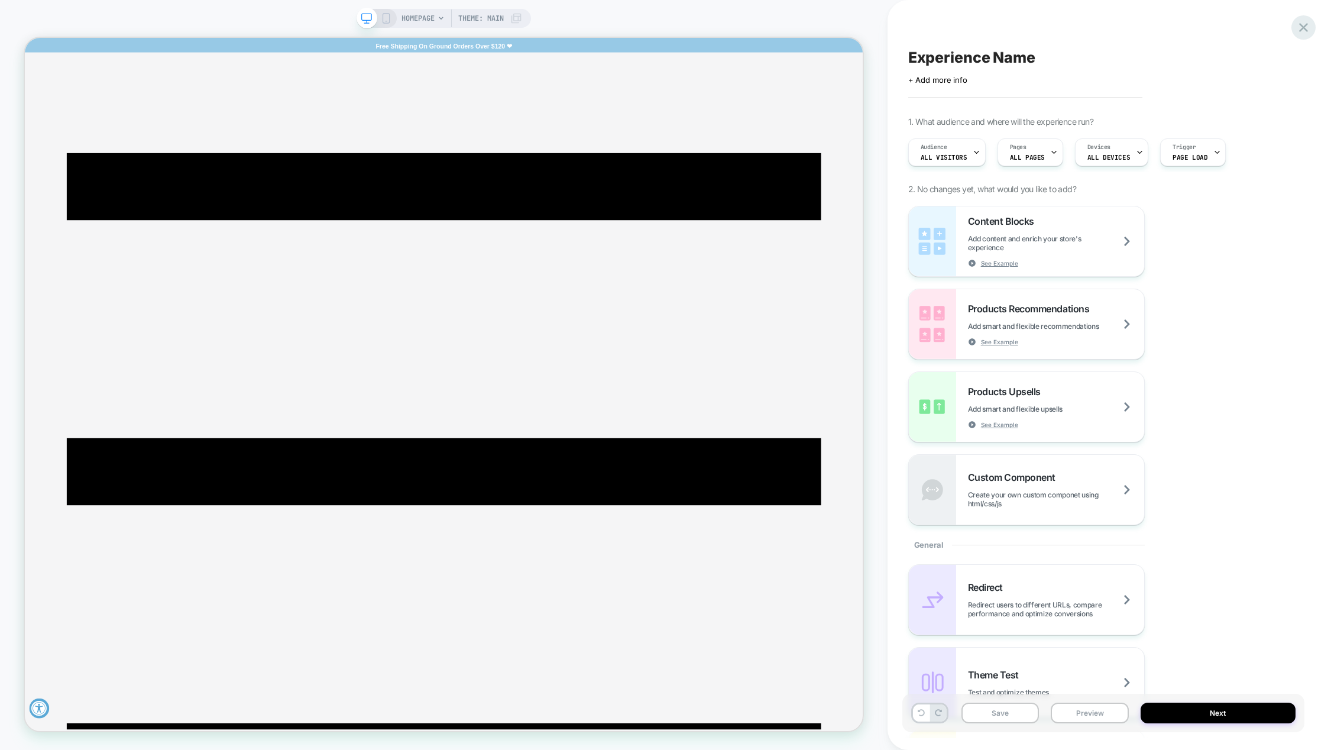
click at [1303, 32] on icon at bounding box center [1304, 28] width 16 height 16
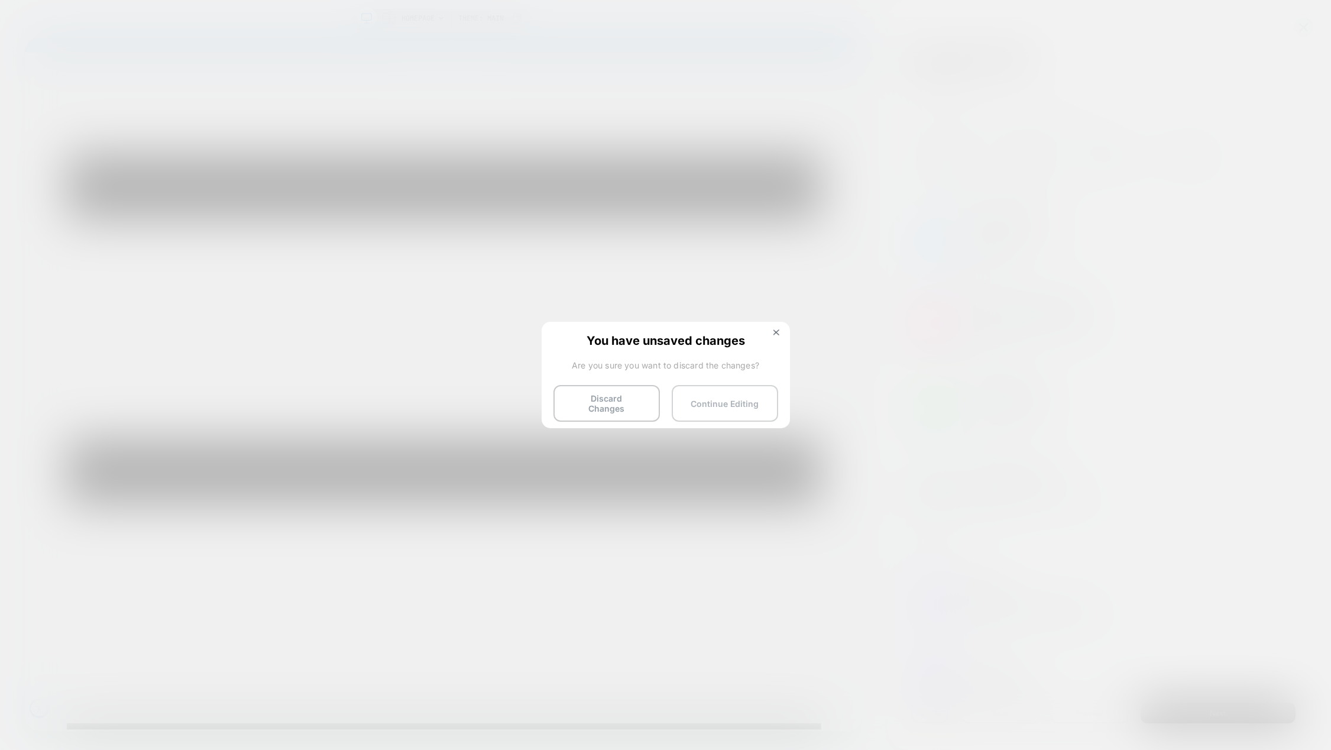
click at [681, 406] on button "Continue Editing" at bounding box center [725, 403] width 106 height 37
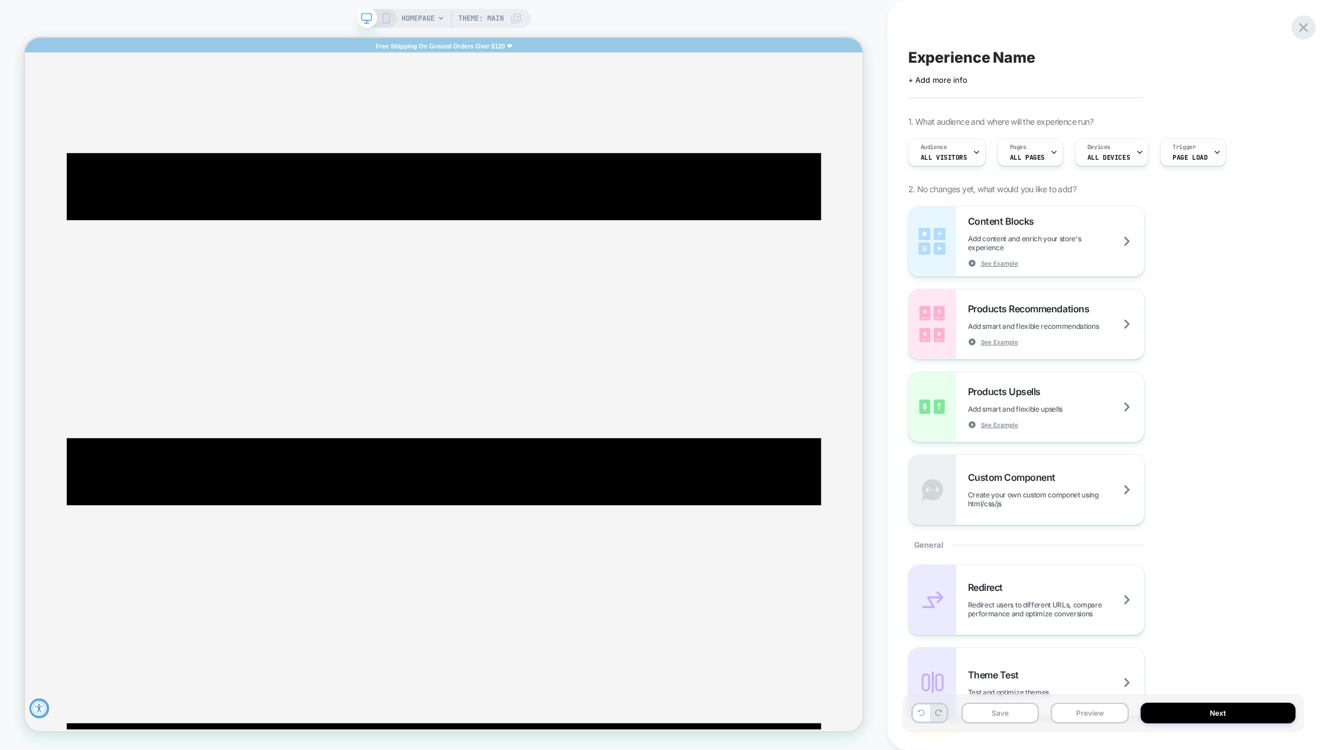
click at [1302, 29] on icon at bounding box center [1303, 27] width 9 height 9
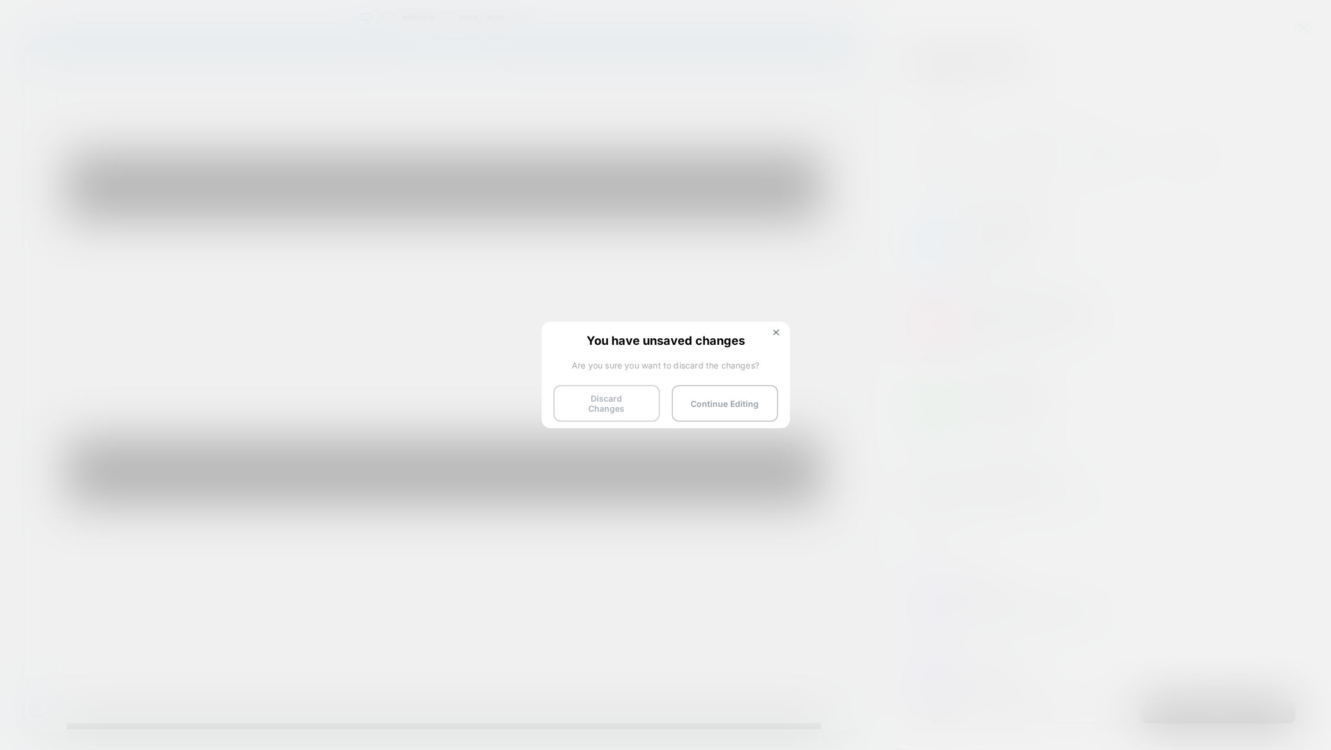
click at [638, 402] on button "Discard Changes" at bounding box center [607, 403] width 106 height 37
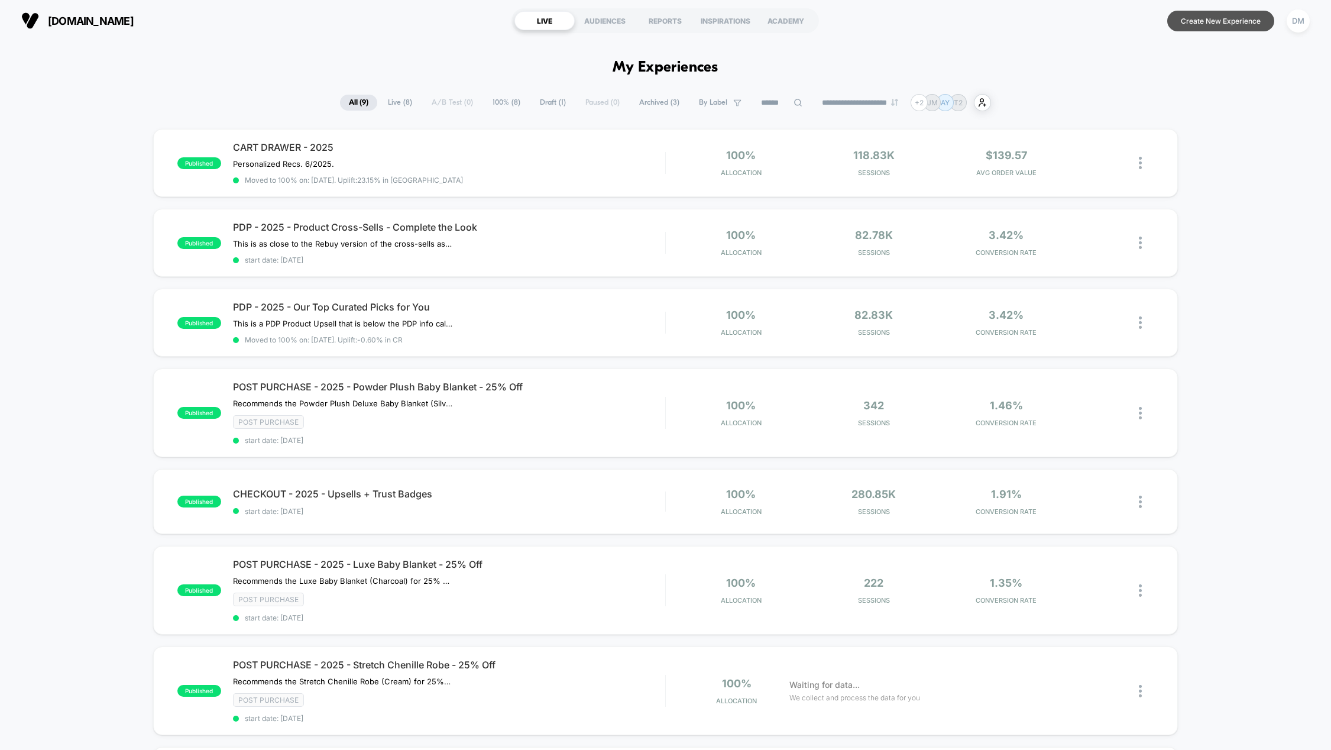
click at [1199, 20] on button "Create New Experience" at bounding box center [1220, 21] width 107 height 21
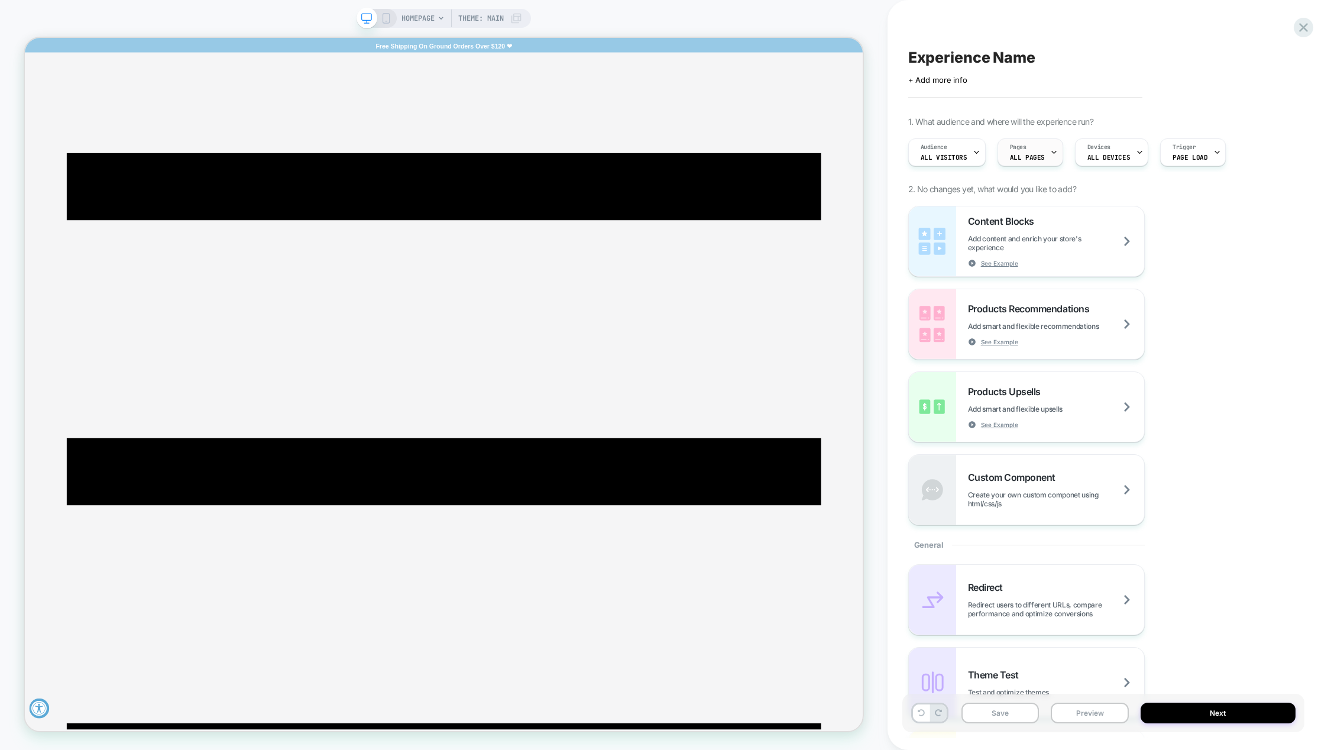
click at [1050, 149] on icon at bounding box center [1054, 152] width 8 height 8
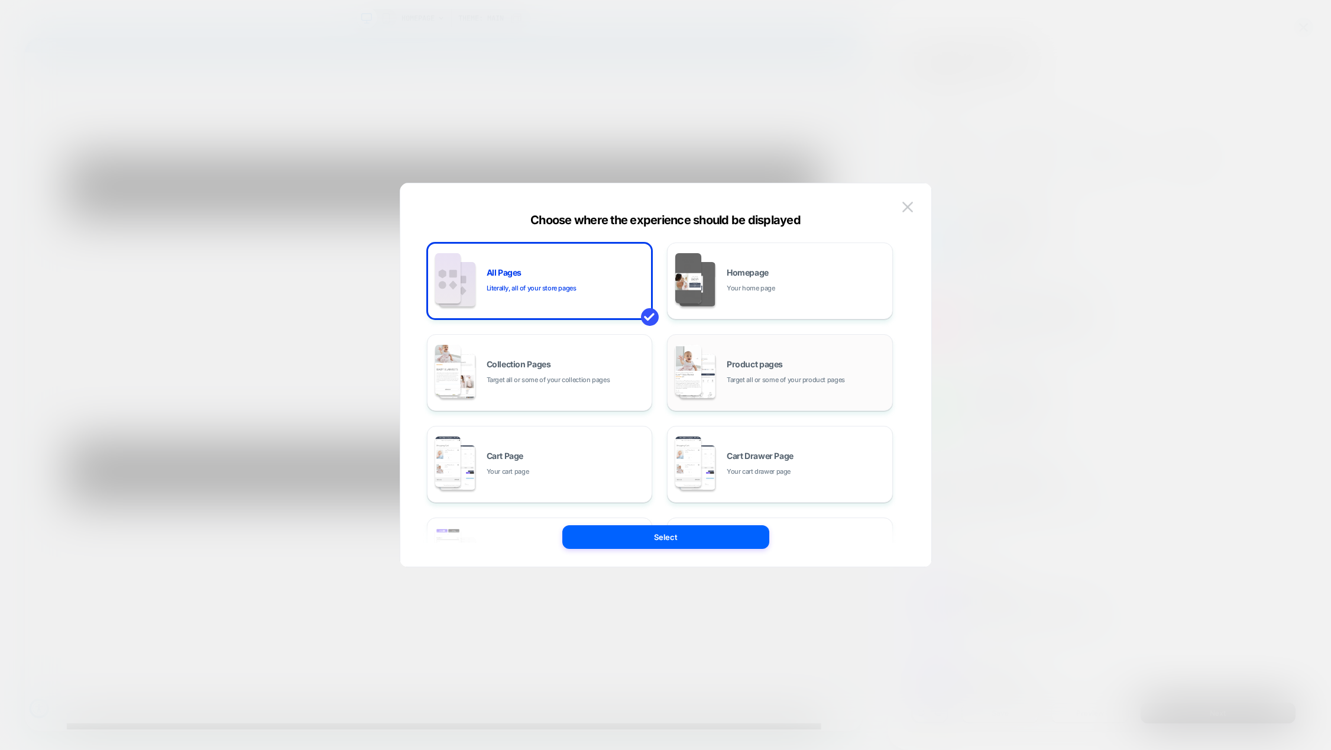
click at [795, 372] on div "Product pages Target all or some of your product pages" at bounding box center [807, 372] width 160 height 25
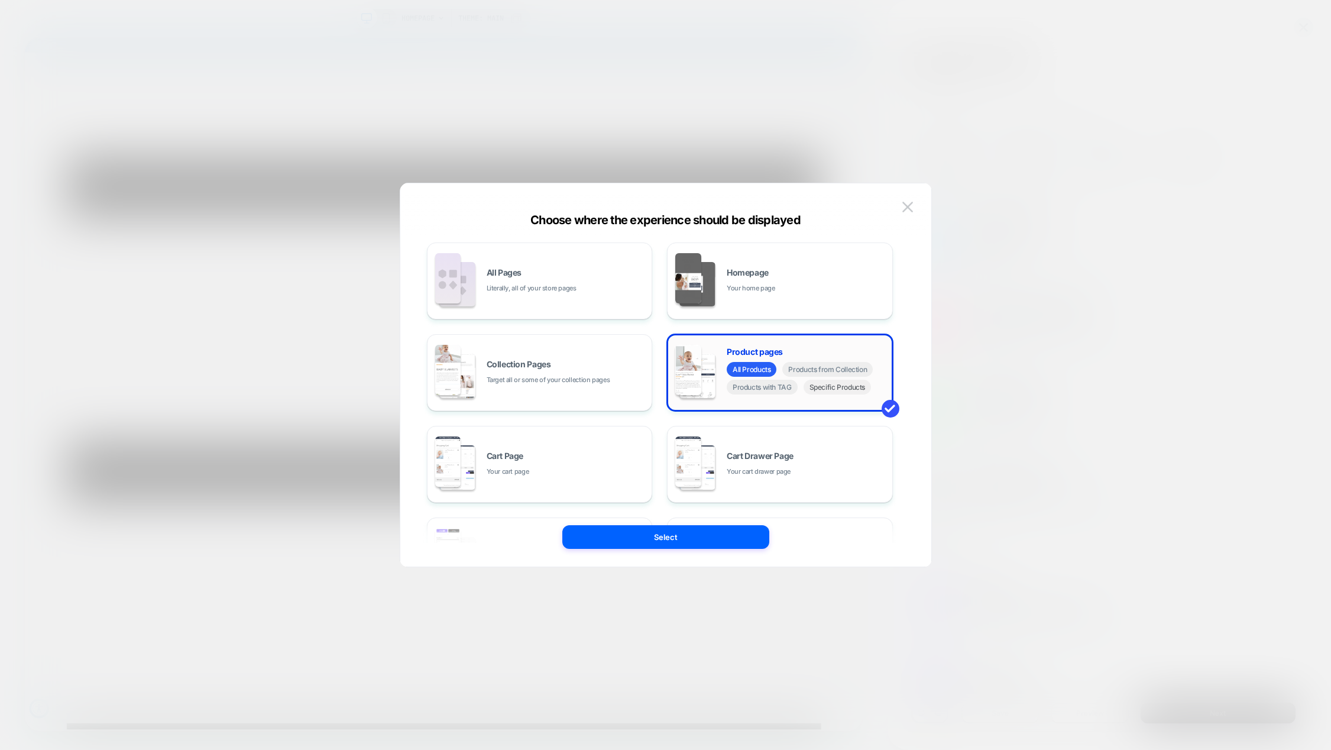
click at [849, 391] on span "Specific Products" at bounding box center [838, 387] width 68 height 15
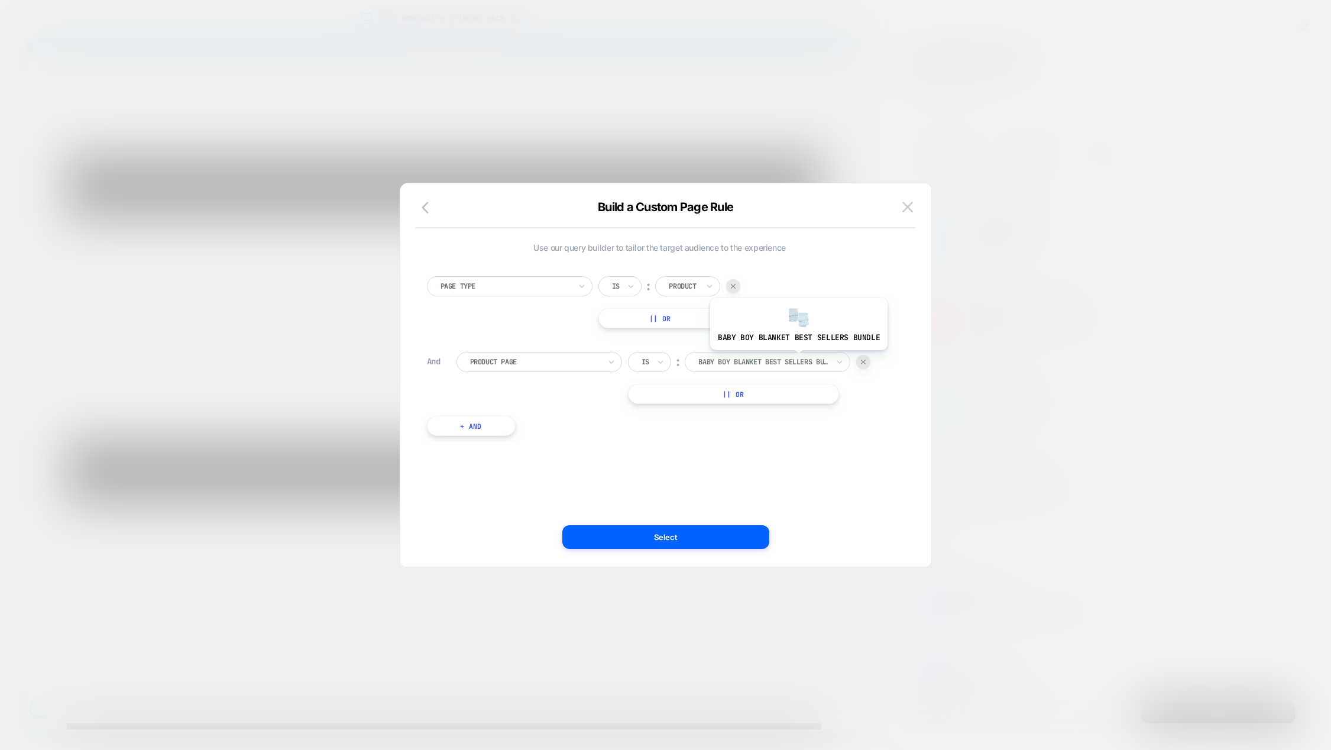
click at [797, 359] on div at bounding box center [763, 362] width 130 height 11
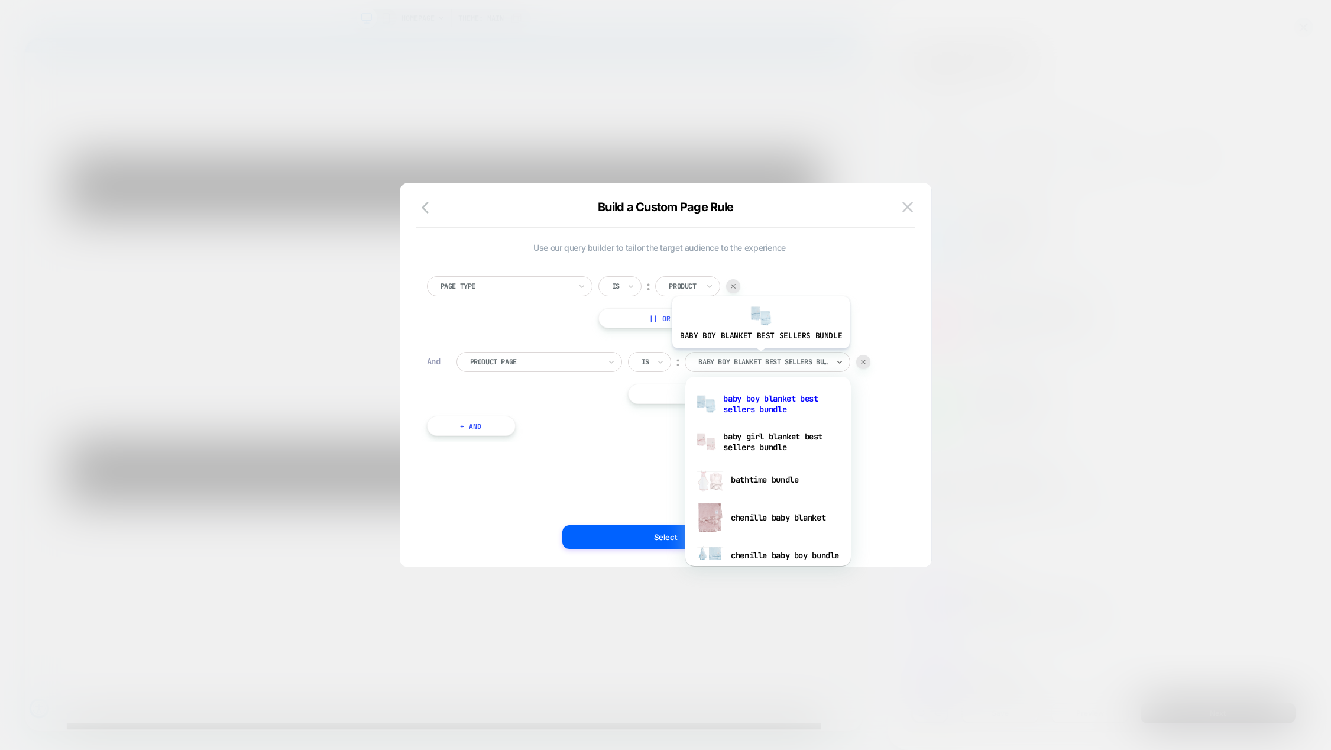
paste input "**********"
type input "**********"
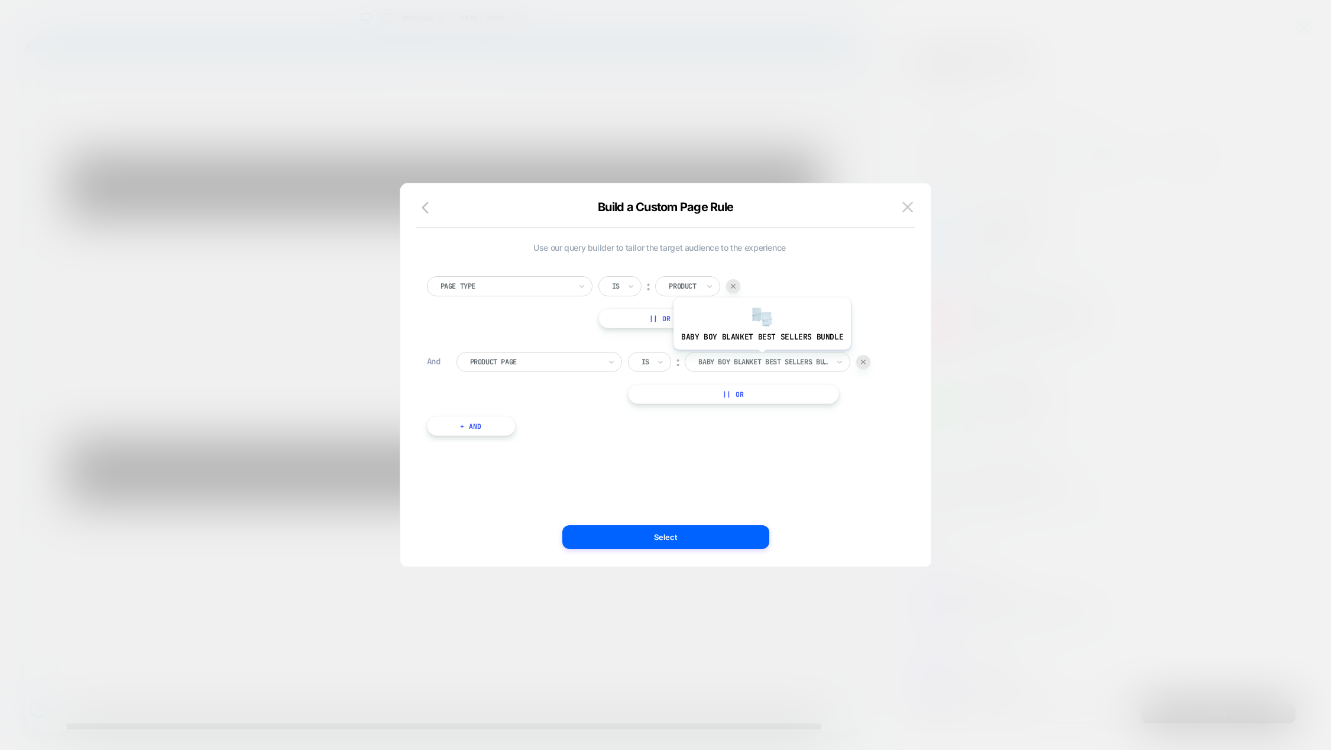
click at [761, 357] on div at bounding box center [763, 362] width 130 height 11
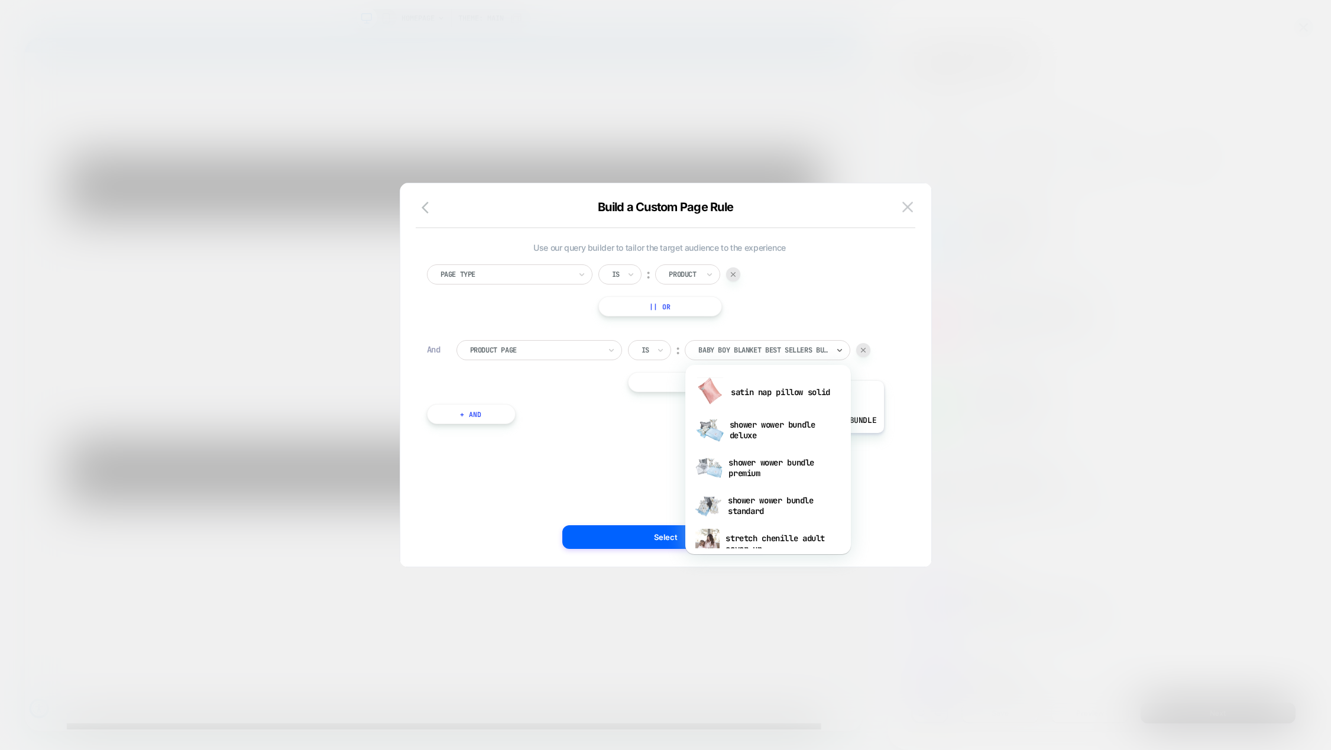
scroll to position [2893, 0]
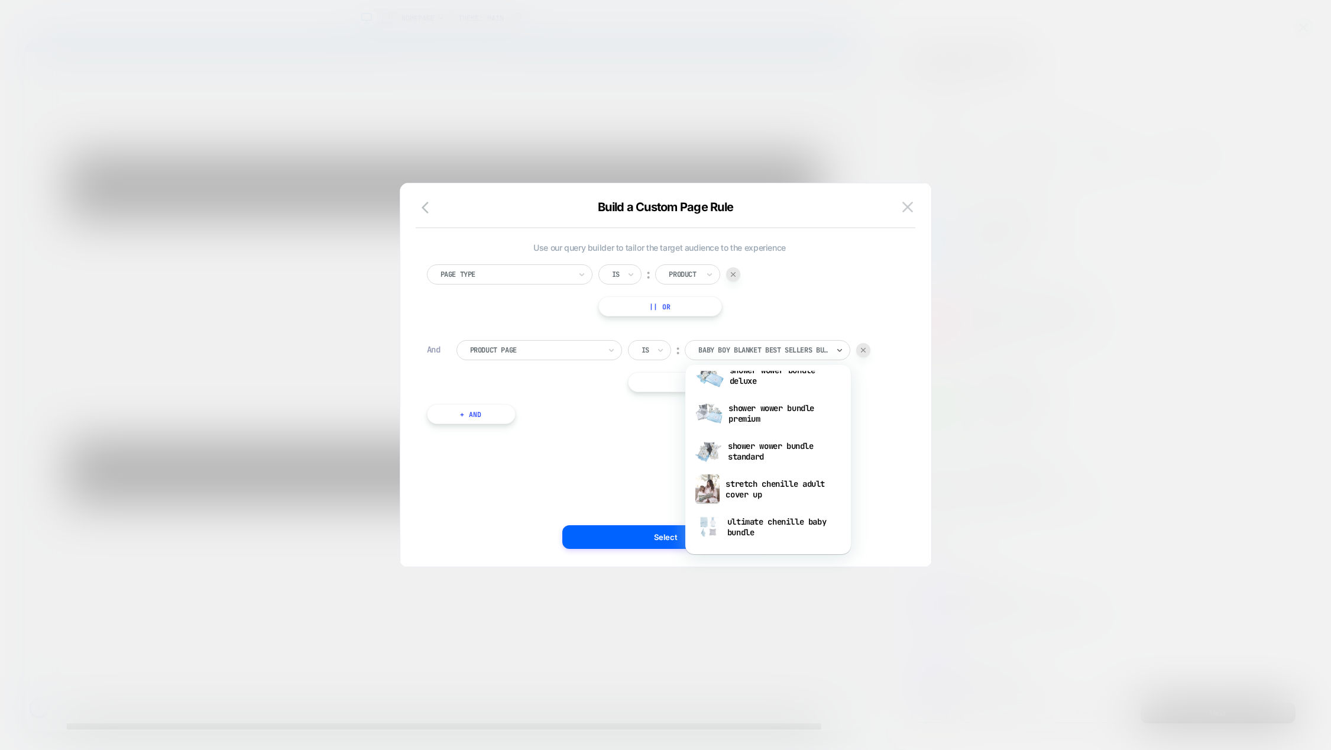
paste input "**********"
type input "**********"
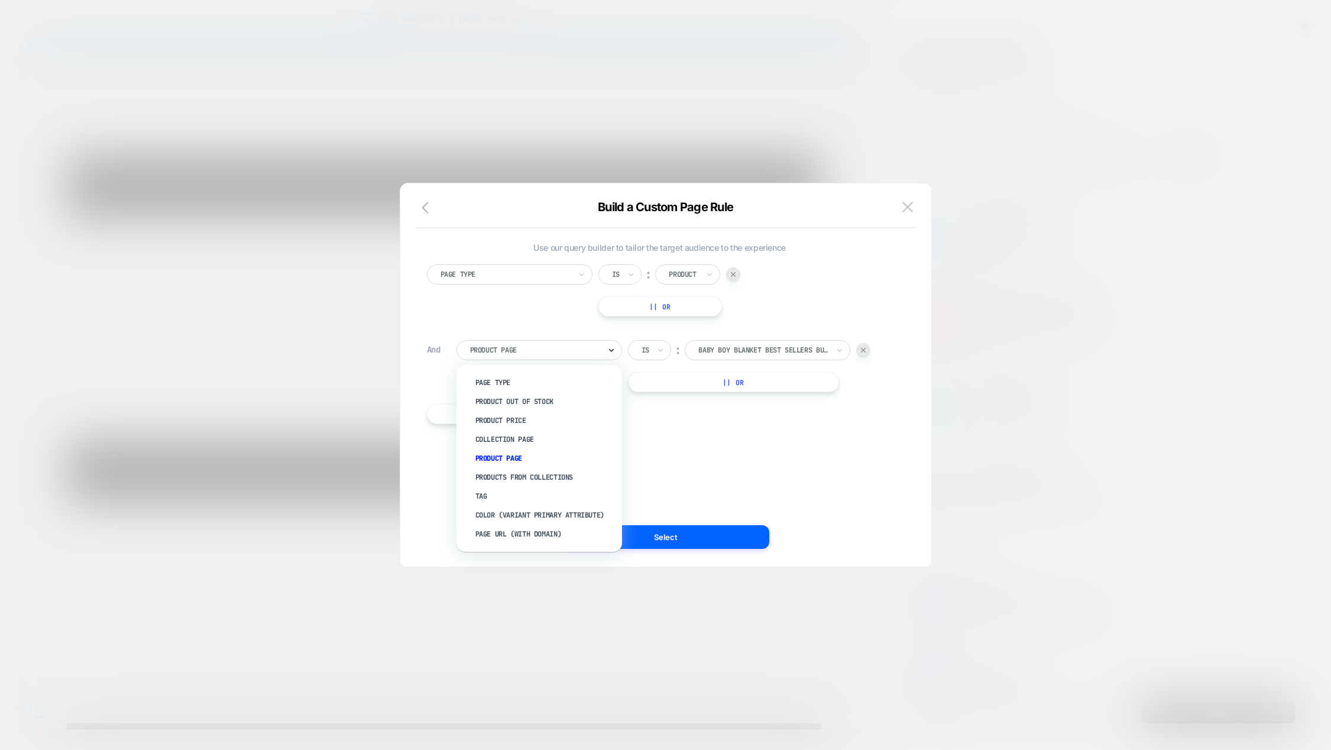
click at [607, 355] on icon at bounding box center [611, 350] width 8 height 12
click at [548, 402] on div "Product Out Of Stock" at bounding box center [545, 401] width 154 height 19
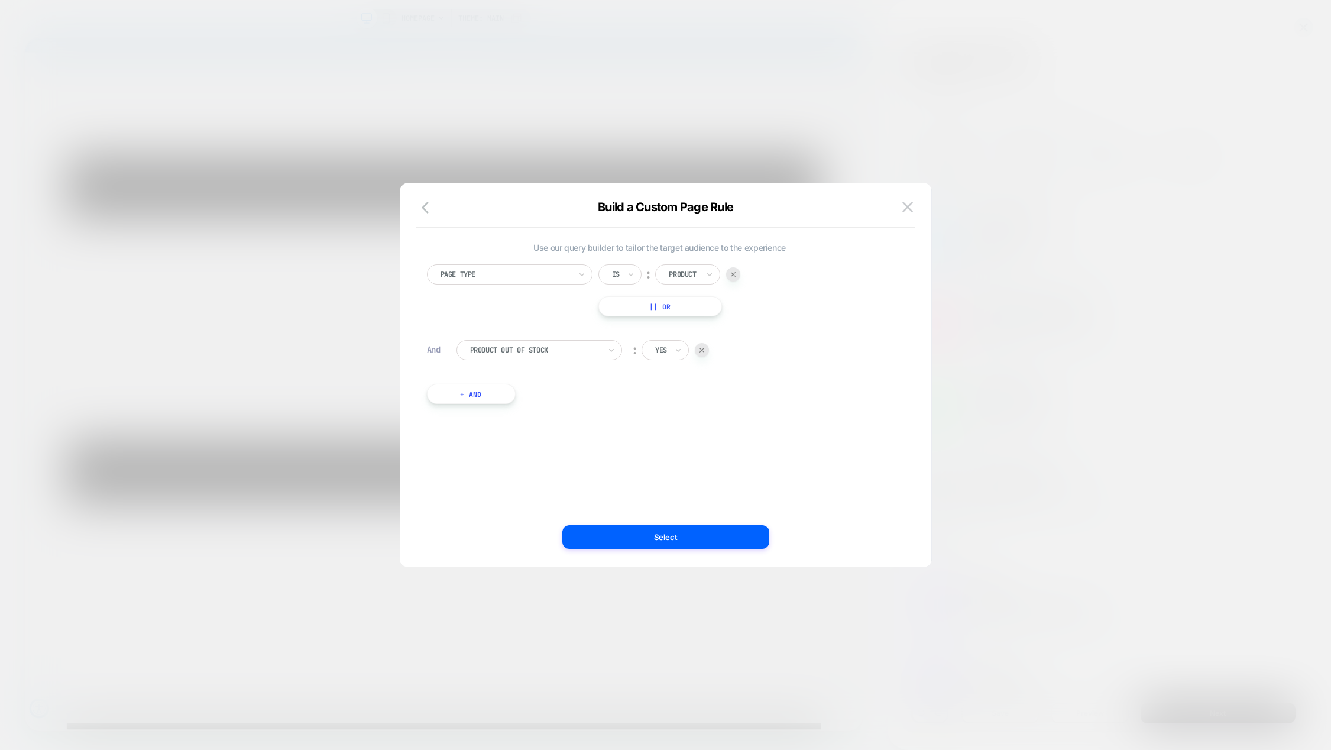
click at [606, 348] on div "Product Out Of Stock" at bounding box center [540, 350] width 166 height 20
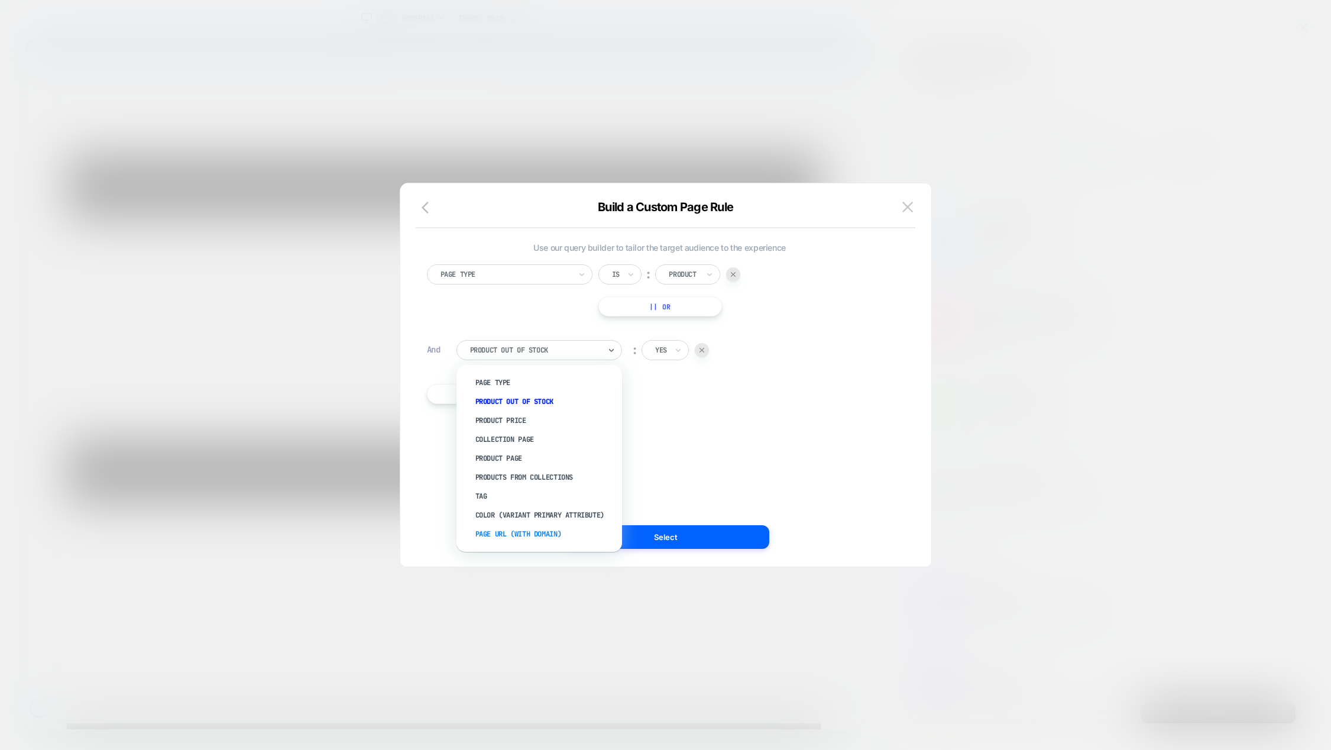
click at [518, 532] on div "Page Url (WITH DOMAIN)" at bounding box center [545, 534] width 154 height 19
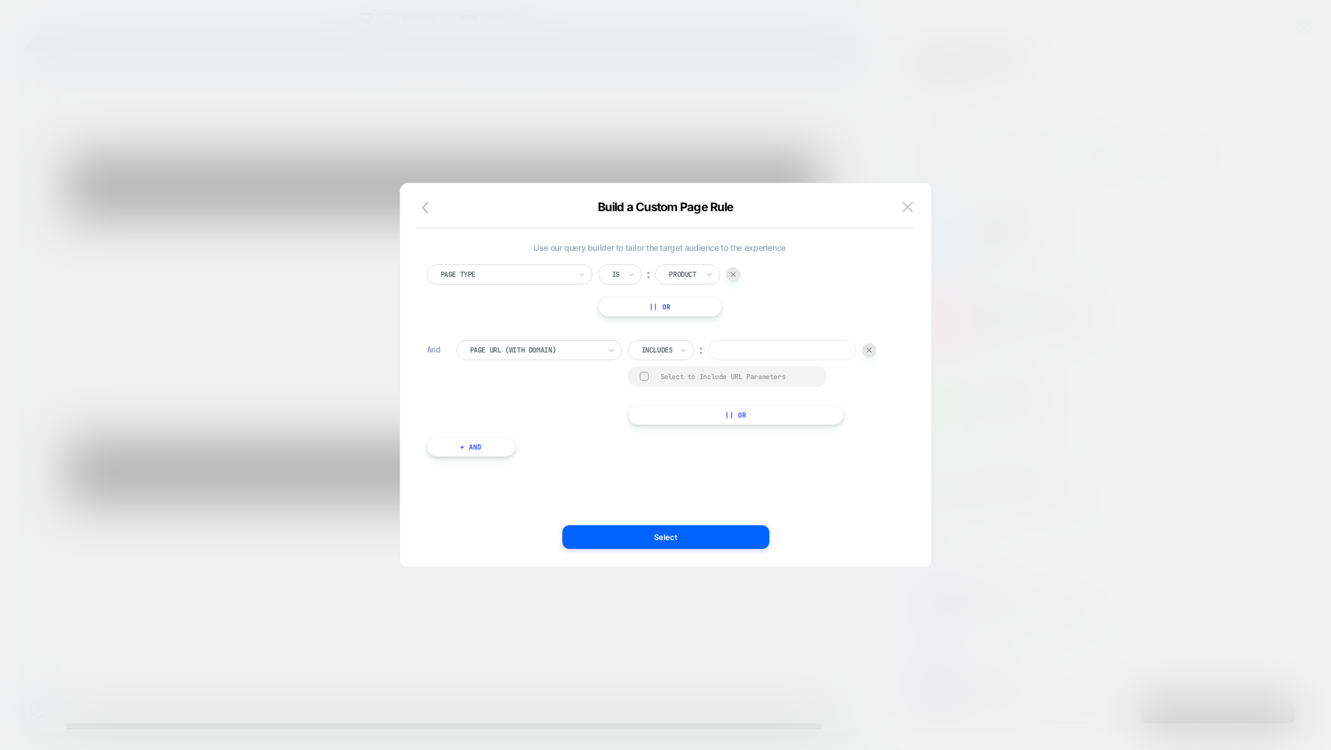
click at [724, 354] on input at bounding box center [783, 350] width 148 height 20
paste input "**********"
type input "**********"
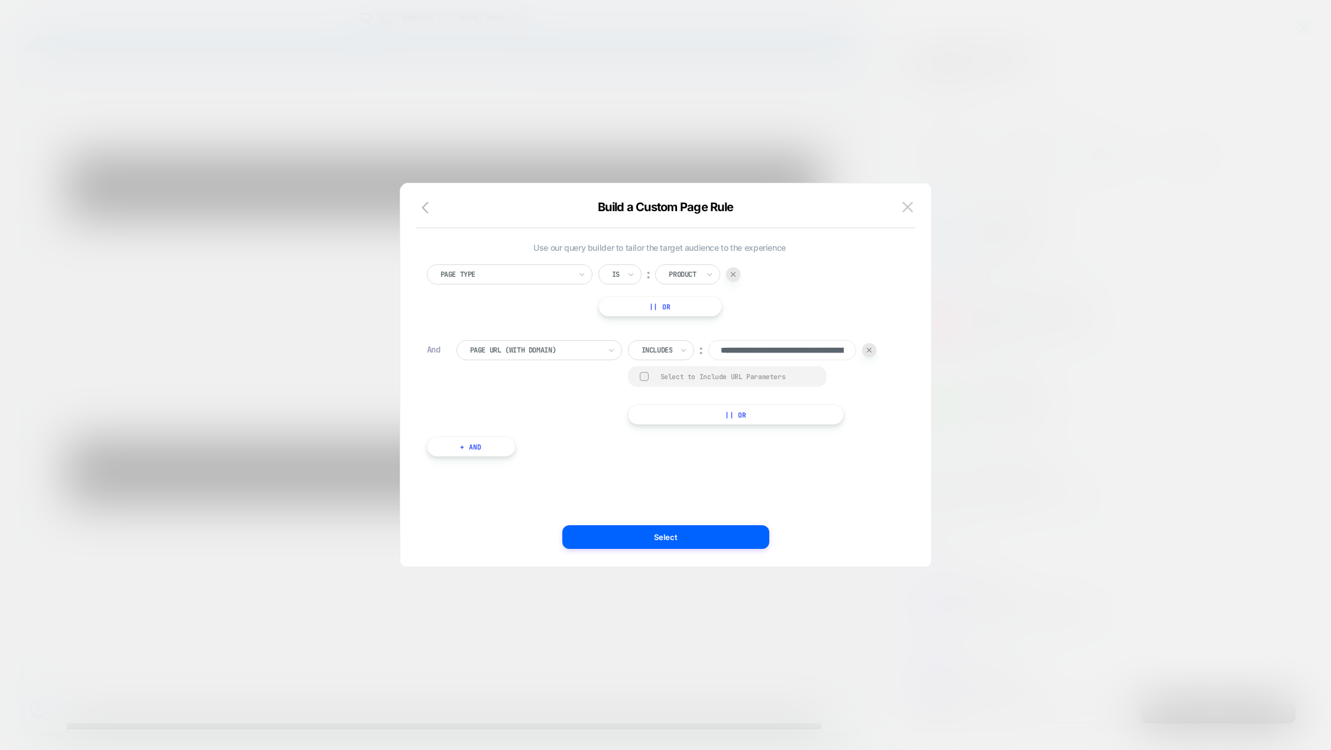
click at [874, 380] on div "**********" at bounding box center [752, 382] width 249 height 85
click at [683, 351] on icon at bounding box center [684, 350] width 8 height 12
click at [610, 350] on icon at bounding box center [611, 350] width 5 height 3
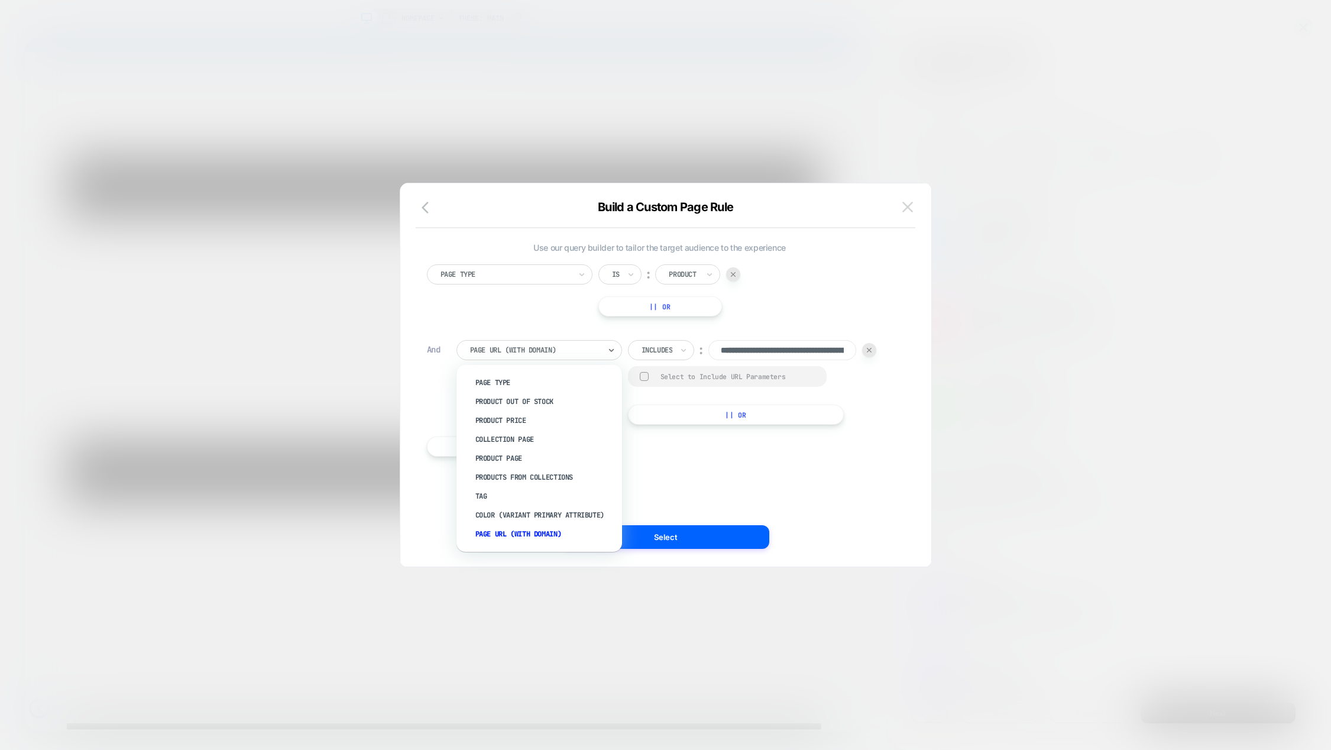
click at [908, 203] on img at bounding box center [908, 207] width 11 height 10
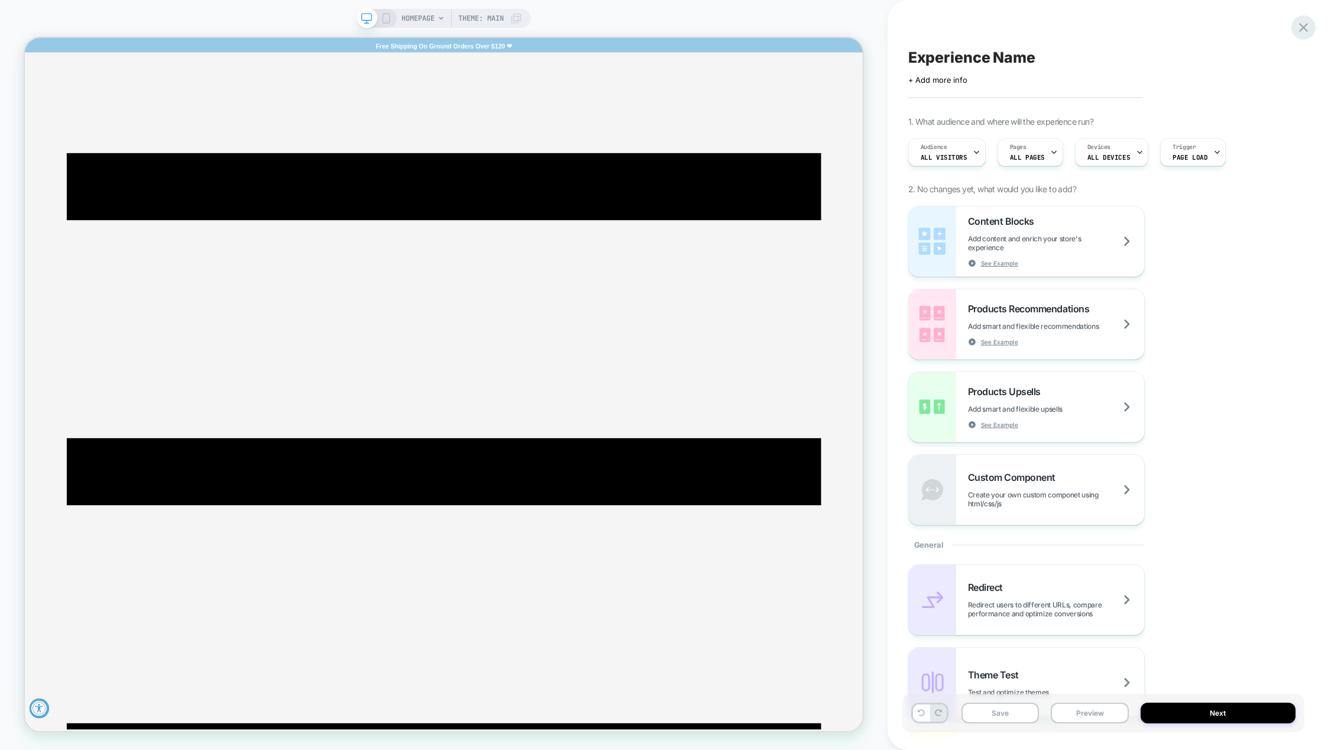
click at [1309, 30] on icon at bounding box center [1304, 28] width 16 height 16
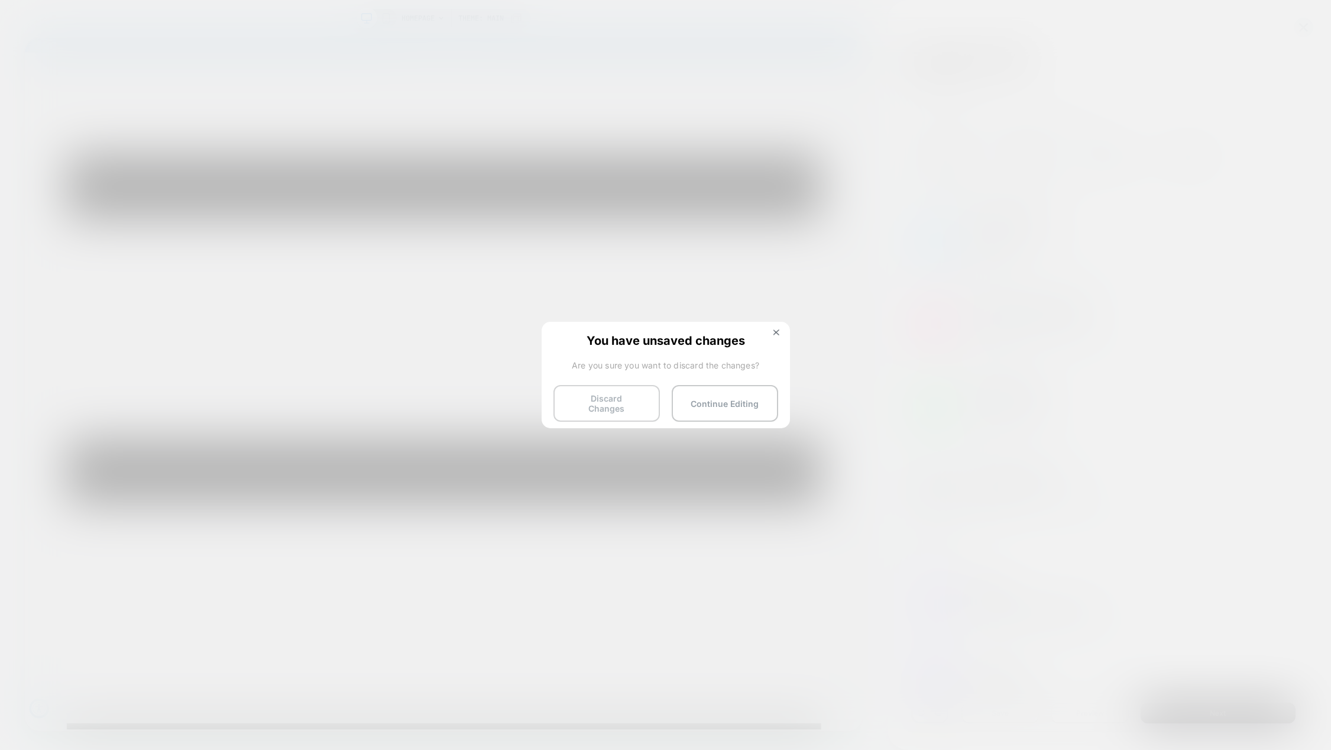
click at [641, 397] on button "Discard Changes" at bounding box center [607, 403] width 106 height 37
